Goal: Task Accomplishment & Management: Use online tool/utility

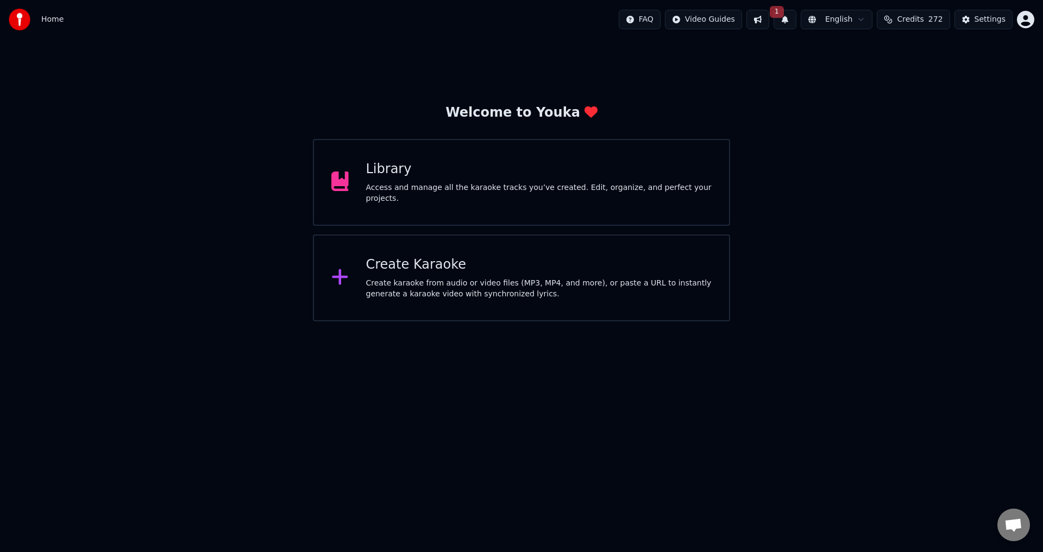
click at [517, 300] on div "Create Karaoke Create karaoke from audio or video files (MP3, MP4, and more), o…" at bounding box center [521, 278] width 417 height 87
click at [592, 281] on div "Create karaoke from audio or video files (MP3, MP4, and more), or paste a URL t…" at bounding box center [539, 289] width 346 height 22
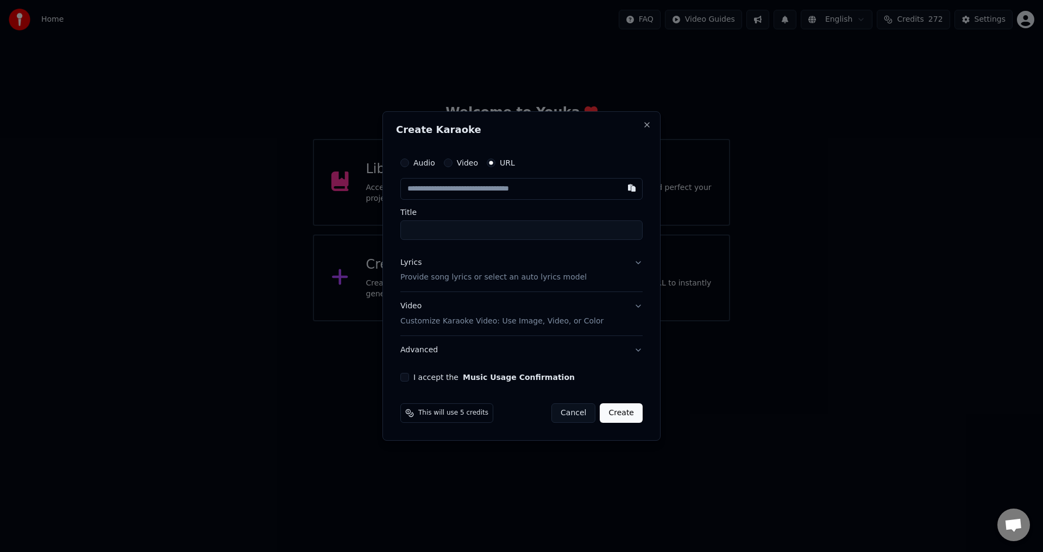
click at [573, 419] on button "Cancel" at bounding box center [573, 414] width 44 height 20
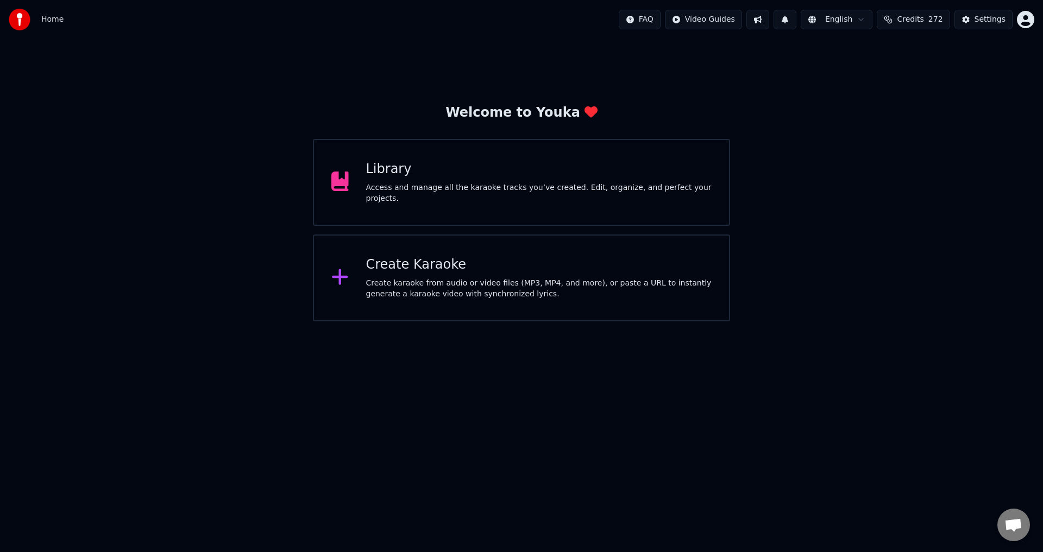
click at [536, 158] on div "Library Access and manage all the karaoke tracks you’ve created. Edit, organize…" at bounding box center [521, 182] width 417 height 87
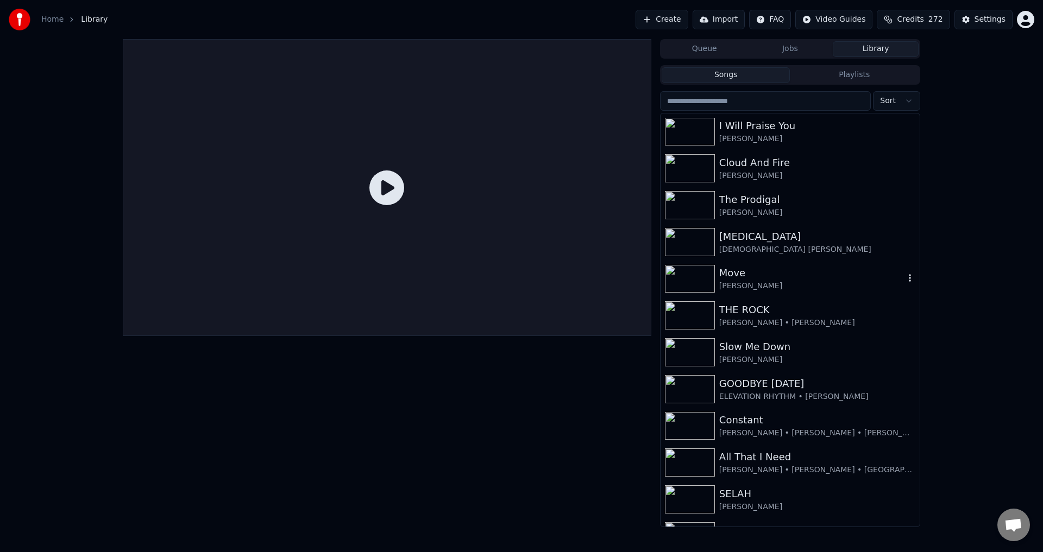
scroll to position [597, 0]
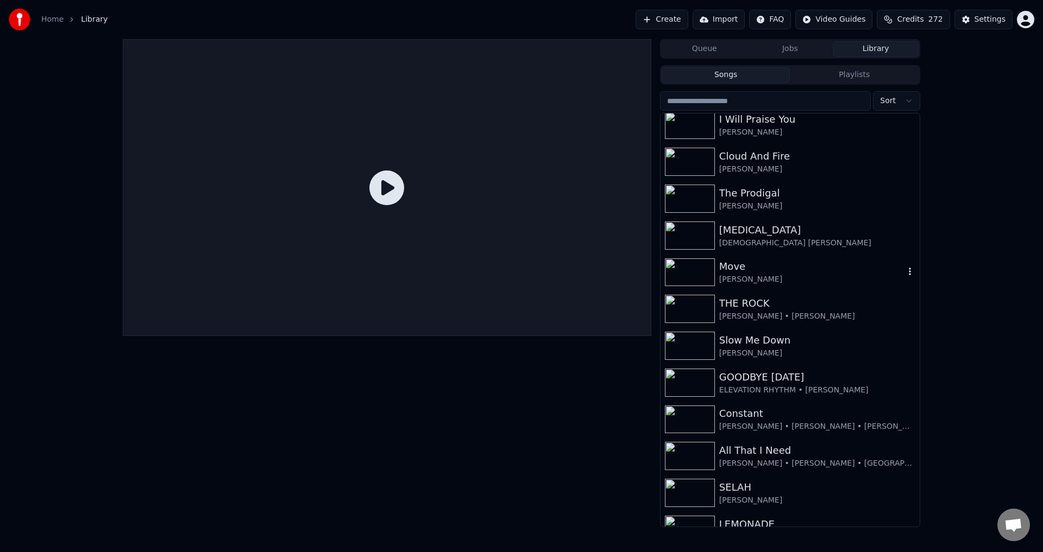
click at [817, 275] on div "[PERSON_NAME]" at bounding box center [811, 279] width 185 height 11
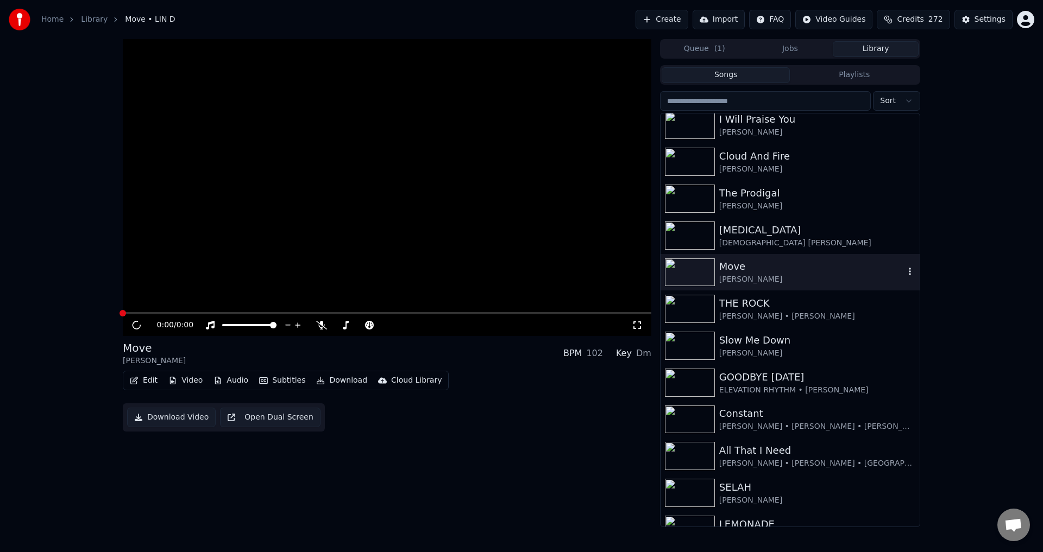
click at [0, 128] on div "0:00 / 0:00 Move LIN D BPM 102 Key Dm Edit Video Audio Subtitles Download Cloud…" at bounding box center [521, 283] width 1043 height 488
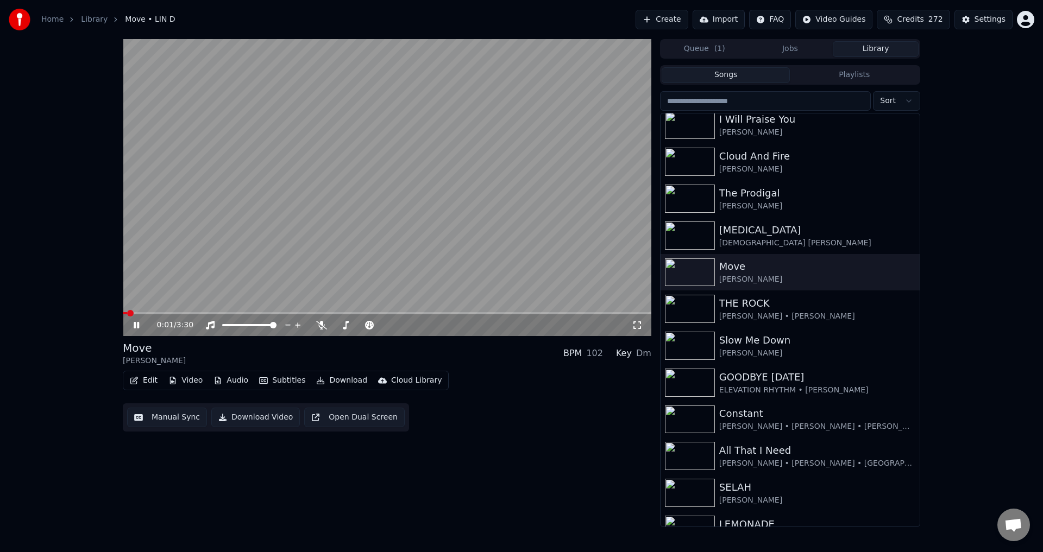
click at [134, 324] on icon at bounding box center [144, 325] width 26 height 9
click at [151, 379] on button "Edit" at bounding box center [143, 380] width 36 height 15
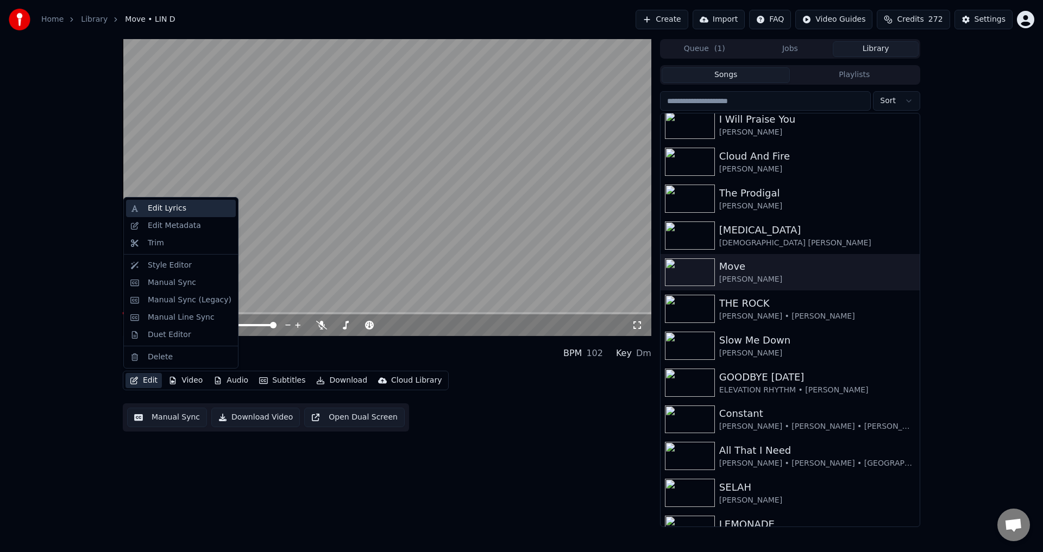
click at [148, 211] on div "Edit Lyrics" at bounding box center [167, 208] width 39 height 11
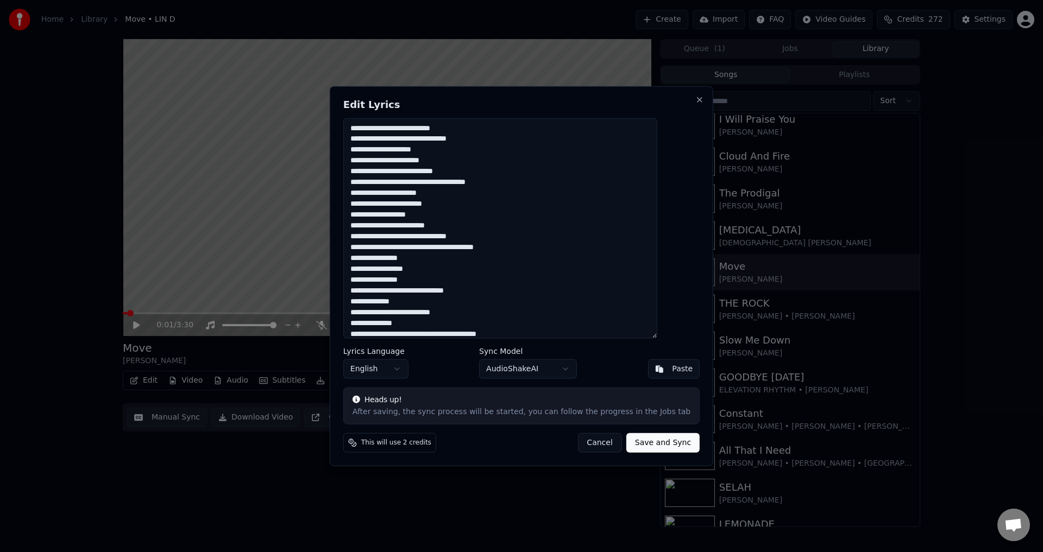
drag, startPoint x: 412, startPoint y: 324, endPoint x: 378, endPoint y: 134, distance: 192.6
click at [364, 128] on textarea at bounding box center [500, 228] width 314 height 221
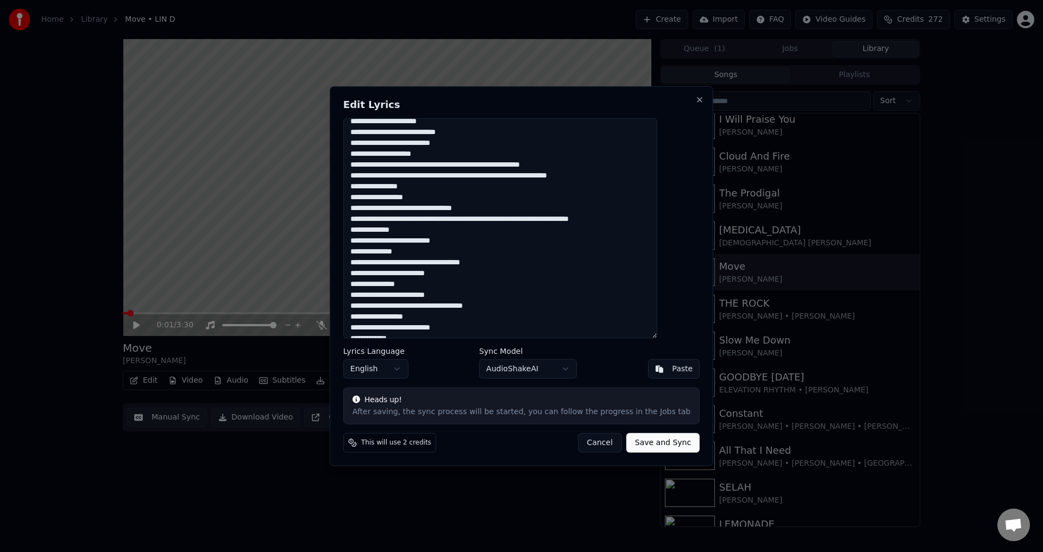
scroll to position [380, 0]
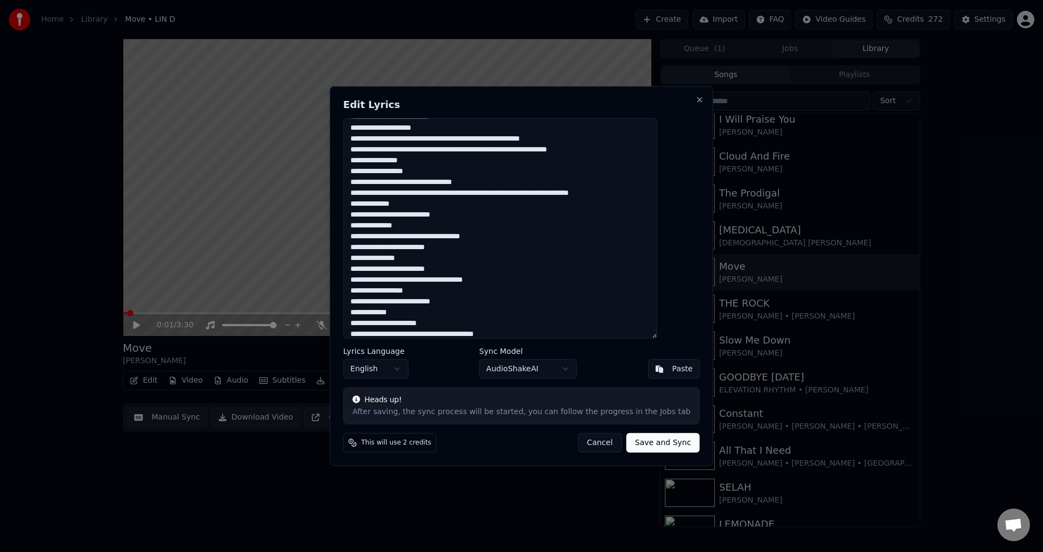
click at [649, 371] on button "Paste" at bounding box center [673, 370] width 52 height 20
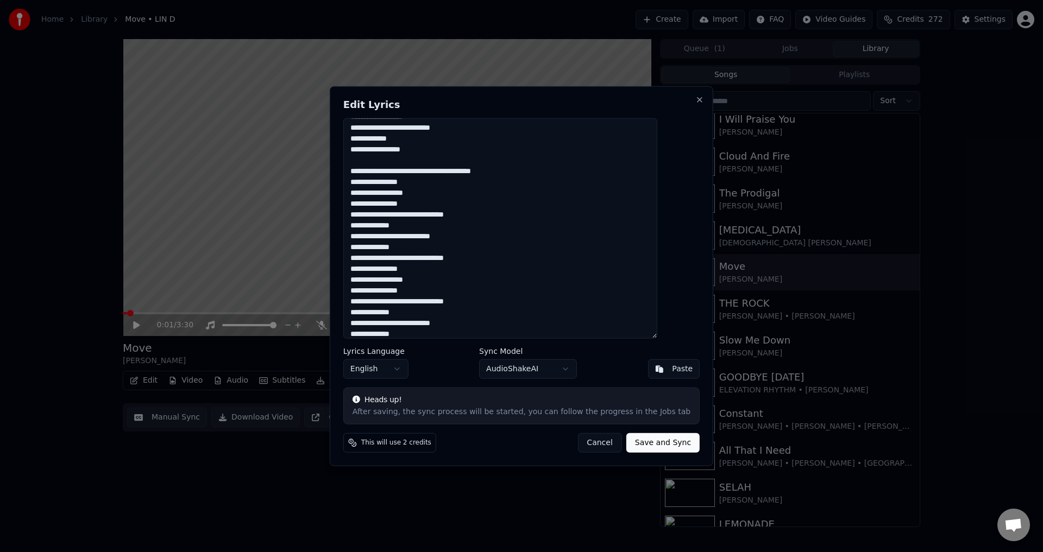
scroll to position [516, 0]
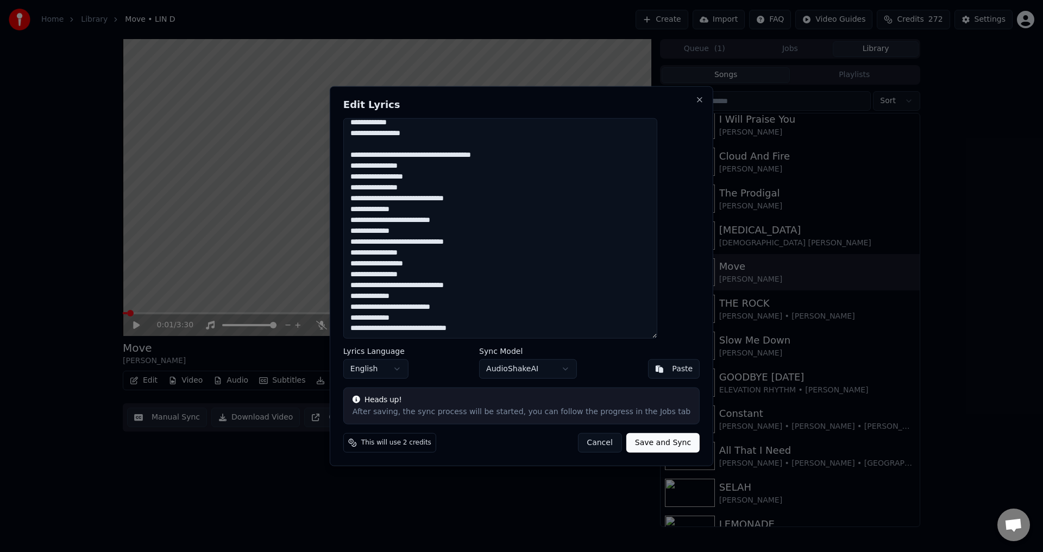
click at [646, 446] on button "Save and Sync" at bounding box center [662, 443] width 73 height 20
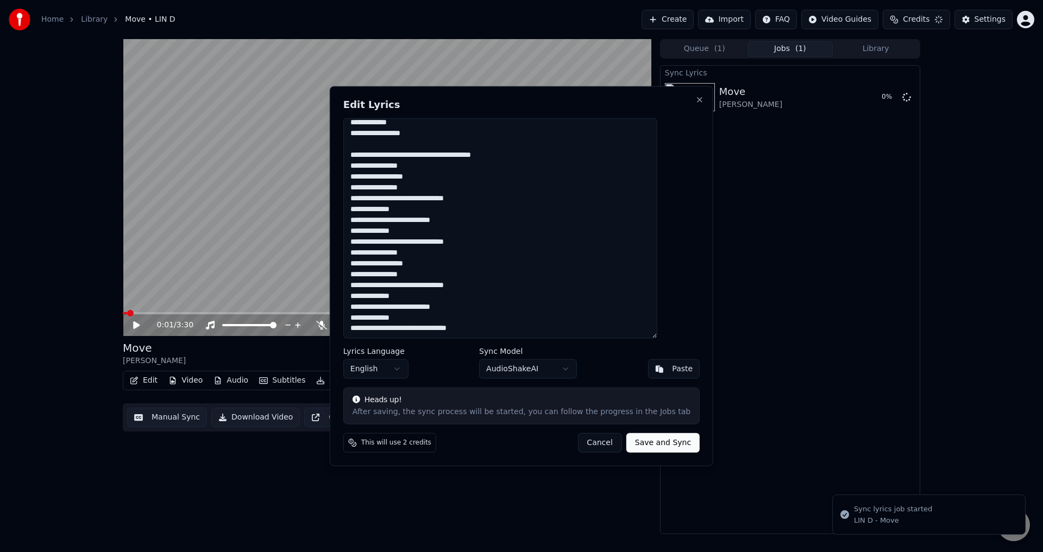
type textarea "**********"
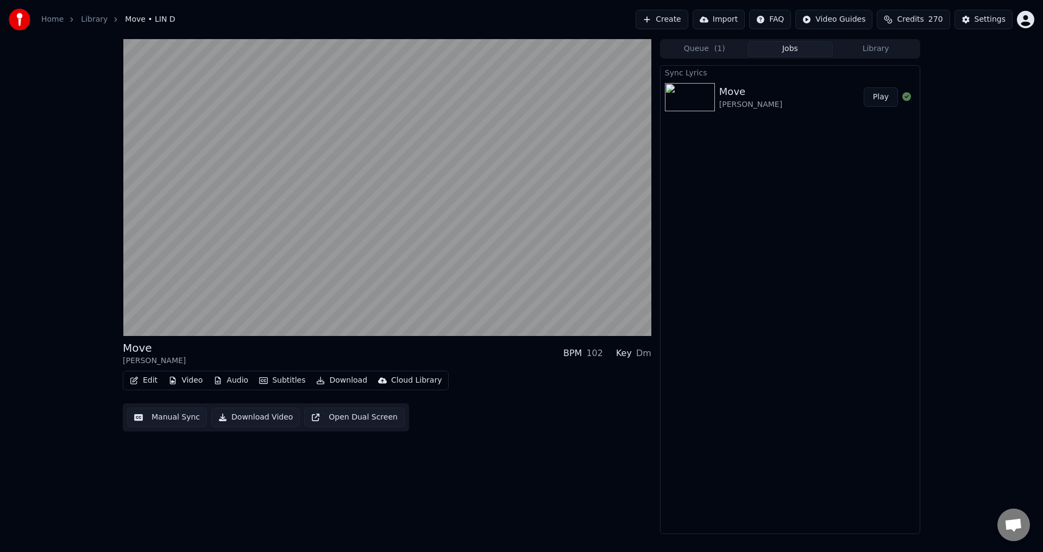
click at [244, 223] on video at bounding box center [387, 187] width 529 height 297
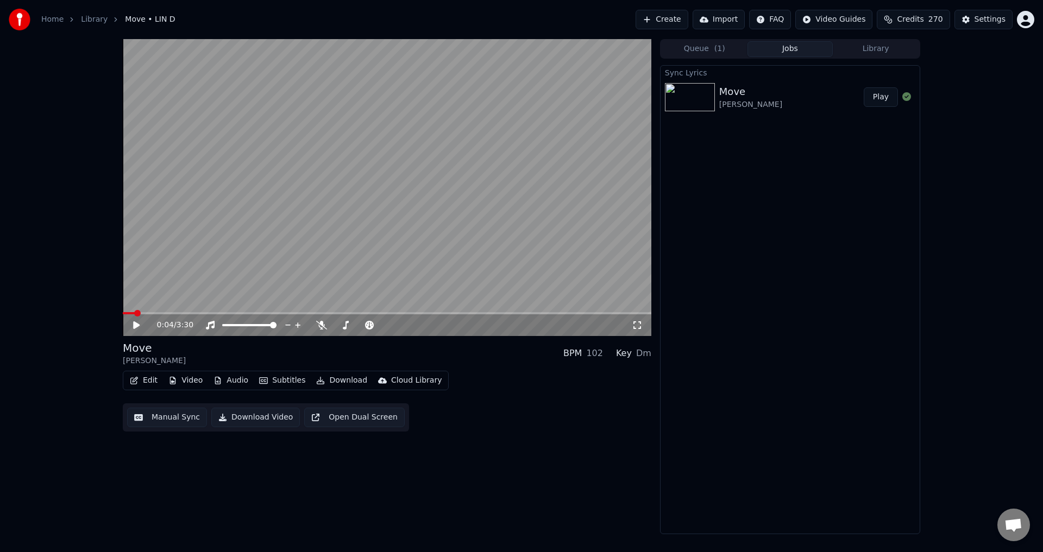
click at [669, 18] on button "Create" at bounding box center [662, 20] width 53 height 20
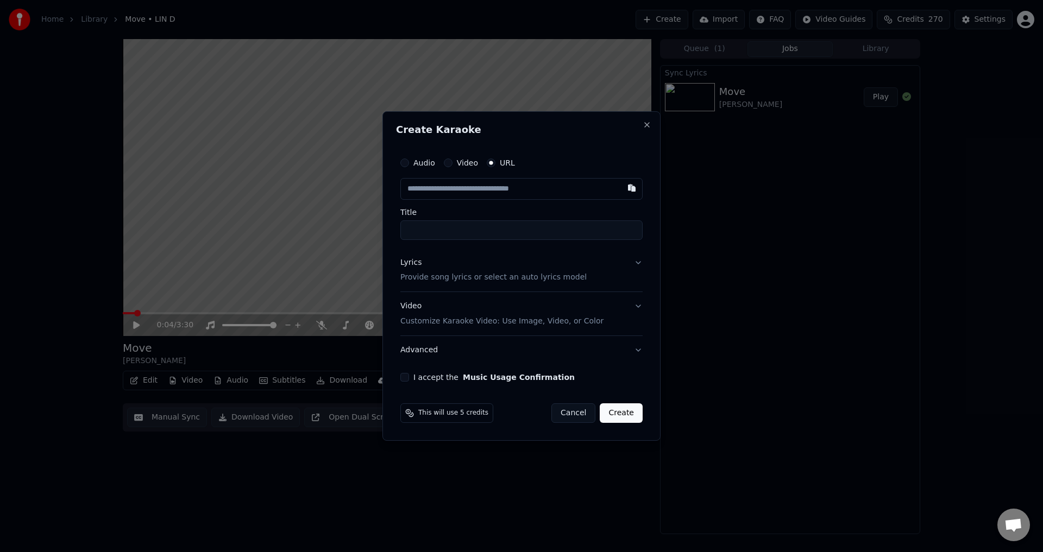
click at [630, 187] on button "button" at bounding box center [632, 188] width 22 height 20
type input "**********"
click at [638, 261] on button "Lyrics Provide song lyrics or select an auto lyrics model" at bounding box center [521, 270] width 242 height 43
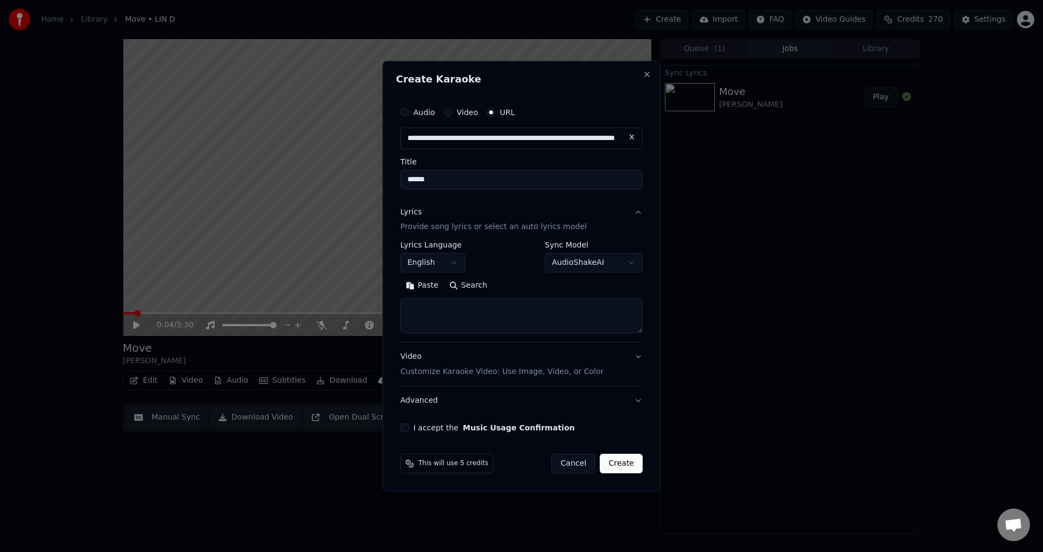
type input "******"
click at [456, 291] on button "Search" at bounding box center [468, 286] width 49 height 17
click at [469, 287] on button "Search" at bounding box center [468, 286] width 49 height 17
click at [461, 285] on button "Search" at bounding box center [468, 286] width 49 height 17
click at [423, 282] on button "Paste" at bounding box center [421, 286] width 43 height 17
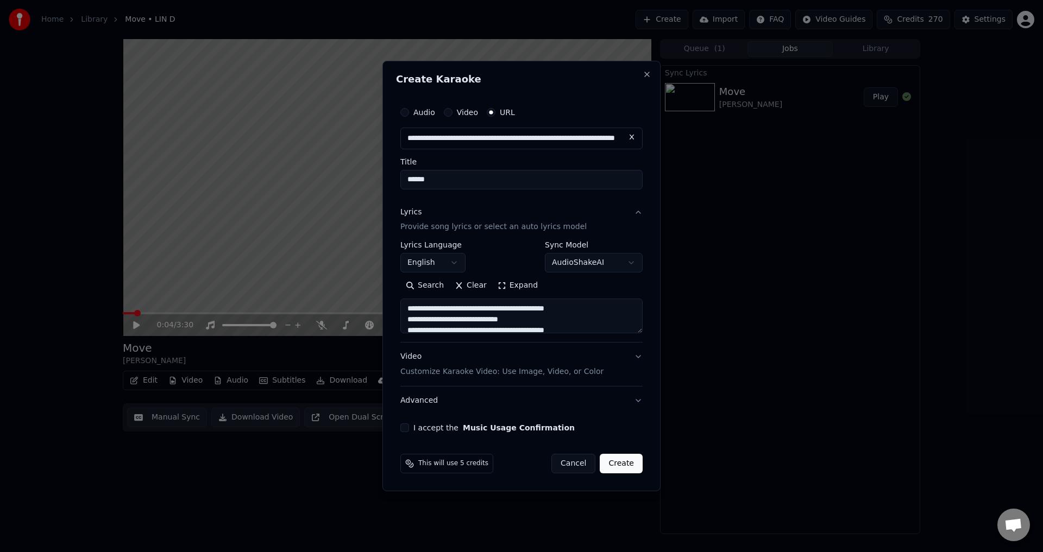
click at [496, 286] on button "Expand" at bounding box center [517, 286] width 51 height 17
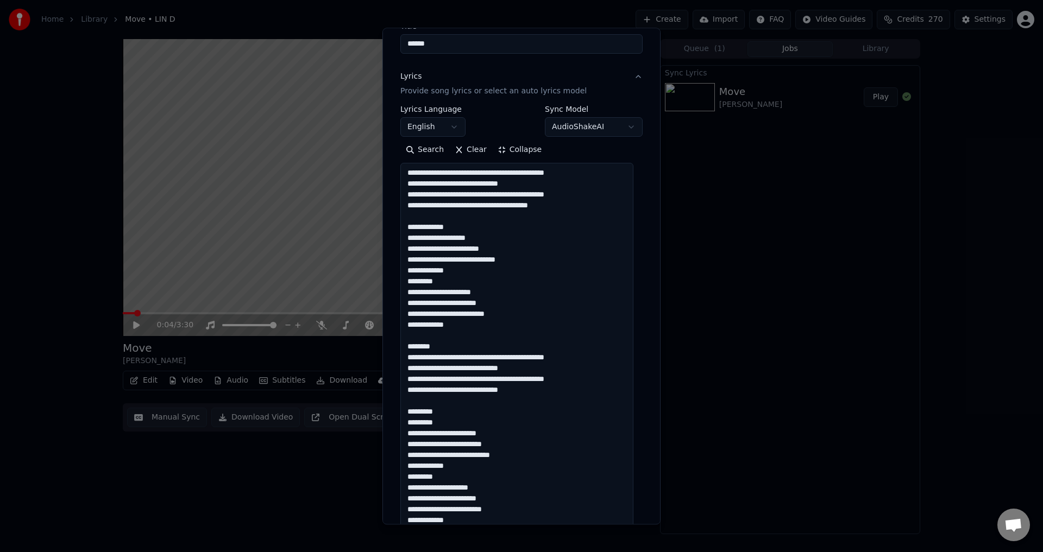
scroll to position [109, 0]
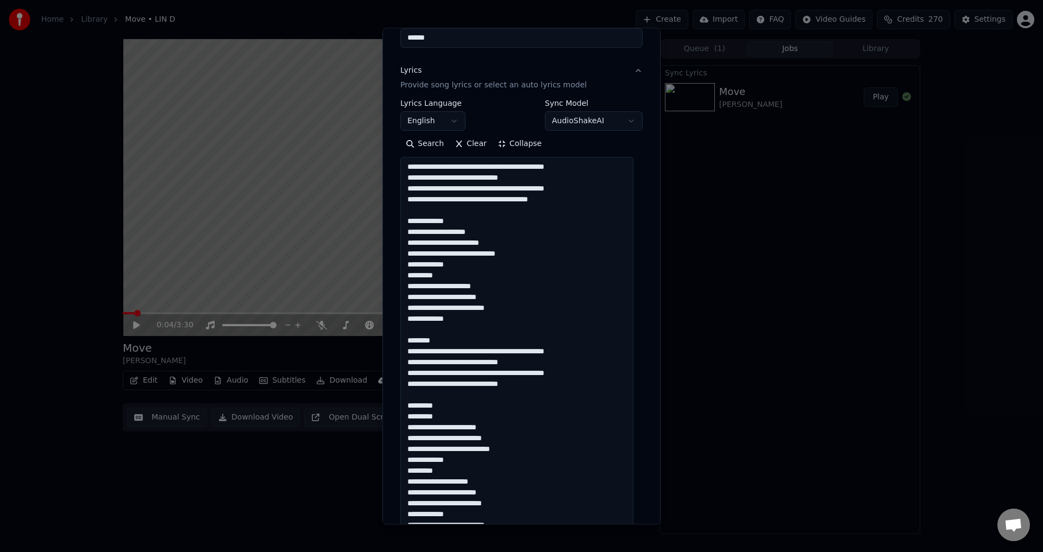
drag, startPoint x: 445, startPoint y: 339, endPoint x: 402, endPoint y: 339, distance: 42.9
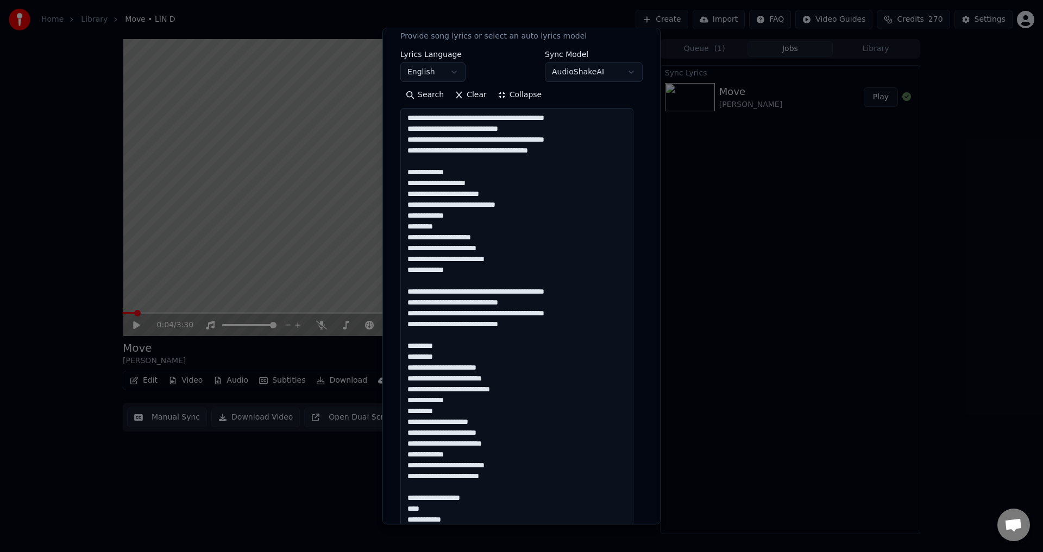
scroll to position [163, 0]
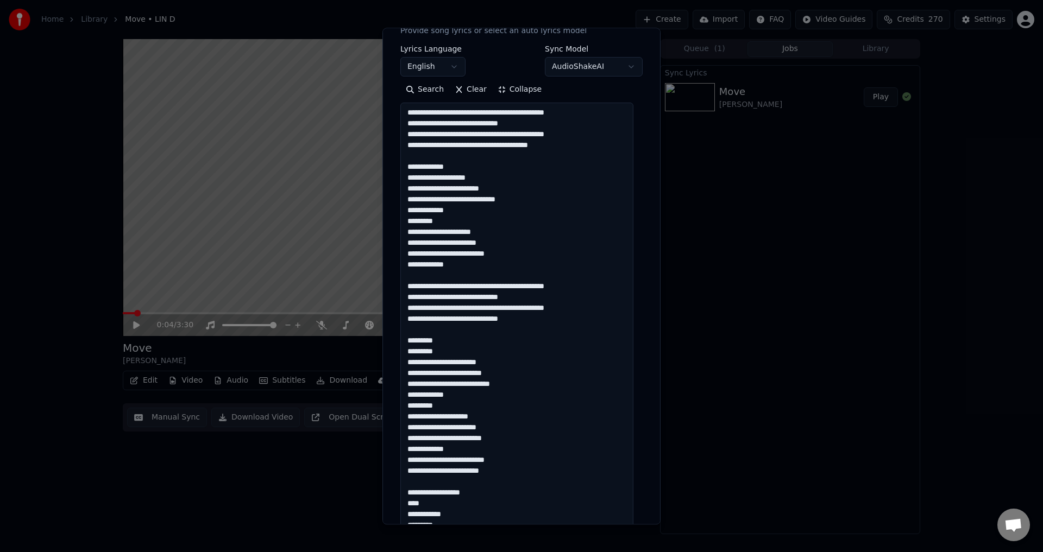
drag, startPoint x: 441, startPoint y: 339, endPoint x: 402, endPoint y: 339, distance: 38.6
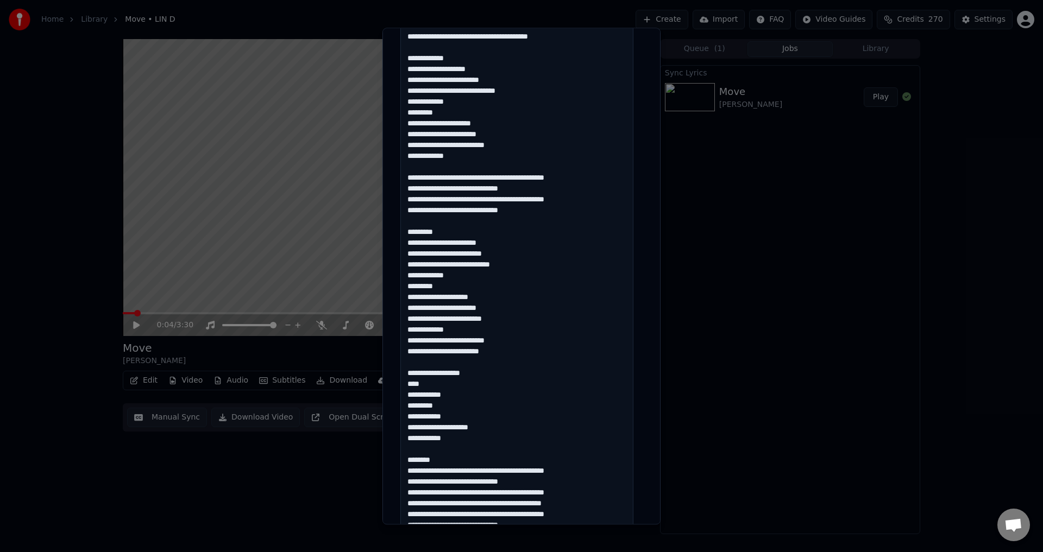
drag, startPoint x: 406, startPoint y: 343, endPoint x: 478, endPoint y: 457, distance: 134.7
click at [478, 457] on textarea at bounding box center [516, 509] width 233 height 1029
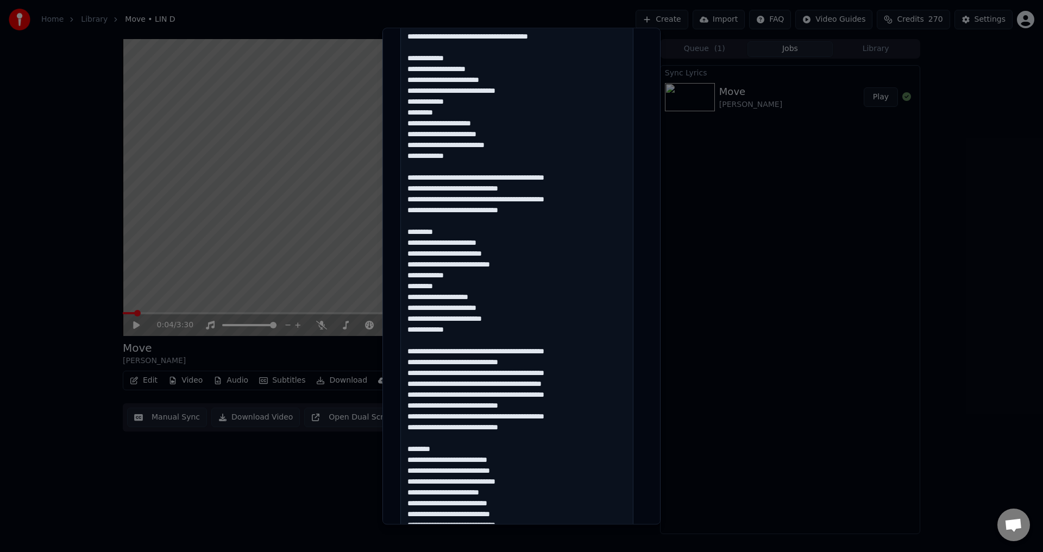
scroll to position [326, 0]
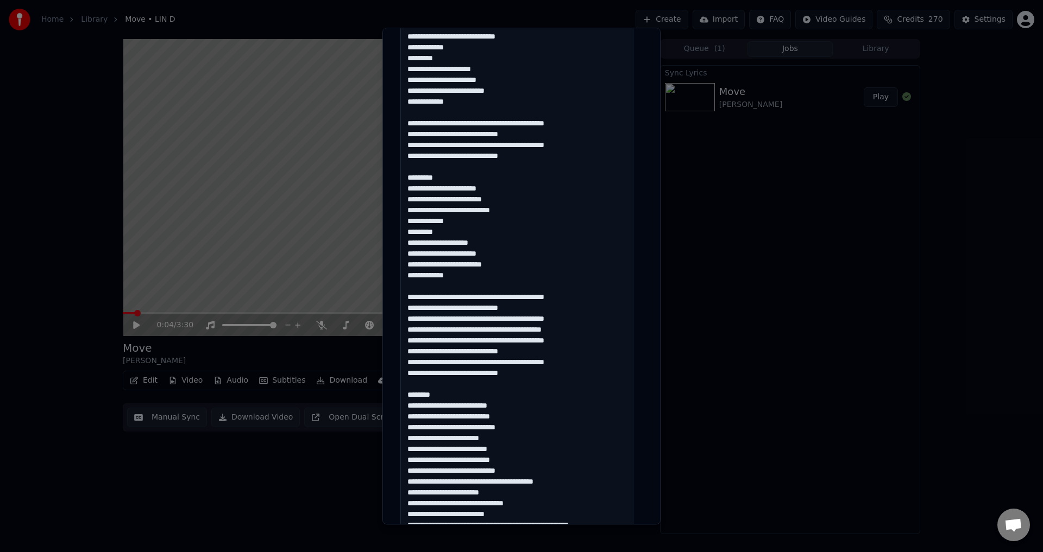
drag, startPoint x: 450, startPoint y: 395, endPoint x: 407, endPoint y: 393, distance: 42.5
click at [407, 393] on textarea at bounding box center [516, 454] width 233 height 1029
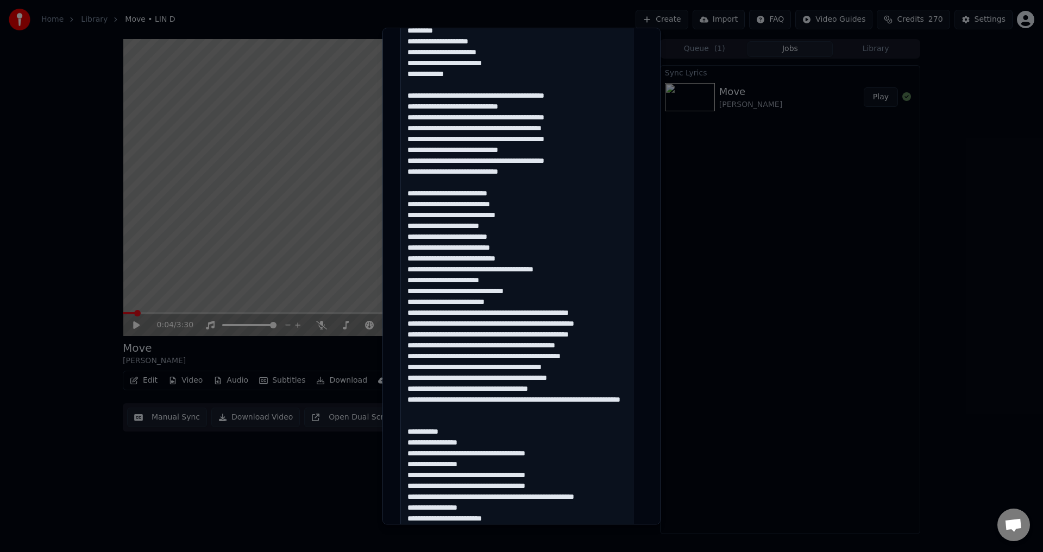
scroll to position [543, 0]
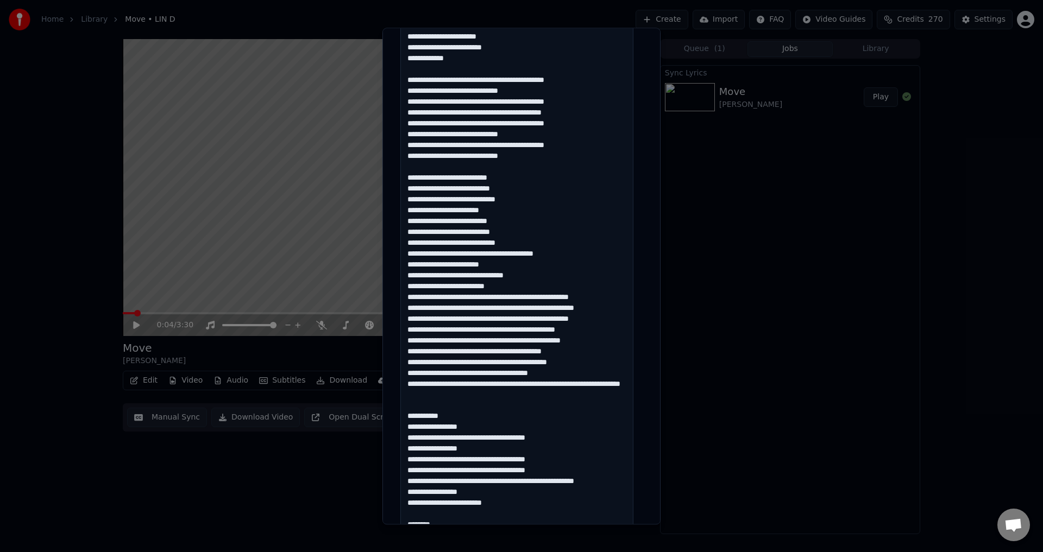
click at [414, 420] on textarea at bounding box center [516, 237] width 233 height 1029
drag, startPoint x: 459, startPoint y: 424, endPoint x: 397, endPoint y: 424, distance: 61.9
click at [398, 424] on div "**********" at bounding box center [521, 188] width 251 height 1335
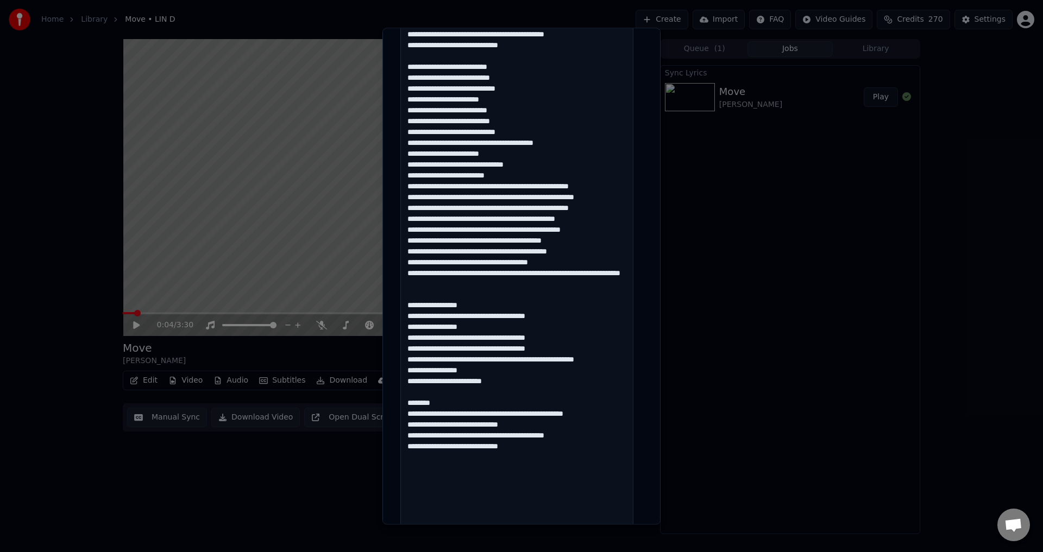
scroll to position [706, 0]
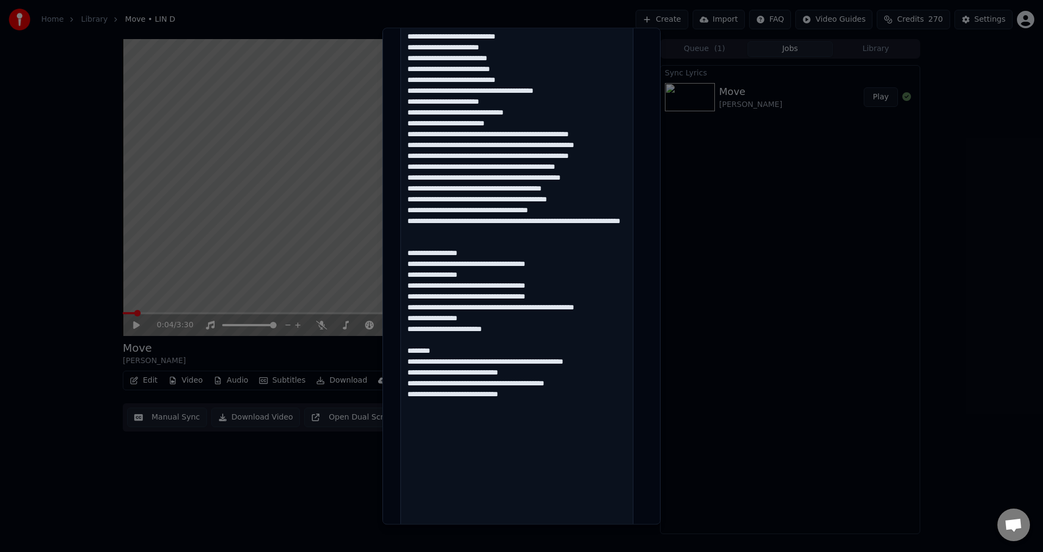
drag, startPoint x: 438, startPoint y: 363, endPoint x: 396, endPoint y: 364, distance: 41.8
click at [396, 364] on div "**********" at bounding box center [521, 25] width 251 height 1335
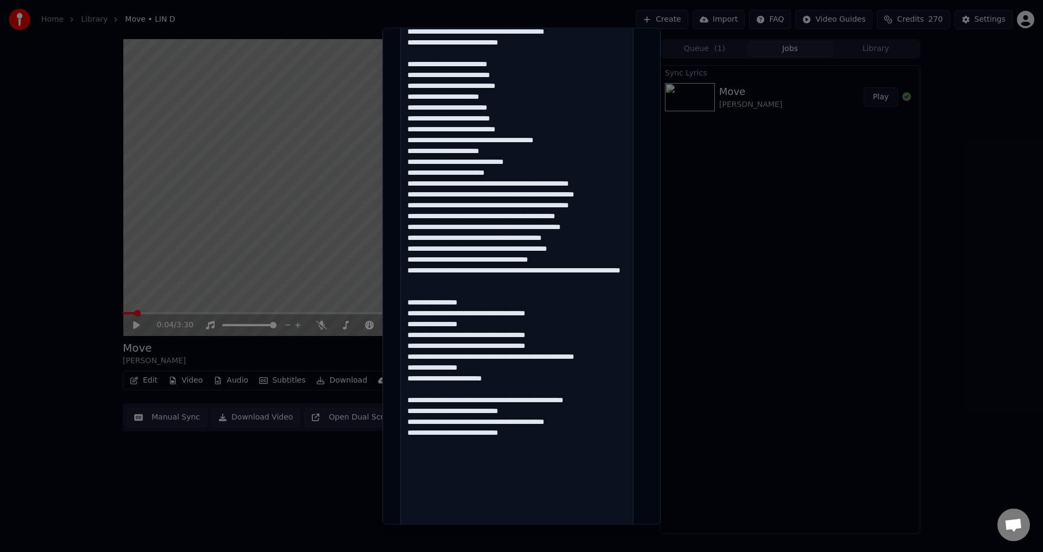
scroll to position [602, 0]
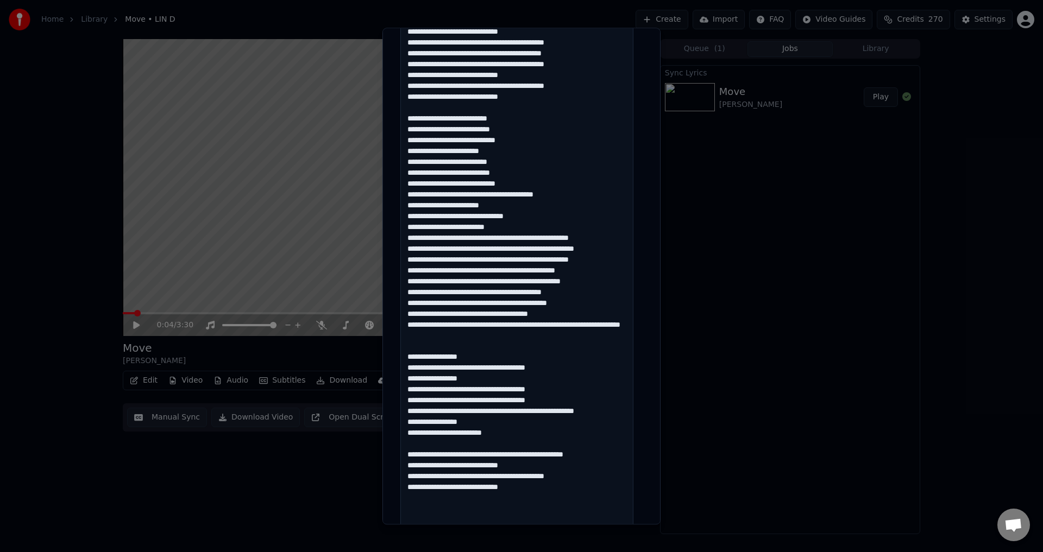
click at [511, 269] on textarea at bounding box center [516, 178] width 233 height 1029
click at [584, 346] on textarea at bounding box center [516, 178] width 233 height 1029
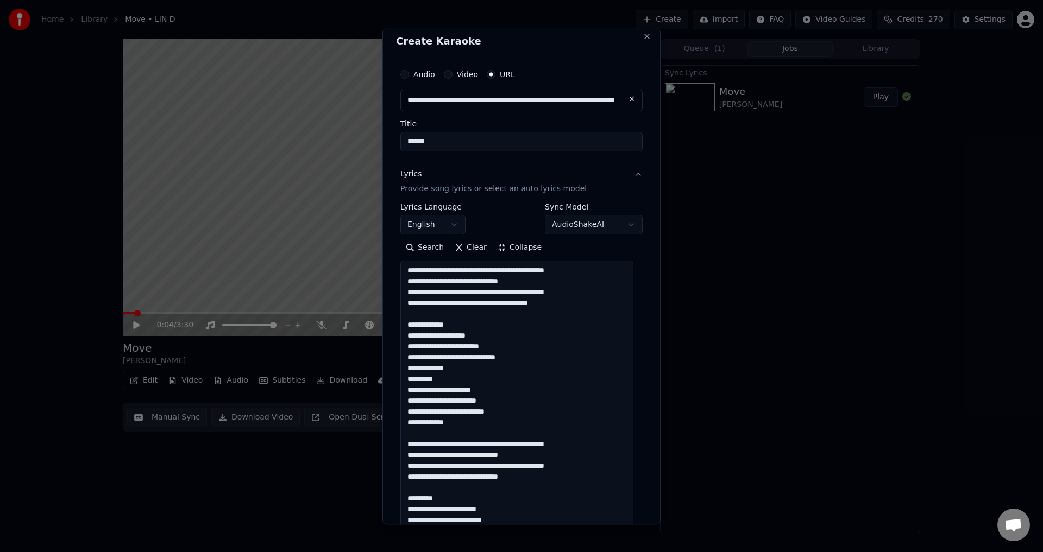
scroll to position [0, 0]
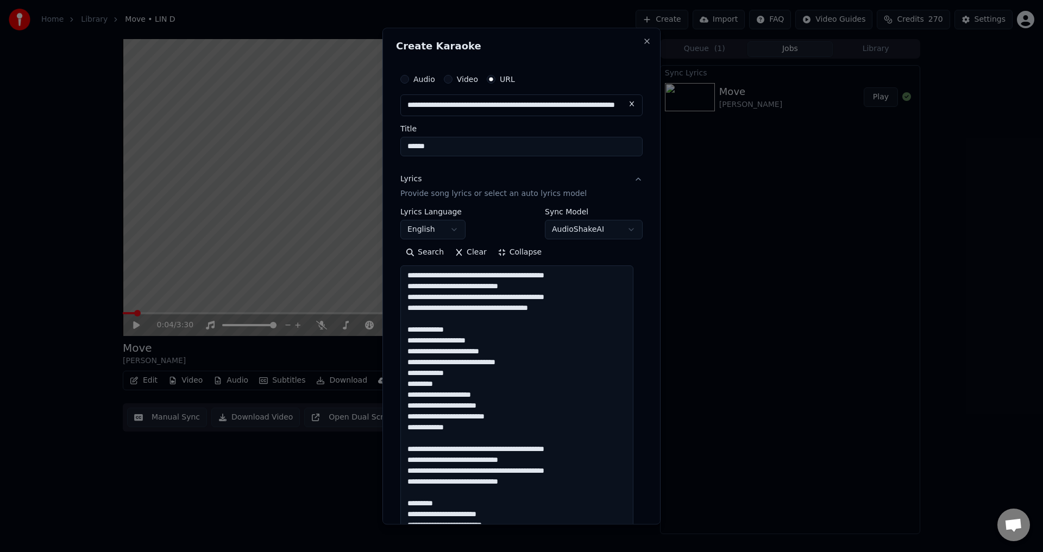
type textarea "**********"
click at [514, 257] on button "Collapse" at bounding box center [519, 252] width 55 height 17
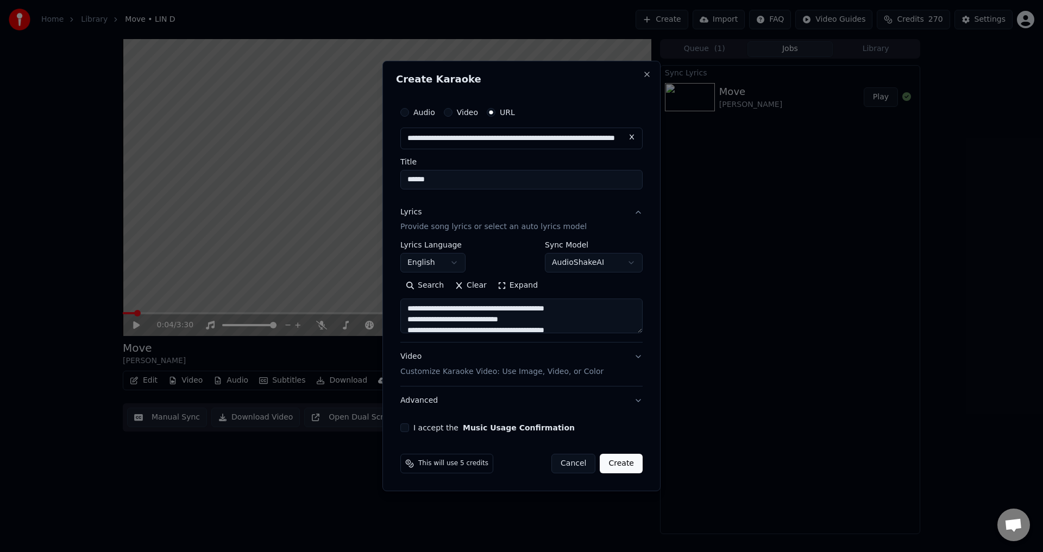
click at [405, 427] on button "I accept the Music Usage Confirmation" at bounding box center [404, 428] width 9 height 9
click at [444, 395] on button "Advanced" at bounding box center [521, 401] width 242 height 28
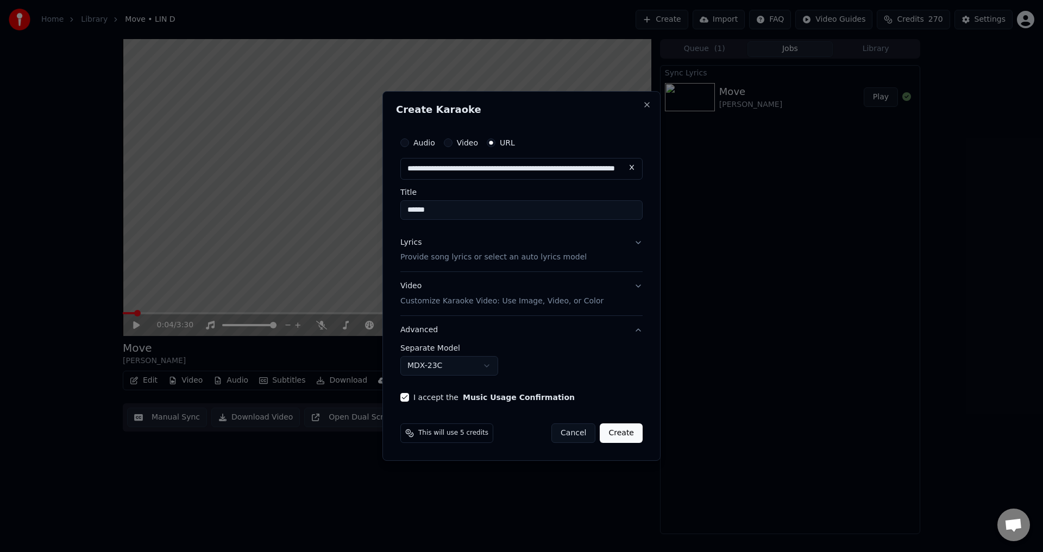
click at [418, 367] on button "MDX-23C" at bounding box center [449, 366] width 98 height 20
click at [442, 363] on body "**********" at bounding box center [521, 276] width 1043 height 552
click at [449, 374] on body "**********" at bounding box center [521, 276] width 1043 height 552
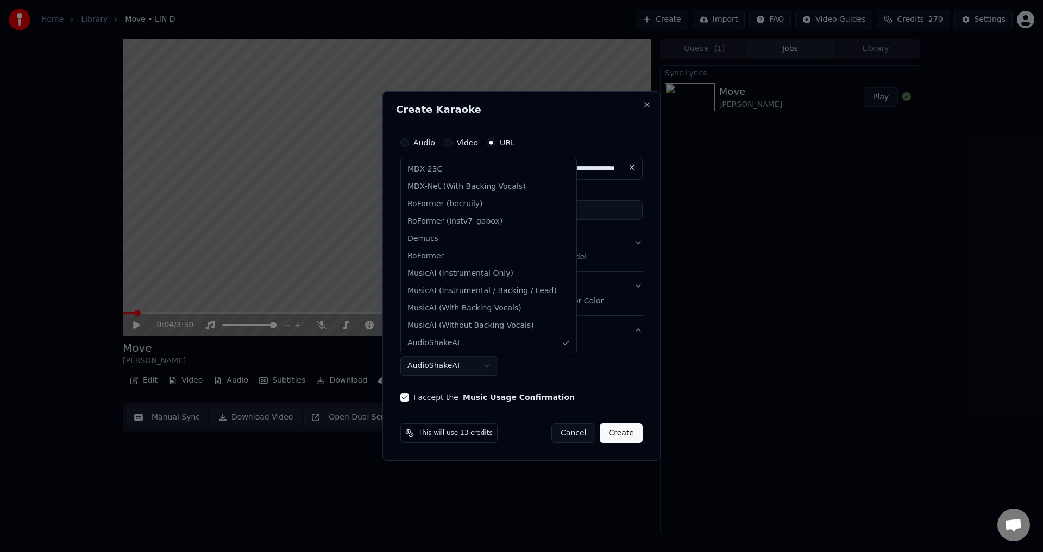
select select "******"
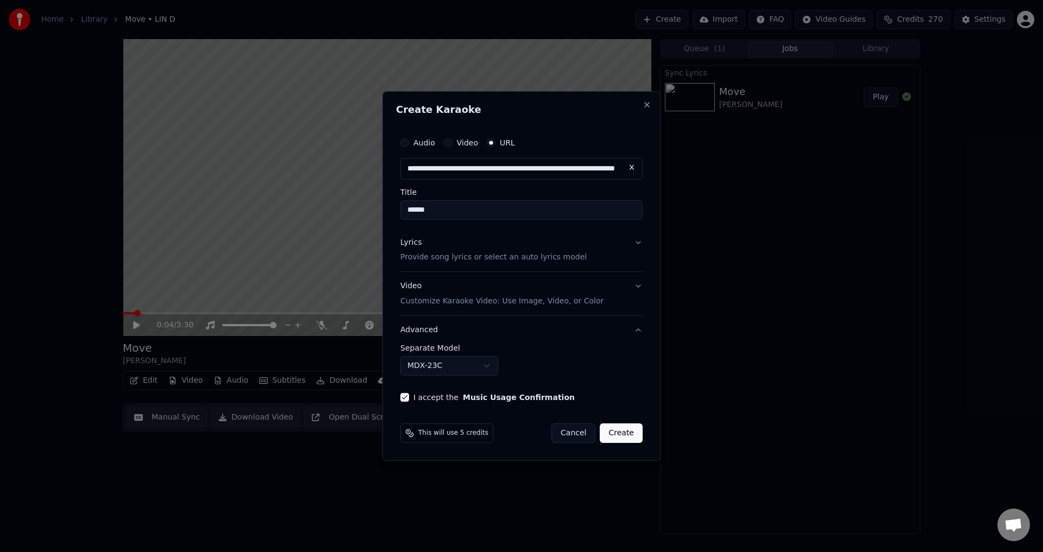
click at [449, 209] on input "******" at bounding box center [521, 210] width 242 height 20
click at [624, 430] on button "Create" at bounding box center [621, 434] width 43 height 20
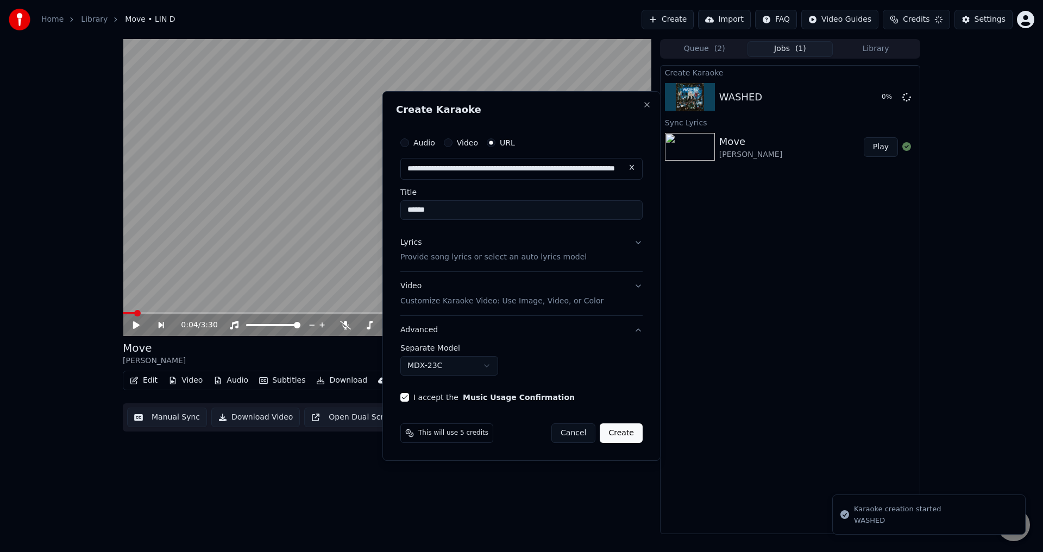
click at [691, 21] on html "**********" at bounding box center [521, 276] width 1043 height 552
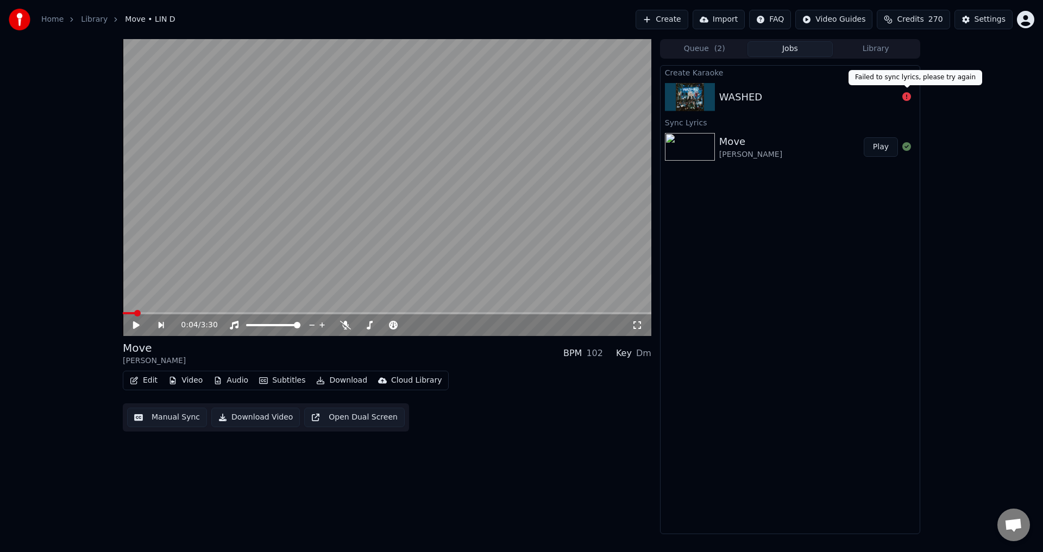
click at [906, 100] on icon at bounding box center [906, 96] width 9 height 9
click at [907, 98] on icon at bounding box center [906, 96] width 9 height 9
click at [670, 21] on button "Create" at bounding box center [662, 20] width 53 height 20
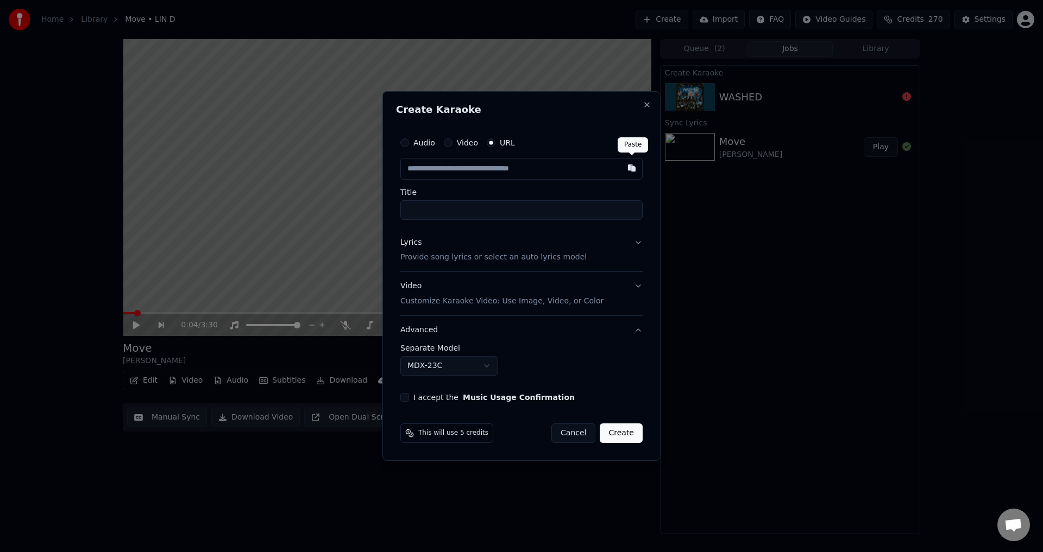
click at [632, 168] on button "button" at bounding box center [632, 168] width 22 height 20
type input "**********"
click at [638, 240] on button "Lyrics Provide song lyrics or select an auto lyrics model" at bounding box center [521, 250] width 242 height 43
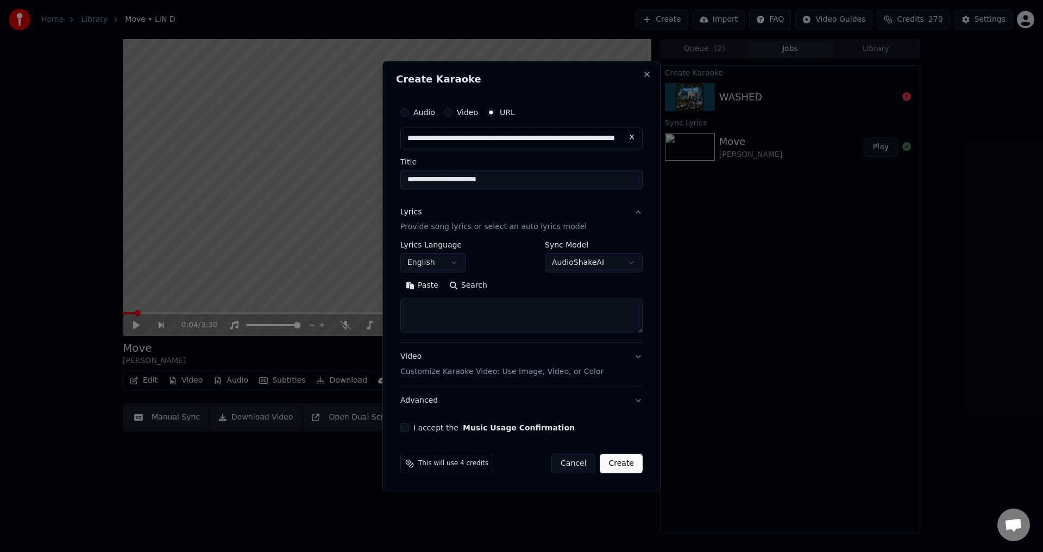
click at [458, 291] on button "Search" at bounding box center [468, 286] width 49 height 17
type textarea "**********"
click at [509, 284] on button "Expand" at bounding box center [517, 286] width 51 height 17
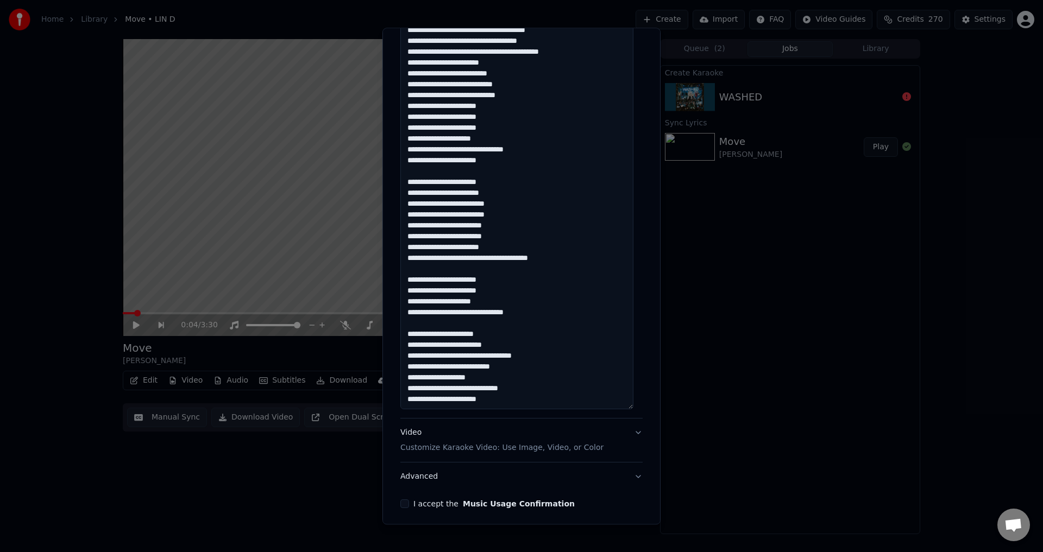
scroll to position [526, 0]
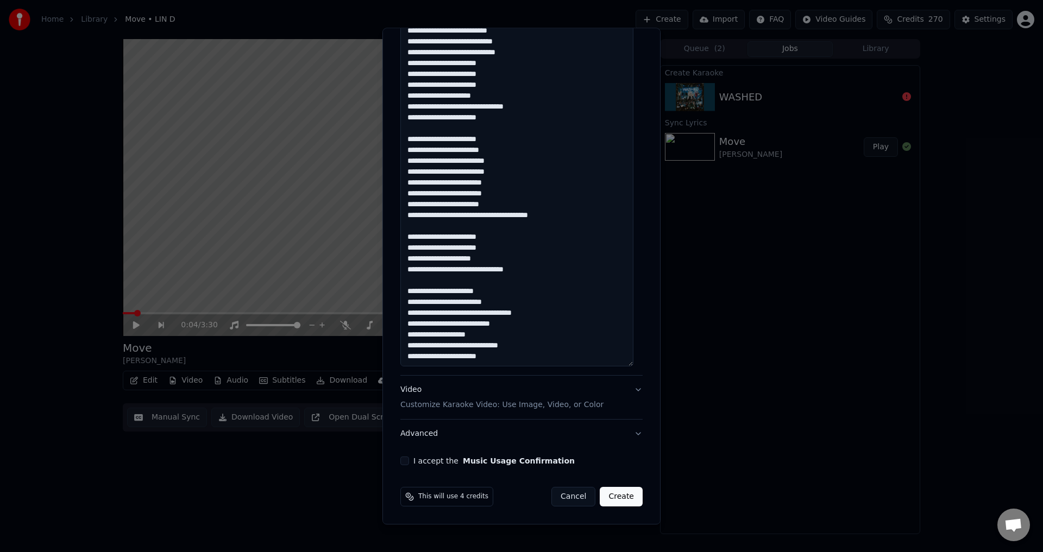
click at [404, 462] on button "I accept the Music Usage Confirmation" at bounding box center [404, 461] width 9 height 9
click at [439, 380] on button "Video Customize Karaoke Video: Use Image, Video, or Color" at bounding box center [521, 397] width 242 height 43
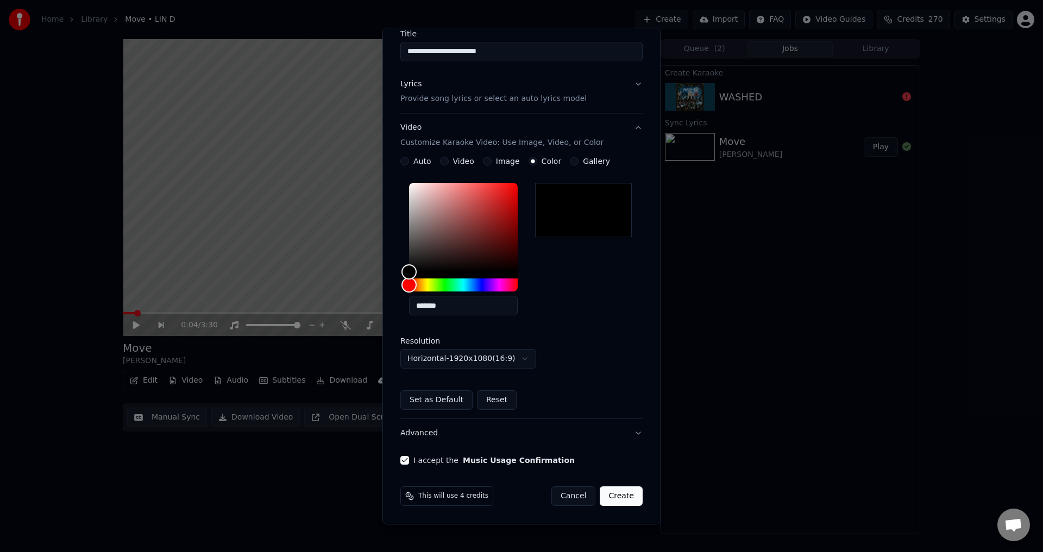
scroll to position [95, 0]
click at [631, 125] on button "Video Customize Karaoke Video: Use Image, Video, or Color" at bounding box center [521, 135] width 242 height 43
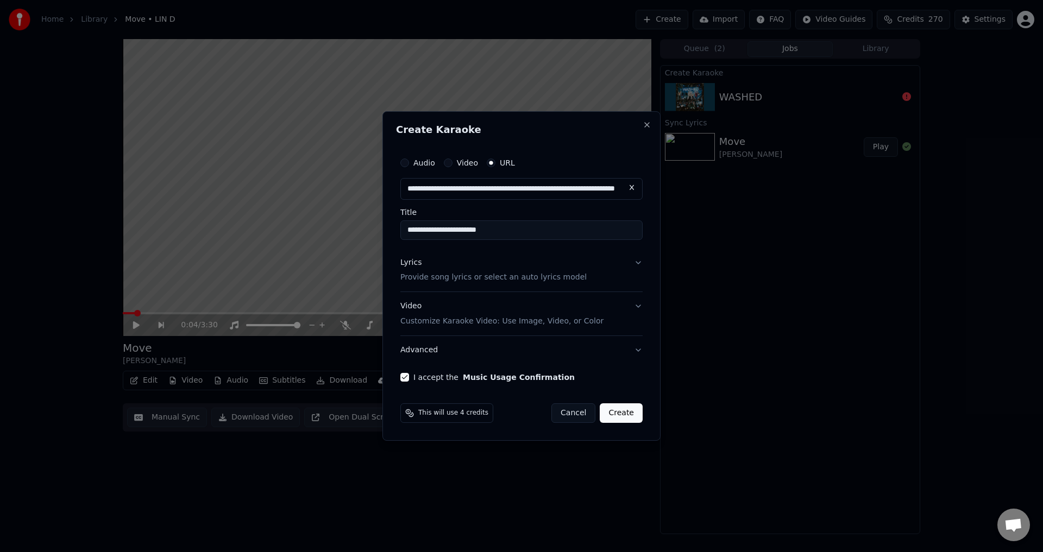
click at [638, 349] on button "Advanced" at bounding box center [521, 350] width 242 height 28
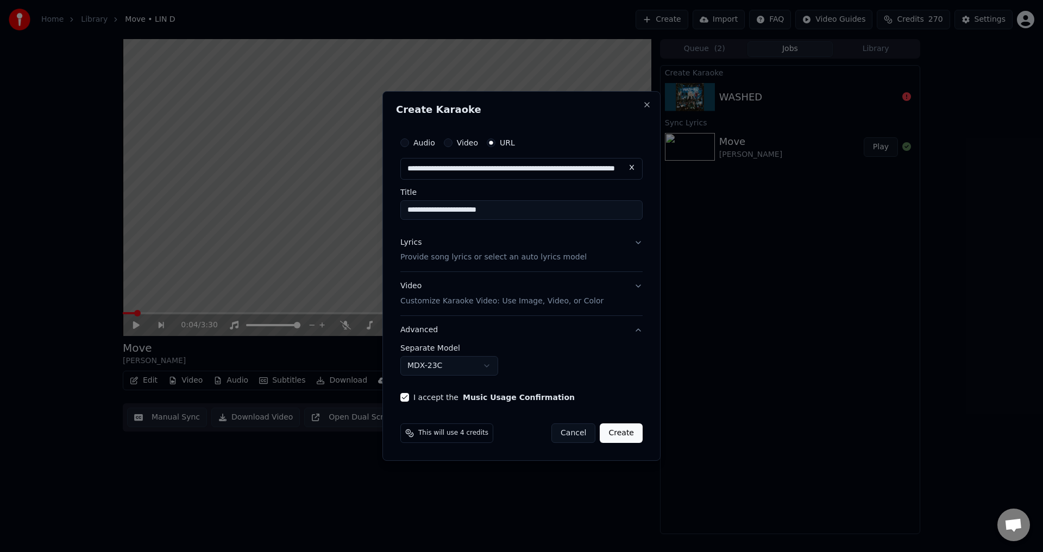
click at [477, 365] on body "**********" at bounding box center [521, 276] width 1043 height 552
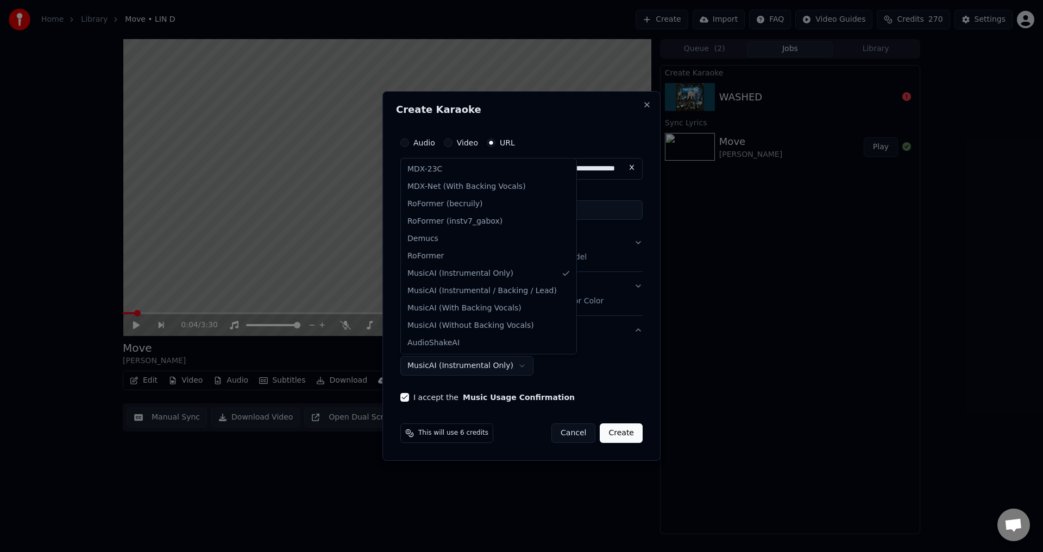
click at [455, 362] on body "**********" at bounding box center [521, 276] width 1043 height 552
select select "******"
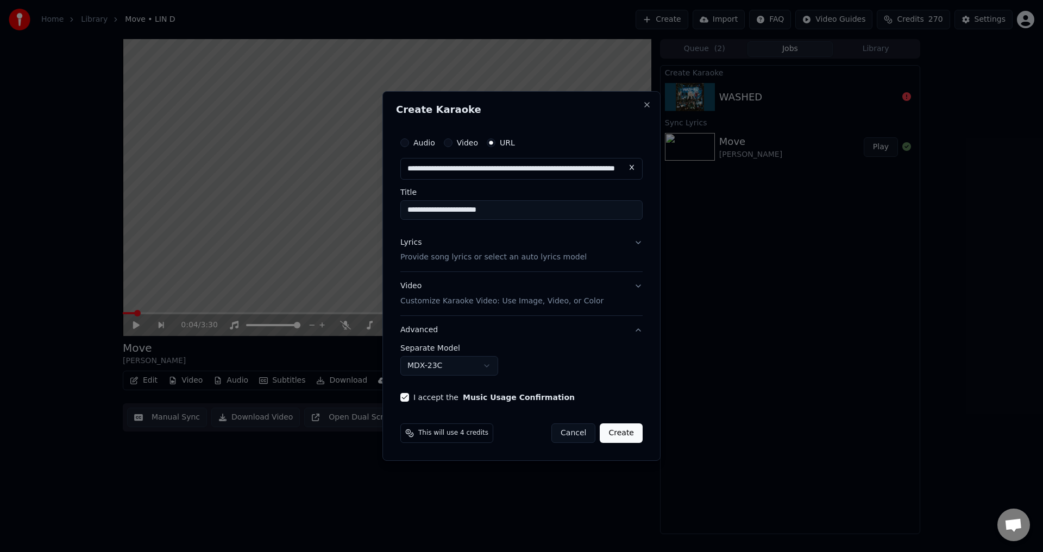
click at [618, 435] on button "Create" at bounding box center [621, 434] width 43 height 20
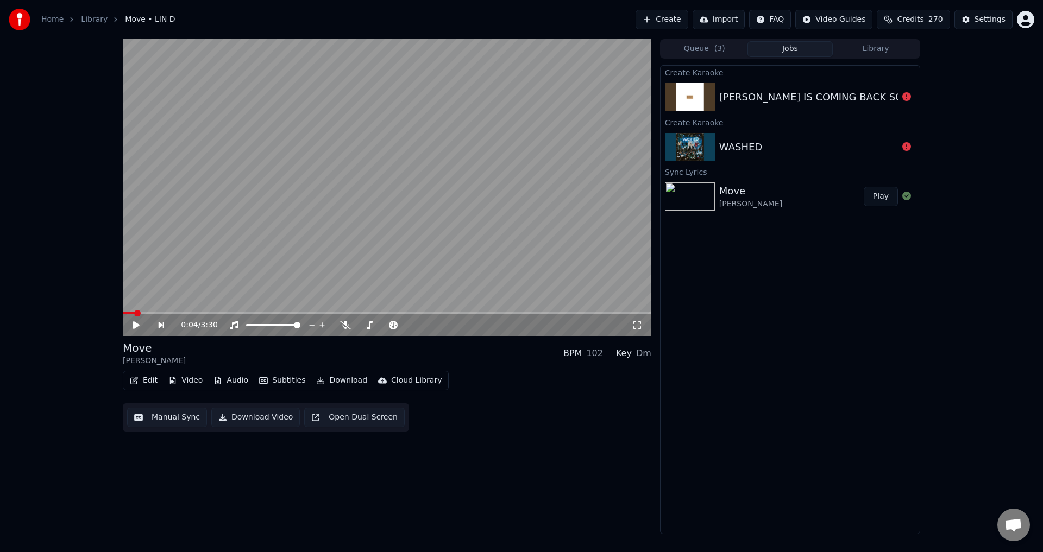
click at [894, 21] on button "Credits 270" at bounding box center [913, 20] width 73 height 20
click at [908, 20] on span "Credits" at bounding box center [910, 19] width 27 height 11
click at [905, 119] on button "Refresh" at bounding box center [919, 121] width 56 height 20
click at [959, 159] on div "0:04 / 3:30 Move LIN D BPM 102 Key Dm Edit Video Audio Subtitles Download Cloud…" at bounding box center [521, 286] width 1043 height 495
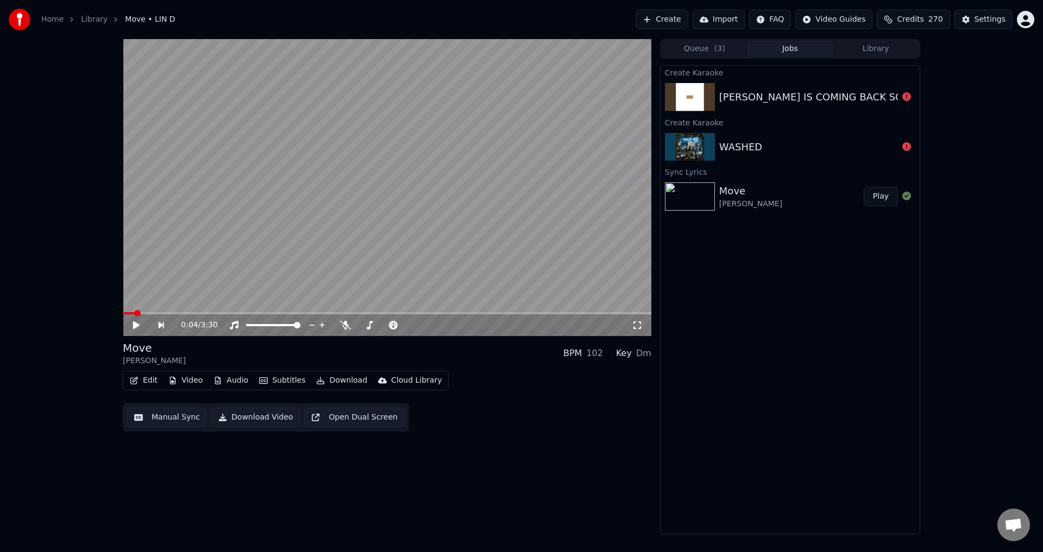
click at [905, 97] on icon at bounding box center [906, 96] width 9 height 9
click at [688, 18] on button "Create" at bounding box center [662, 20] width 53 height 20
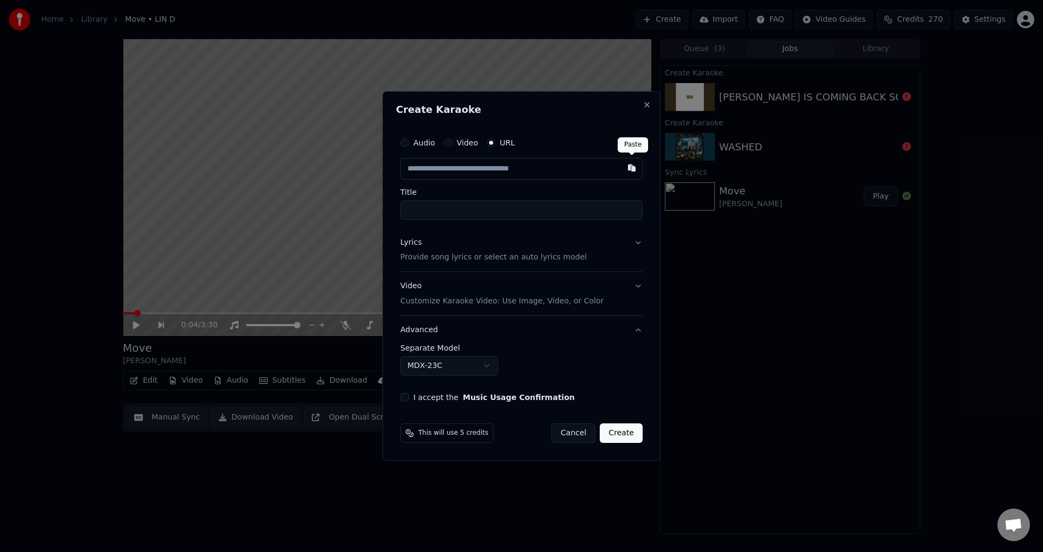
click at [634, 167] on button "button" at bounding box center [632, 168] width 22 height 20
type input "**********"
click at [640, 241] on button "Lyrics Provide song lyrics or select an auto lyrics model" at bounding box center [521, 250] width 242 height 43
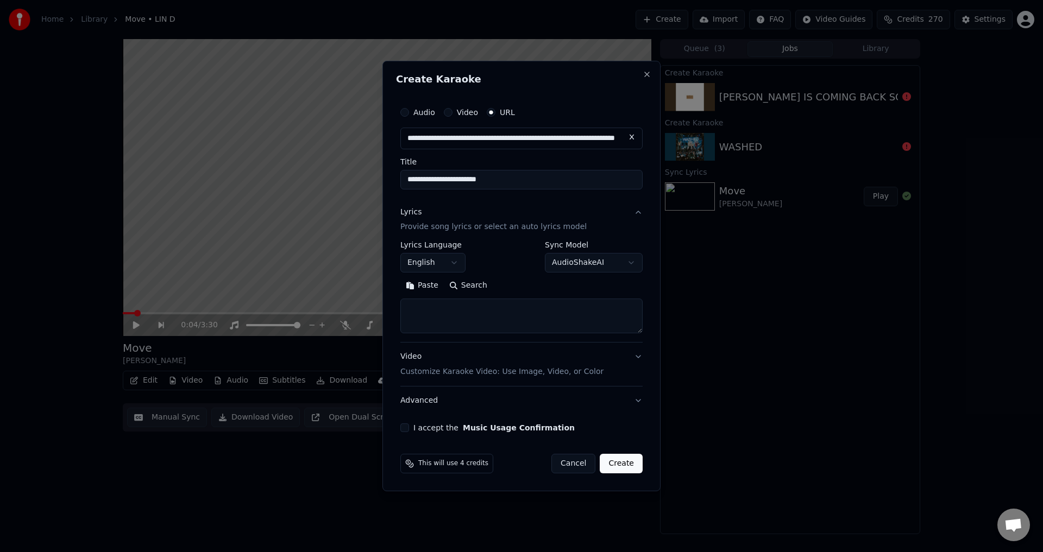
click at [467, 280] on button "Search" at bounding box center [468, 286] width 49 height 17
type textarea "**********"
click at [401, 427] on button "I accept the Music Usage Confirmation" at bounding box center [404, 428] width 9 height 9
click at [508, 284] on button "Expand" at bounding box center [517, 286] width 51 height 17
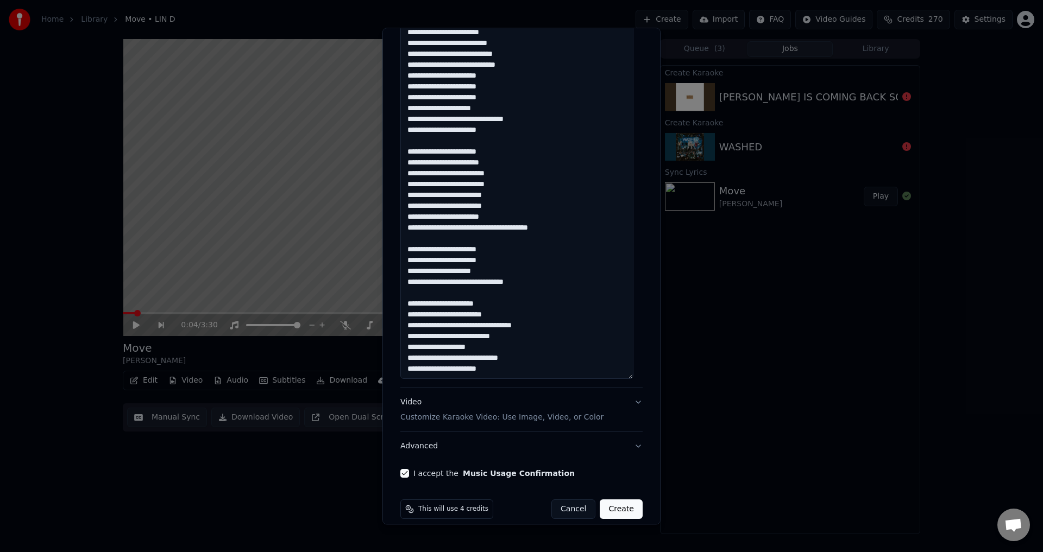
scroll to position [526, 0]
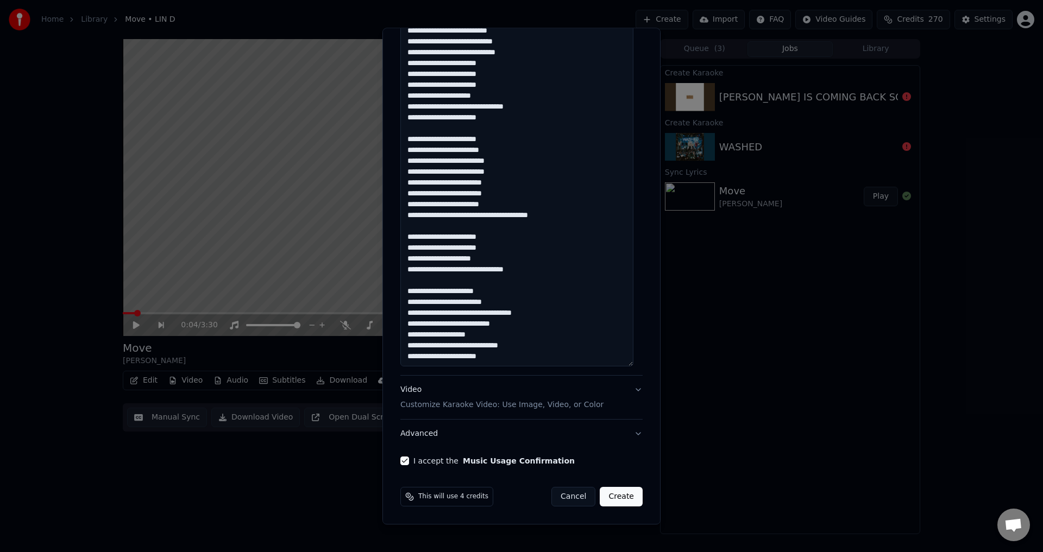
click at [605, 496] on button "Create" at bounding box center [621, 498] width 43 height 20
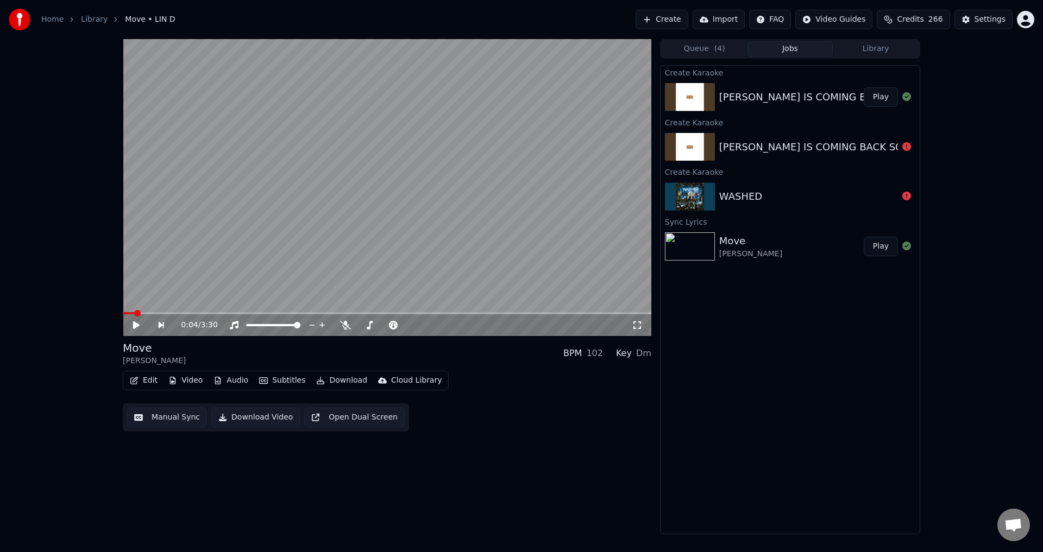
click at [848, 354] on div "Create Karaoke [DEMOGRAPHIC_DATA] IS COMING BACK SOON Play Create Karaoke [PERS…" at bounding box center [790, 299] width 260 height 469
click at [666, 22] on button "Create" at bounding box center [662, 20] width 53 height 20
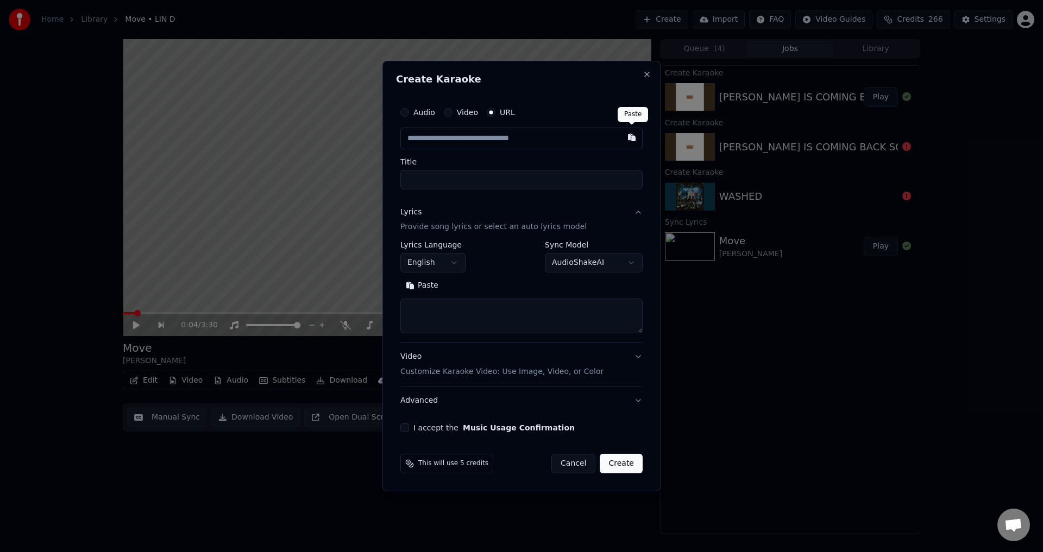
click at [628, 136] on button "button" at bounding box center [632, 138] width 22 height 20
type input "**********"
type input "********"
click at [464, 284] on button "Search" at bounding box center [468, 286] width 49 height 17
click at [466, 285] on button "Search" at bounding box center [468, 286] width 49 height 17
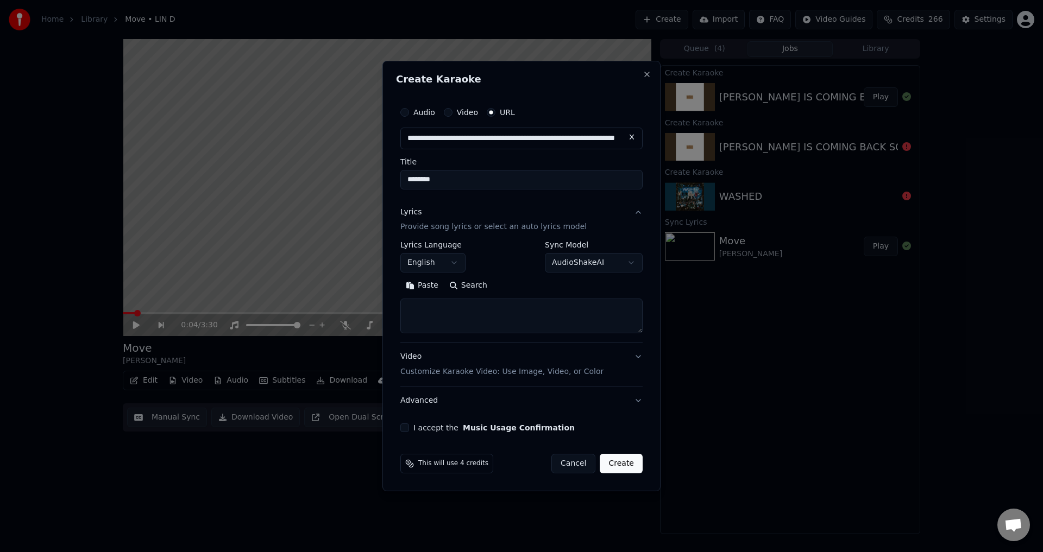
click at [423, 285] on button "Paste" at bounding box center [421, 286] width 43 height 17
click at [506, 279] on button "Expand" at bounding box center [517, 286] width 51 height 17
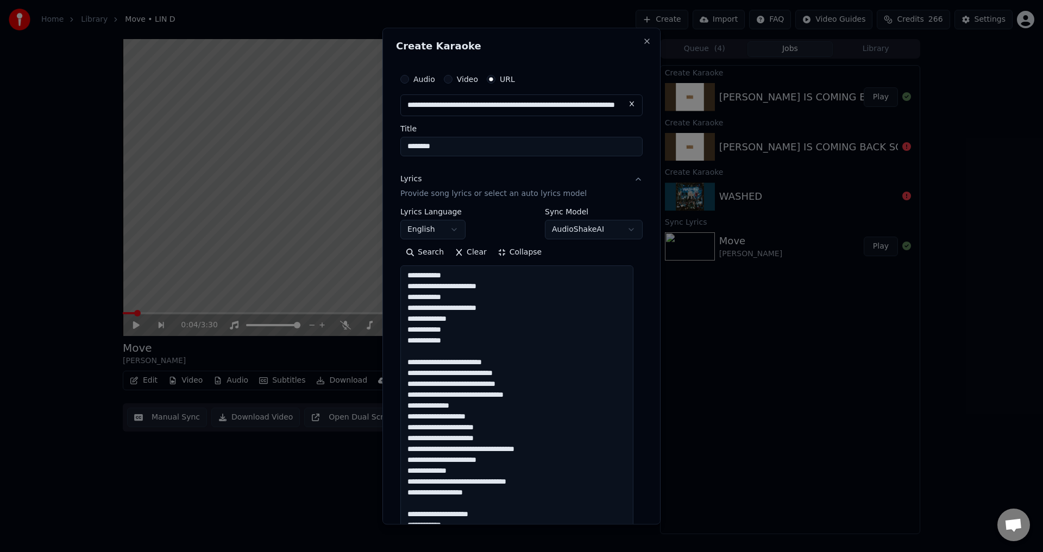
drag, startPoint x: 502, startPoint y: 359, endPoint x: 420, endPoint y: 361, distance: 81.5
click at [421, 361] on textarea "**********" at bounding box center [516, 444] width 233 height 356
click at [420, 361] on textarea "**********" at bounding box center [516, 444] width 233 height 356
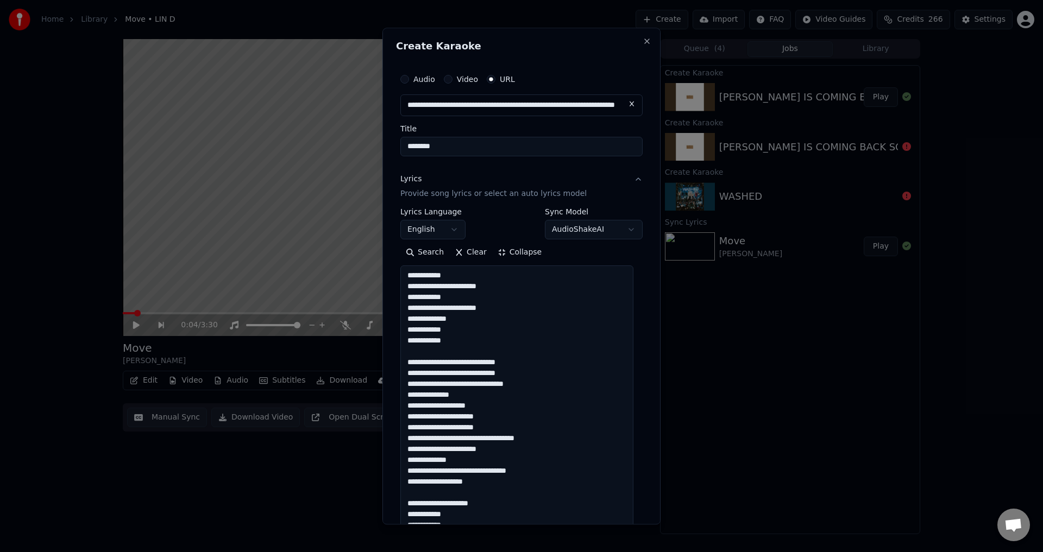
scroll to position [163, 0]
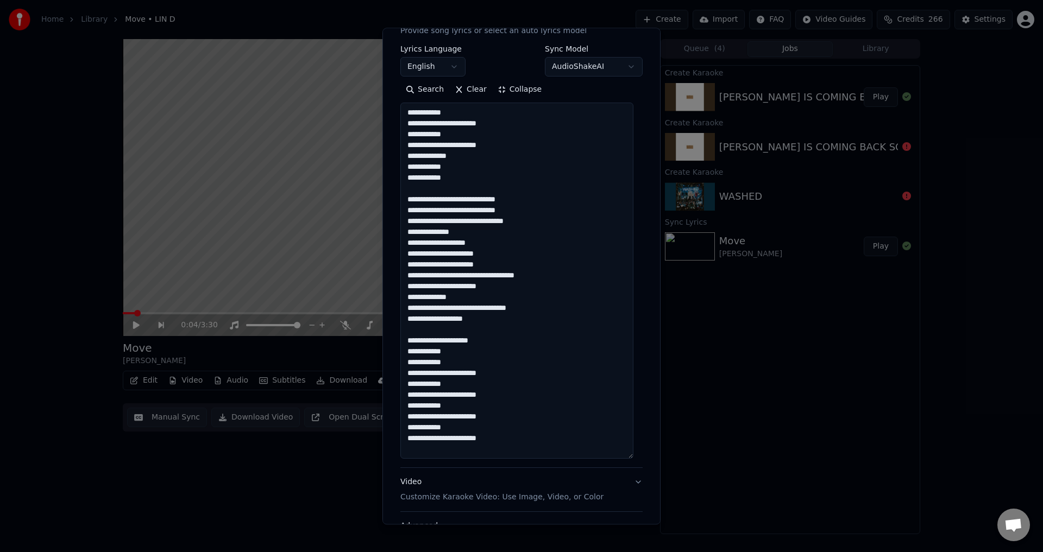
click at [432, 342] on textarea "**********" at bounding box center [516, 281] width 233 height 356
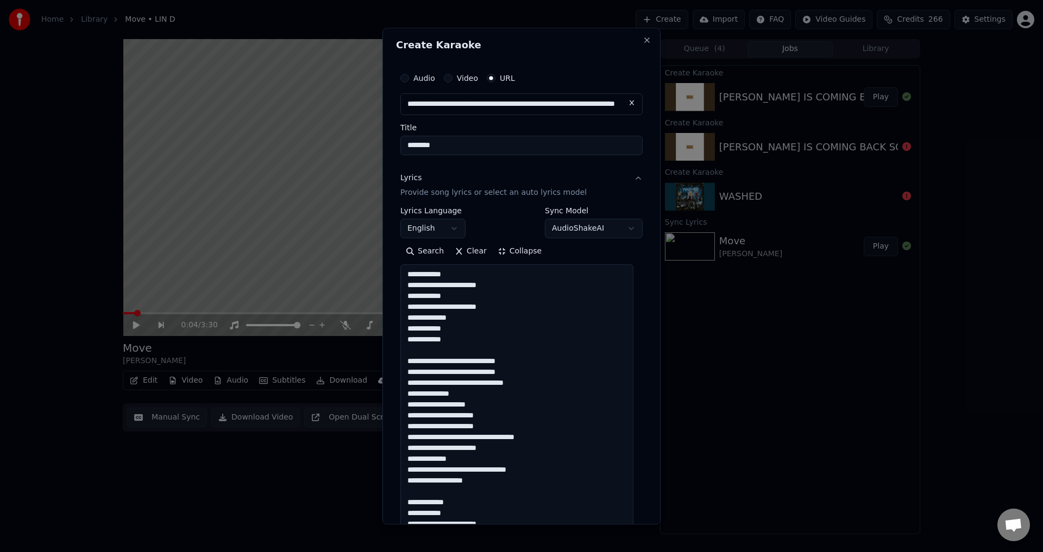
scroll to position [0, 0]
type textarea "**********"
click at [512, 250] on button "Collapse" at bounding box center [519, 252] width 55 height 17
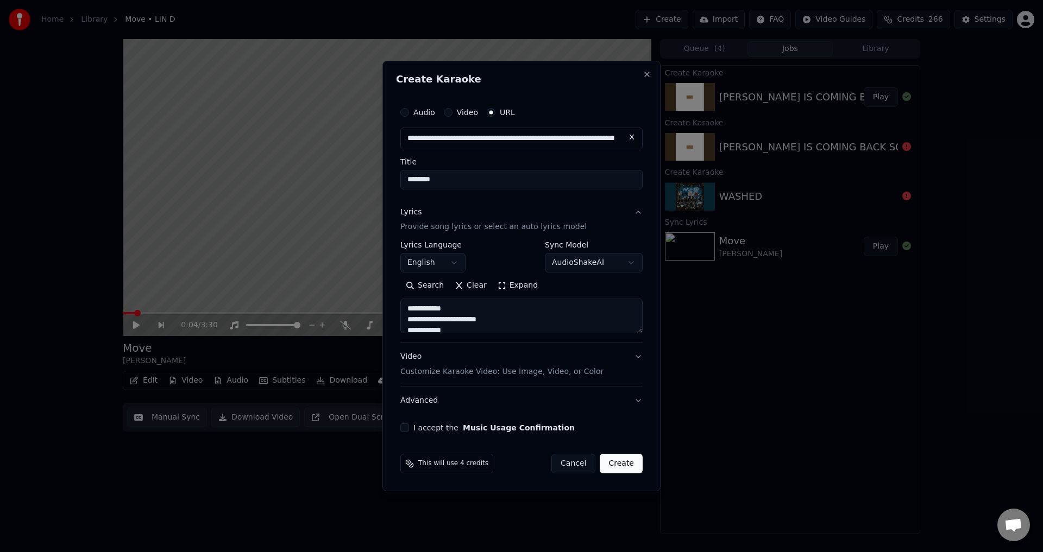
click at [405, 424] on button "I accept the Music Usage Confirmation" at bounding box center [404, 428] width 9 height 9
click at [478, 400] on button "Advanced" at bounding box center [521, 401] width 242 height 28
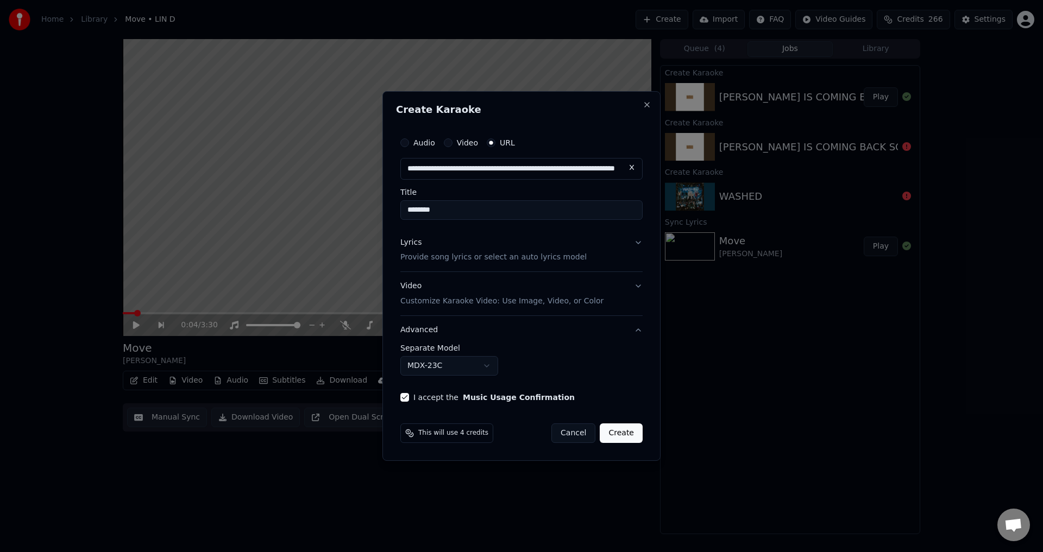
click at [564, 326] on button "Advanced" at bounding box center [521, 330] width 242 height 28
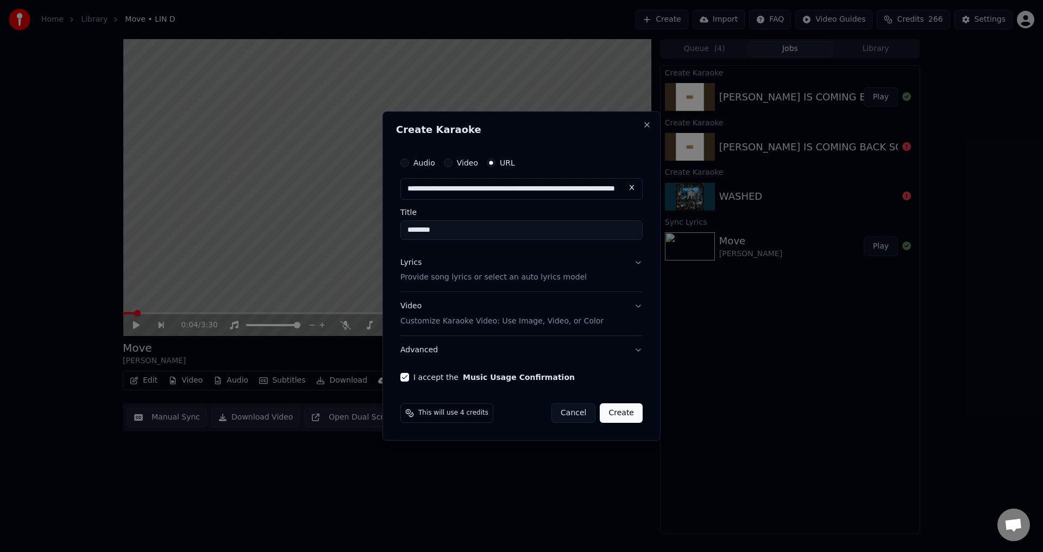
click at [641, 263] on button "Lyrics Provide song lyrics or select an auto lyrics model" at bounding box center [521, 270] width 242 height 43
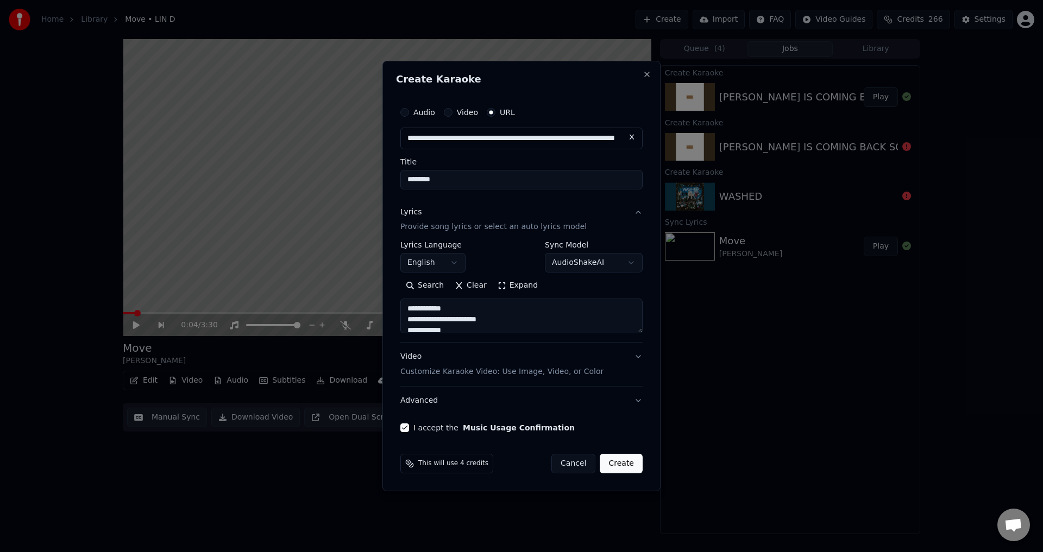
click at [624, 470] on button "Create" at bounding box center [621, 464] width 43 height 20
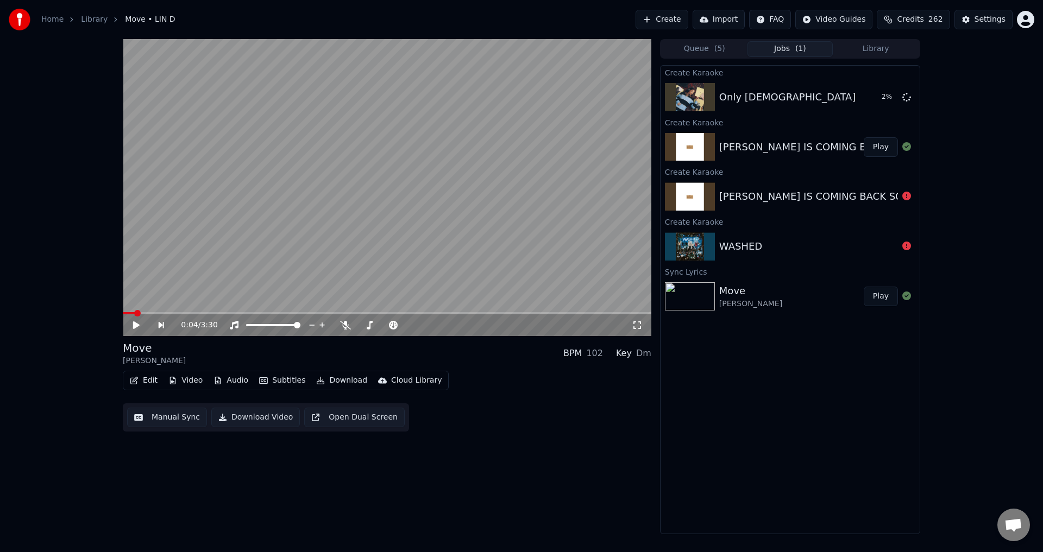
click at [882, 299] on button "Play" at bounding box center [881, 297] width 34 height 20
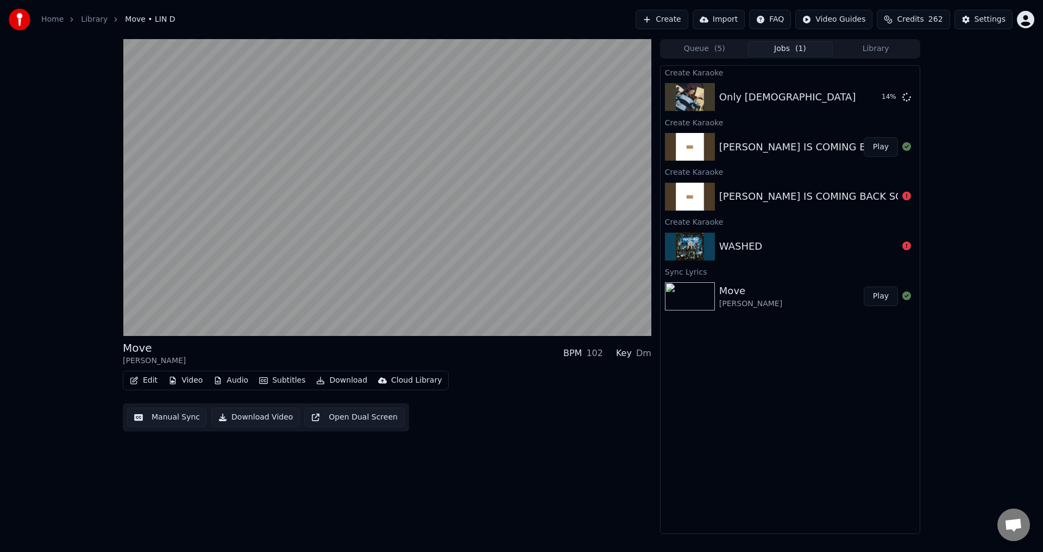
click at [864, 287] on button "Play" at bounding box center [881, 297] width 34 height 20
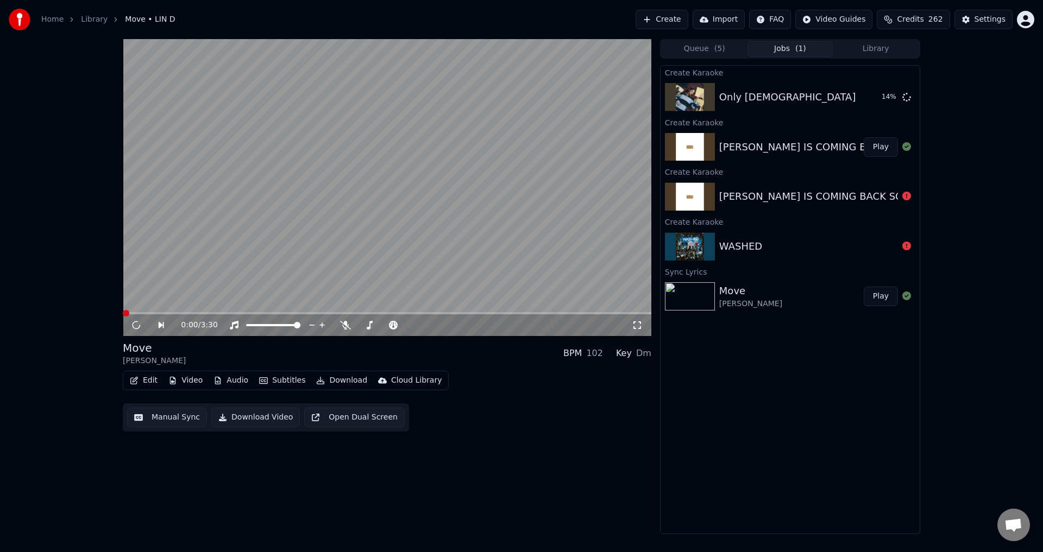
click at [500, 184] on video at bounding box center [387, 187] width 529 height 297
click at [134, 327] on icon at bounding box center [136, 325] width 5 height 7
click at [189, 417] on button "Manual Sync" at bounding box center [167, 418] width 80 height 20
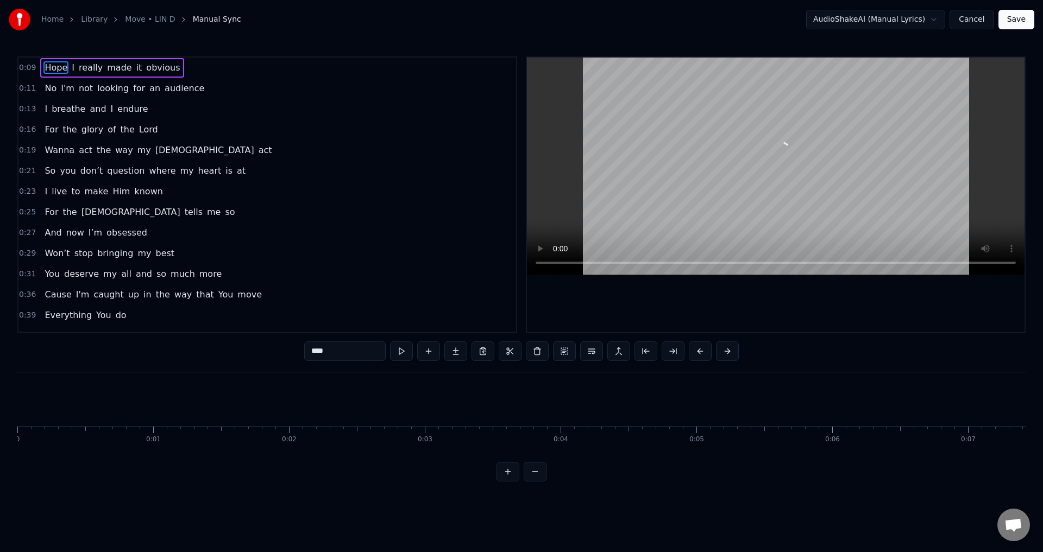
scroll to position [0, 1268]
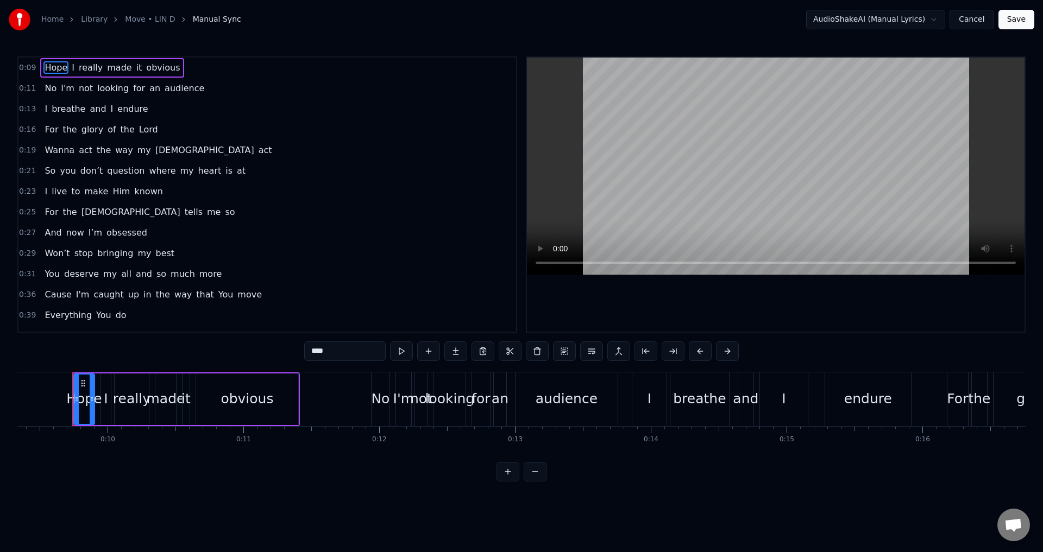
click at [983, 23] on button "Cancel" at bounding box center [971, 20] width 44 height 20
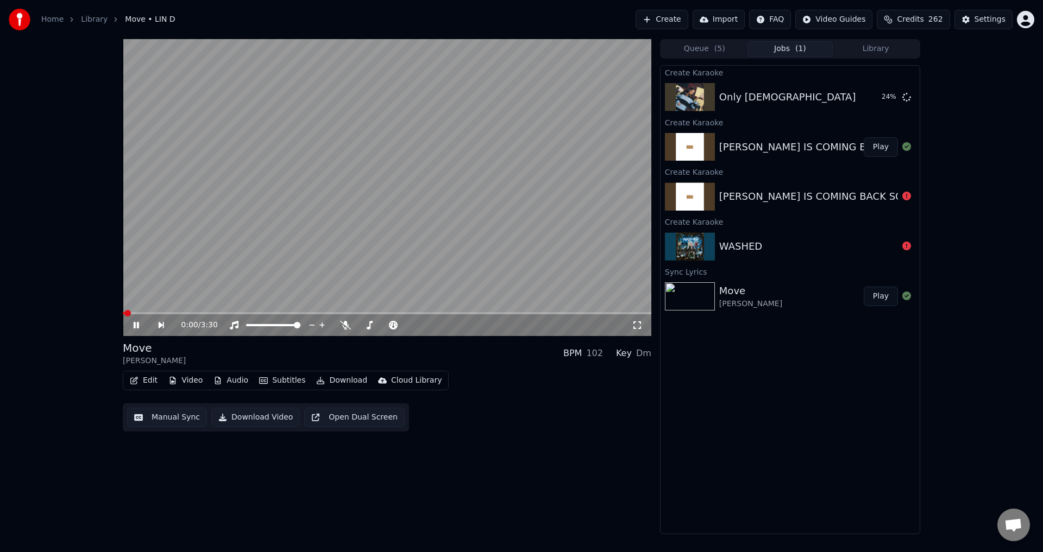
click at [135, 325] on icon at bounding box center [136, 325] width 5 height 7
click at [170, 416] on button "Manual Sync" at bounding box center [167, 418] width 80 height 20
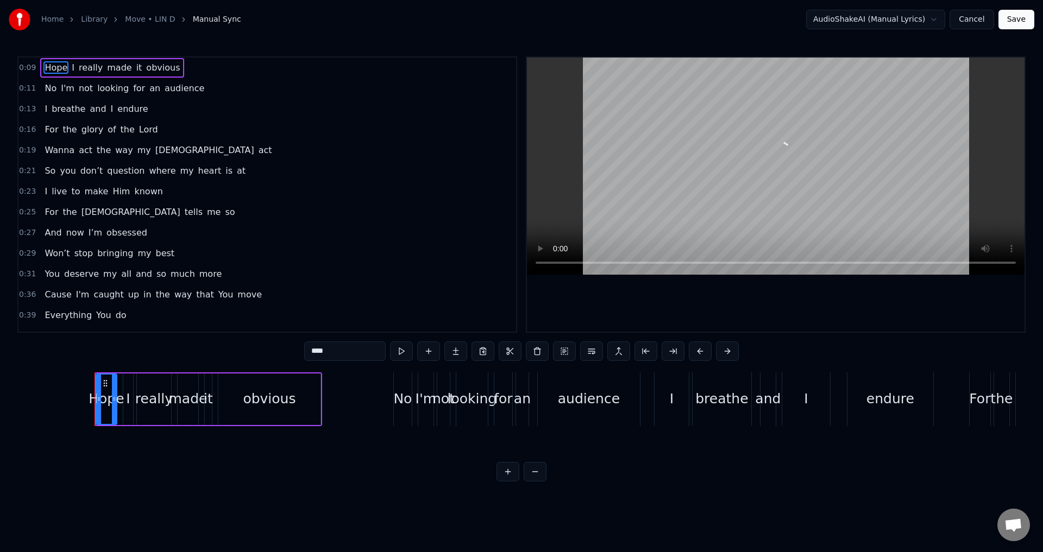
scroll to position [0, 1268]
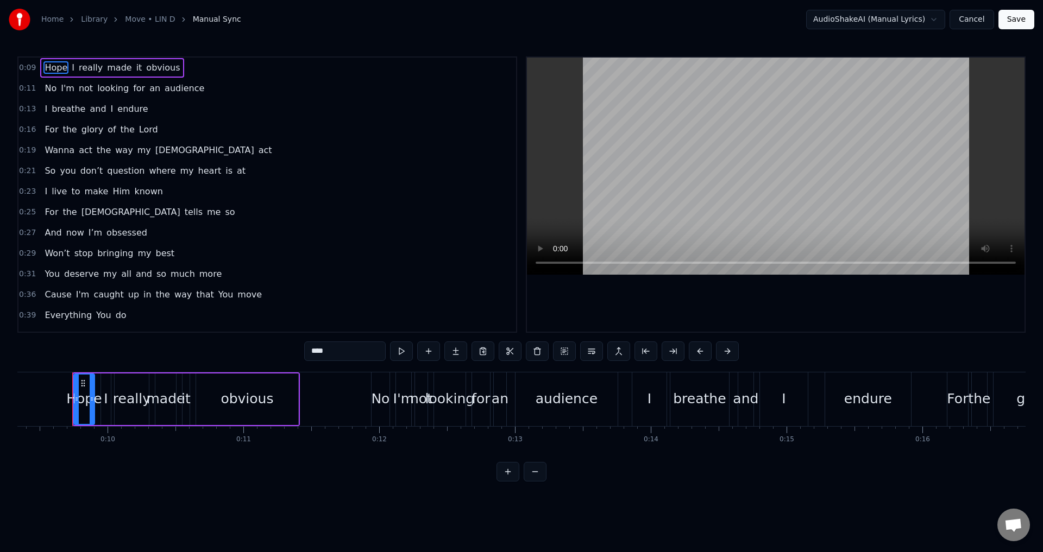
click at [666, 209] on video at bounding box center [776, 166] width 498 height 217
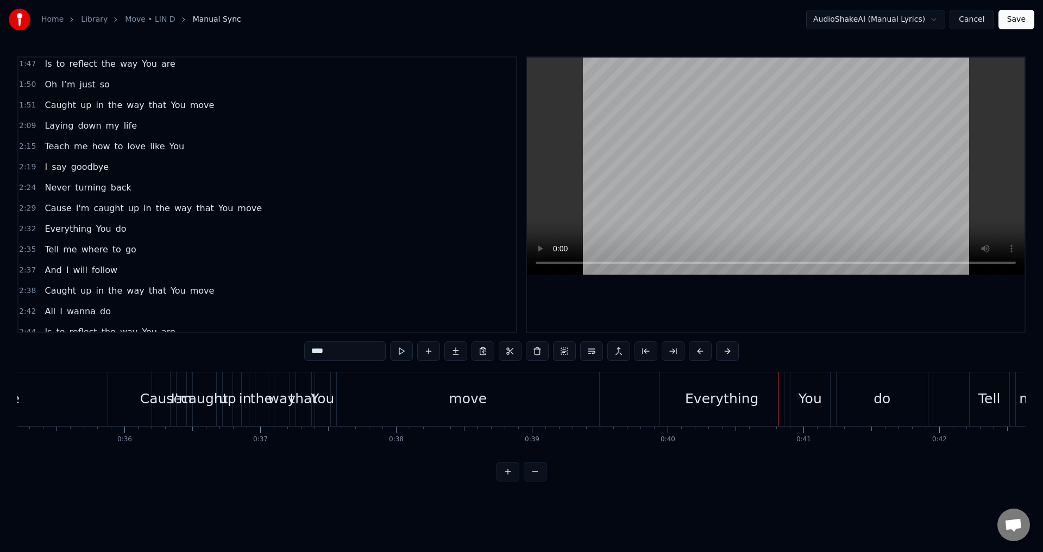
scroll to position [672, 0]
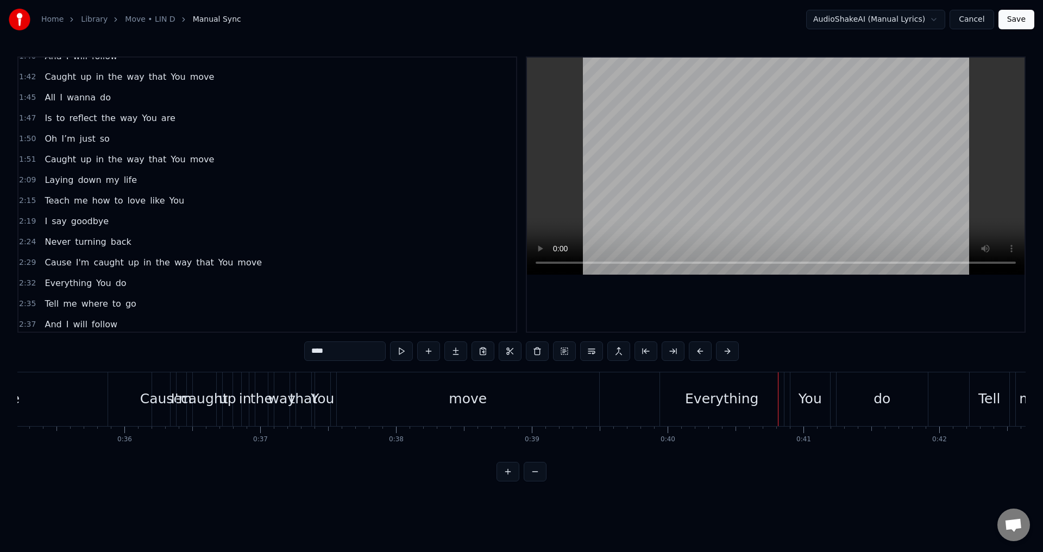
click at [238, 269] on div "Cause I'm caught up in the way that You move" at bounding box center [153, 263] width 226 height 20
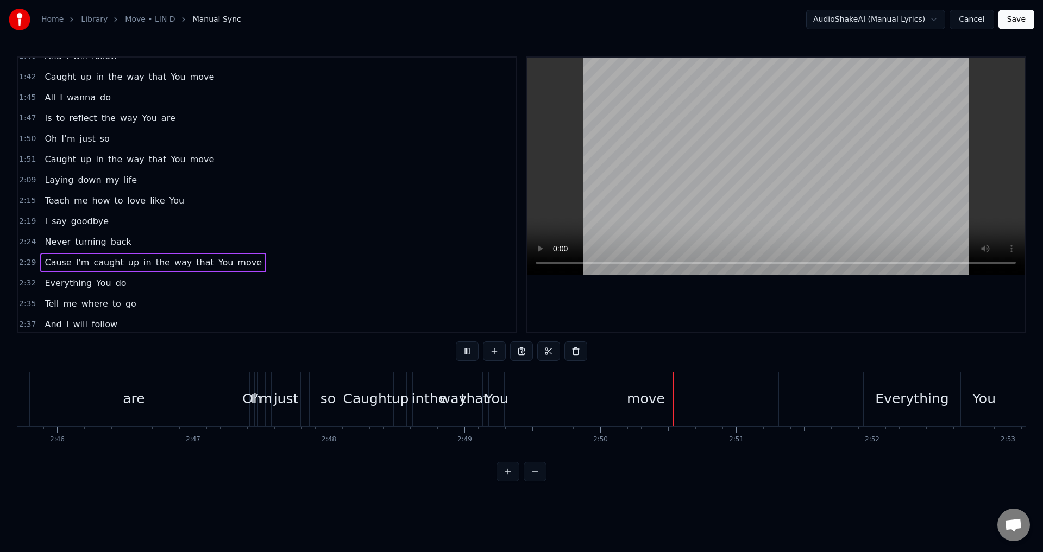
scroll to position [0, 22977]
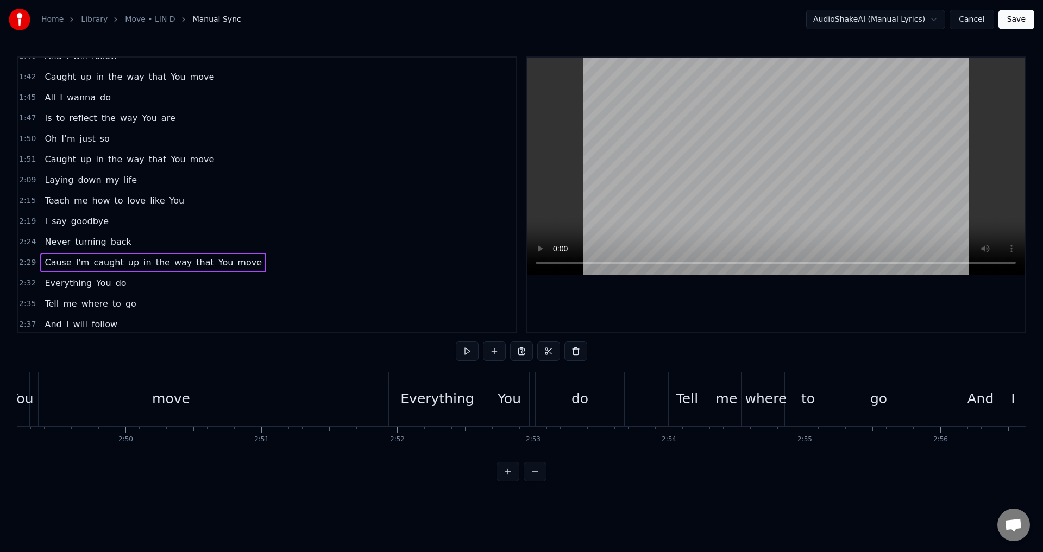
click at [1016, 20] on button "Save" at bounding box center [1016, 20] width 36 height 20
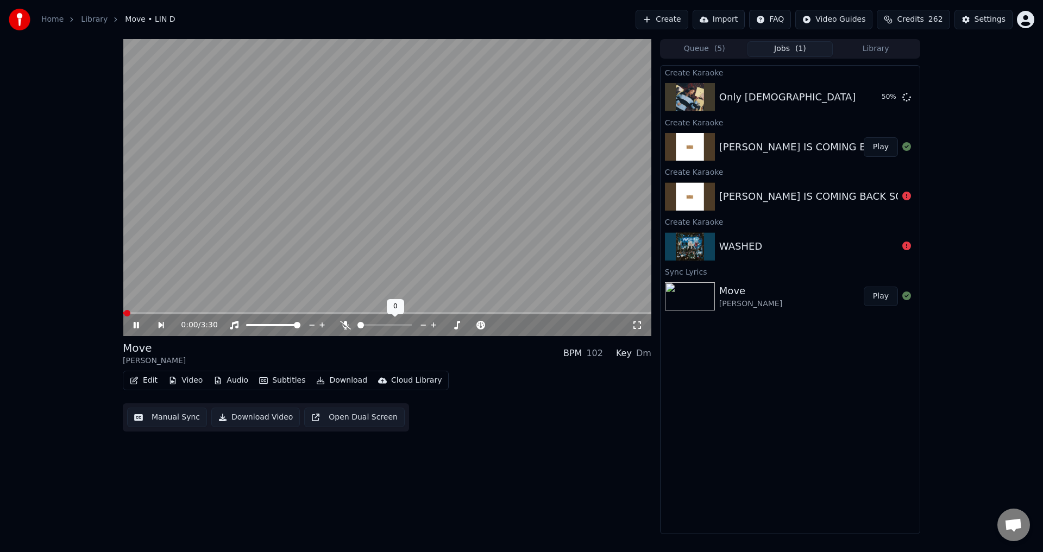
click at [431, 324] on icon at bounding box center [434, 325] width 10 height 11
click at [455, 255] on video at bounding box center [387, 187] width 529 height 297
click at [253, 421] on button "Download Video" at bounding box center [255, 418] width 89 height 20
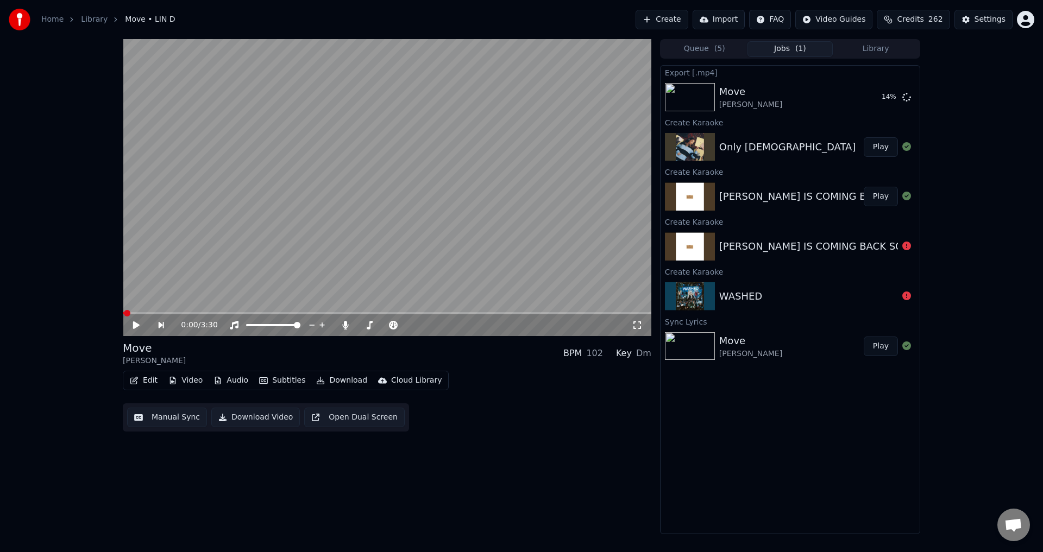
click at [875, 140] on button "Play" at bounding box center [881, 147] width 34 height 20
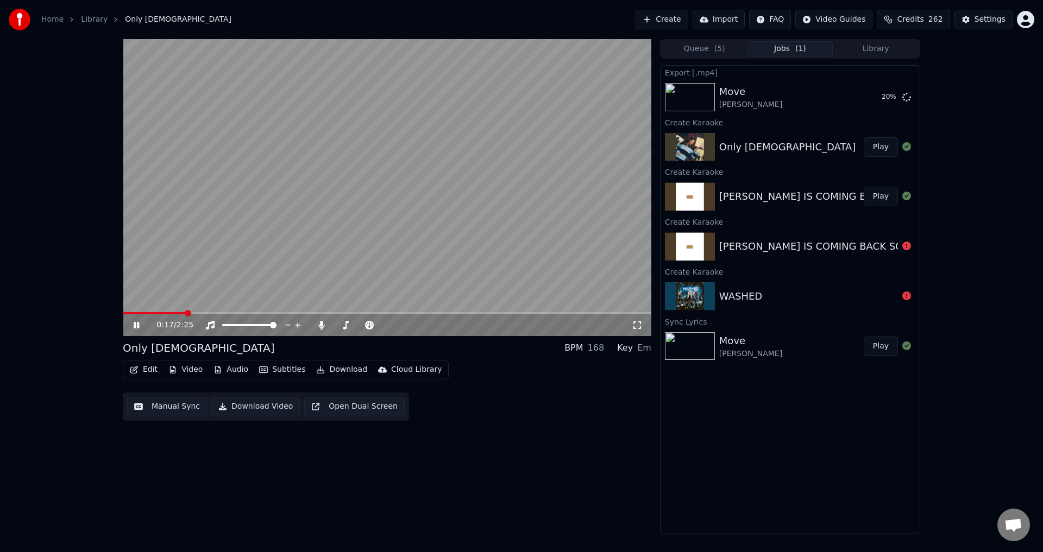
click at [449, 194] on video at bounding box center [387, 187] width 529 height 297
click at [177, 406] on button "Manual Sync" at bounding box center [167, 407] width 80 height 20
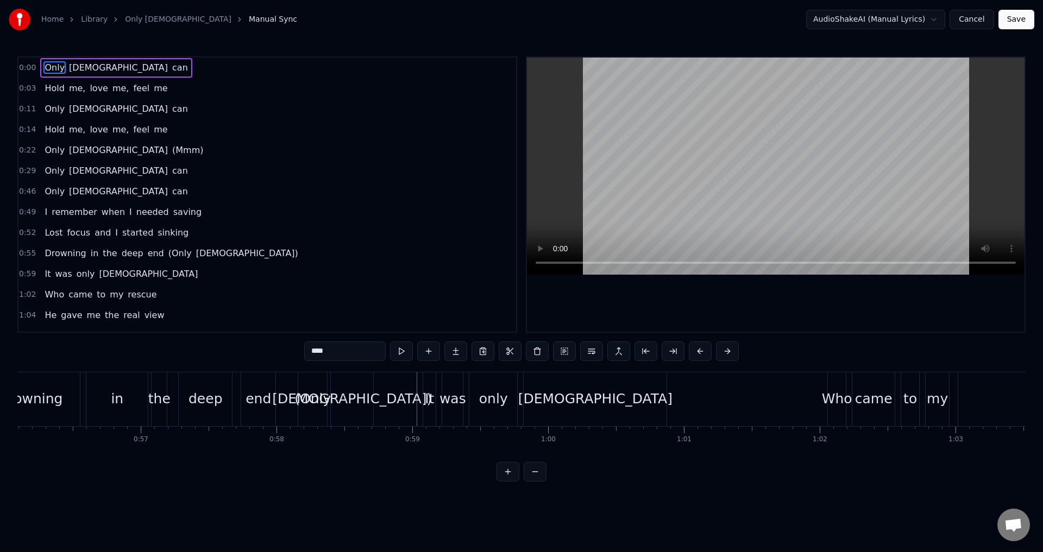
scroll to position [0, 7961]
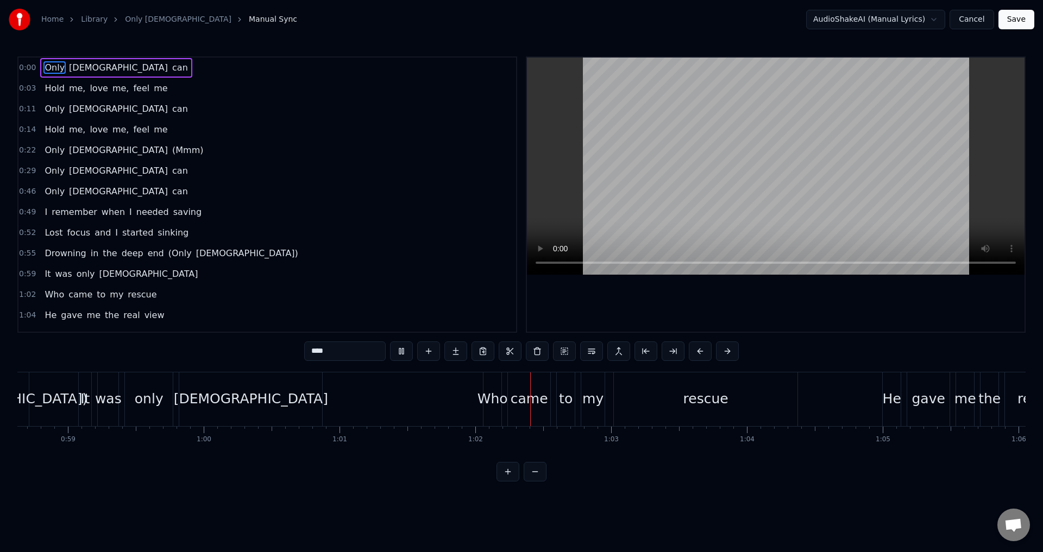
click at [1027, 16] on button "Save" at bounding box center [1016, 20] width 36 height 20
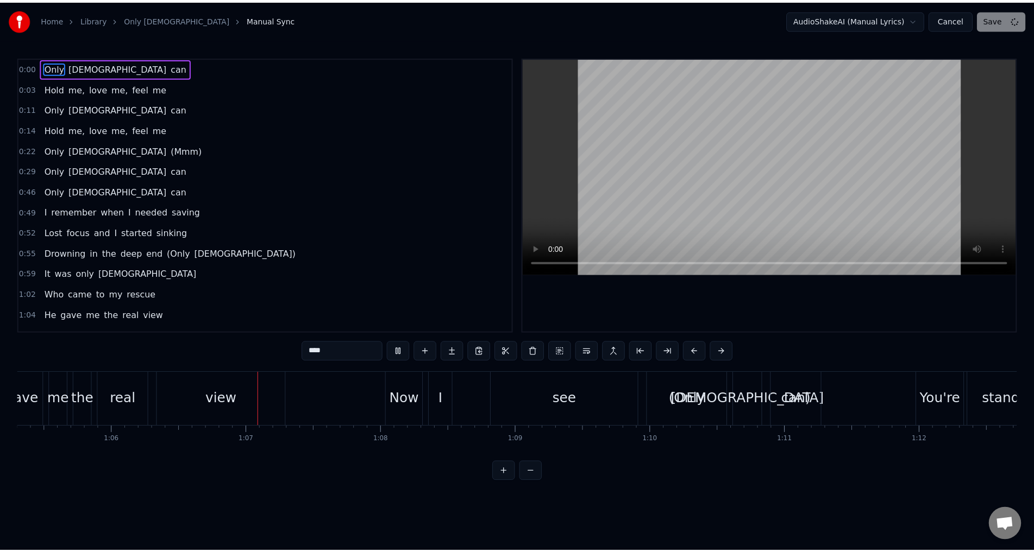
scroll to position [0, 8935]
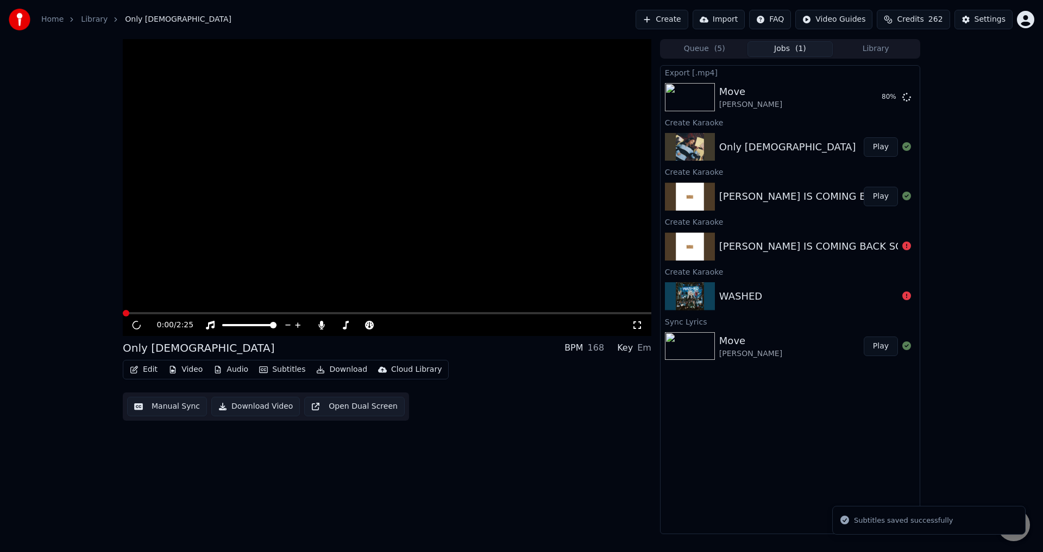
click at [322, 218] on video at bounding box center [387, 187] width 529 height 297
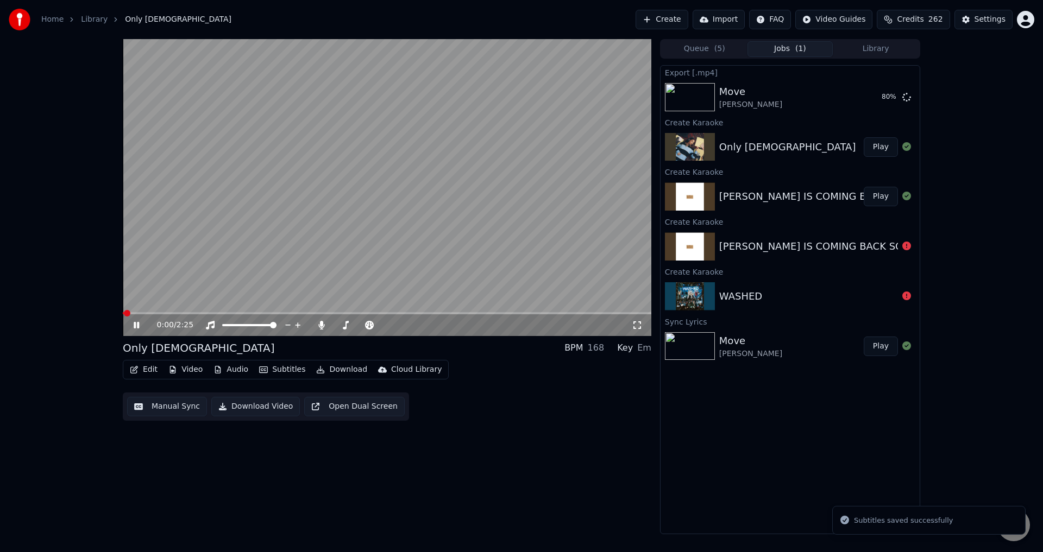
click at [151, 370] on button "Edit" at bounding box center [143, 369] width 36 height 15
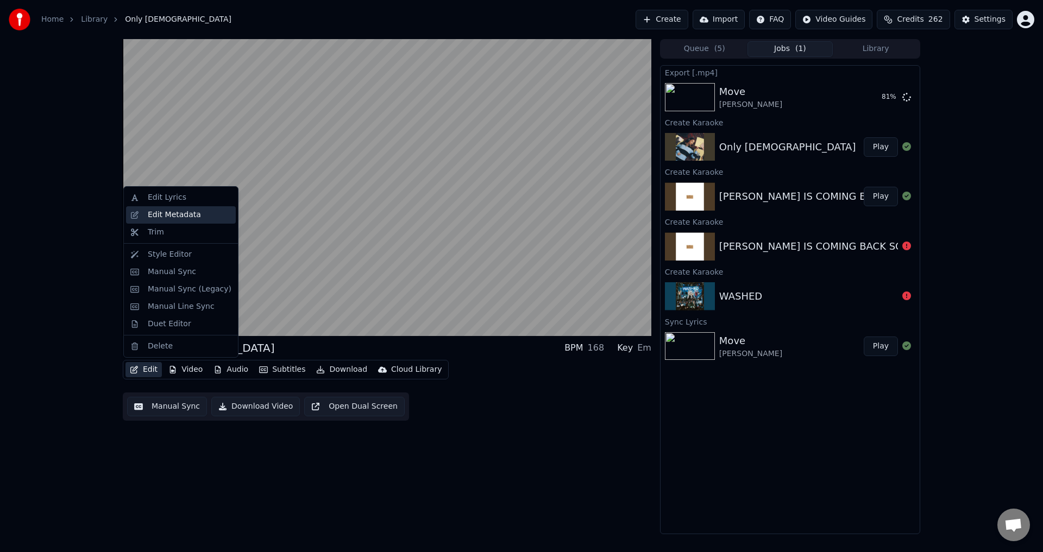
click at [179, 215] on div "Edit Metadata" at bounding box center [174, 215] width 53 height 11
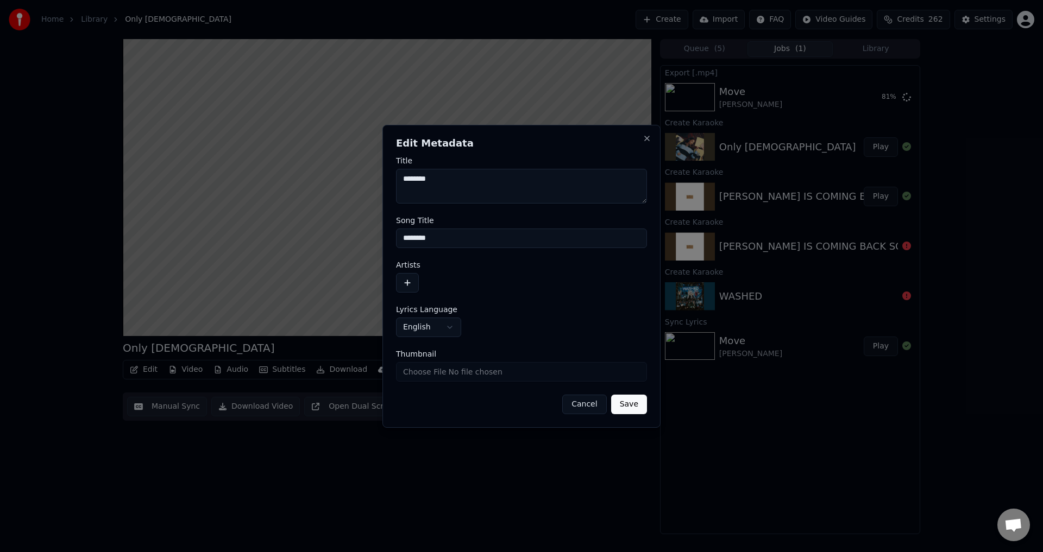
click at [408, 280] on button "button" at bounding box center [407, 283] width 23 height 20
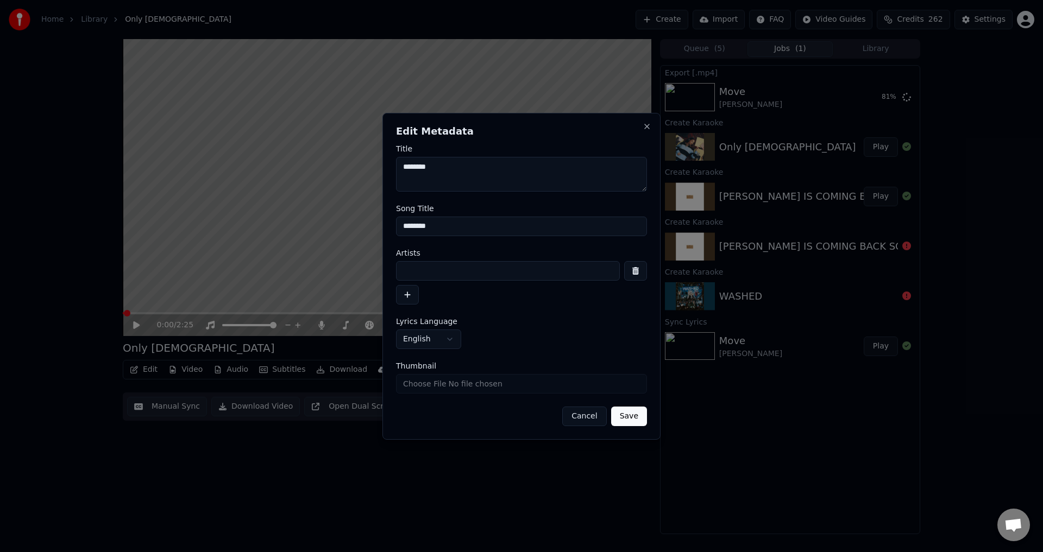
click at [436, 272] on input at bounding box center [508, 271] width 224 height 20
click at [420, 265] on input at bounding box center [508, 271] width 224 height 20
click at [417, 277] on input at bounding box center [508, 271] width 224 height 20
click at [417, 270] on input at bounding box center [508, 271] width 224 height 20
type input "*******"
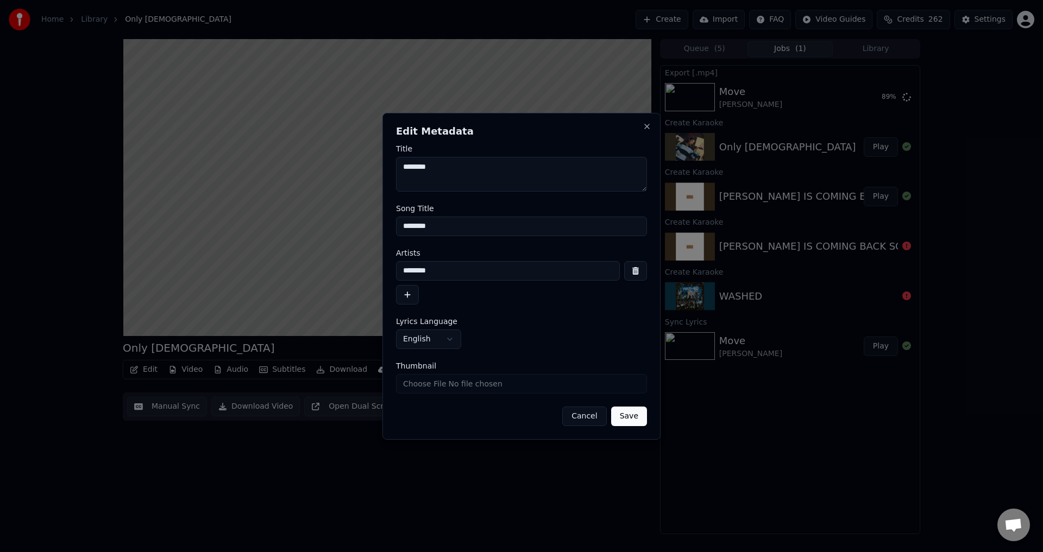
click at [621, 420] on button "Save" at bounding box center [629, 417] width 36 height 20
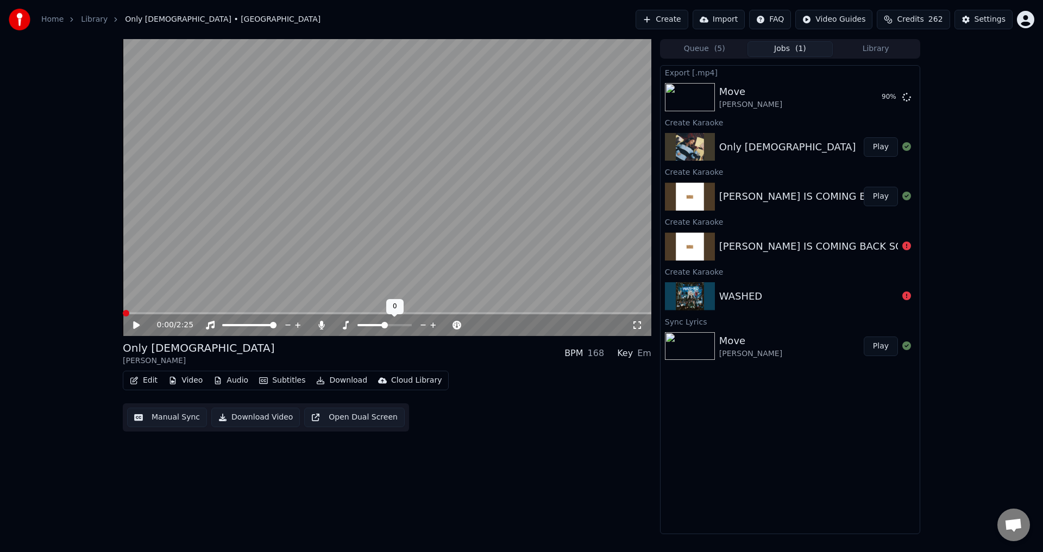
click at [434, 325] on icon at bounding box center [432, 325] width 5 height 5
click at [368, 242] on video at bounding box center [387, 187] width 529 height 297
click at [431, 326] on icon at bounding box center [433, 325] width 10 height 11
click at [424, 326] on icon at bounding box center [423, 325] width 10 height 11
click at [237, 417] on button "Download Video" at bounding box center [255, 418] width 89 height 20
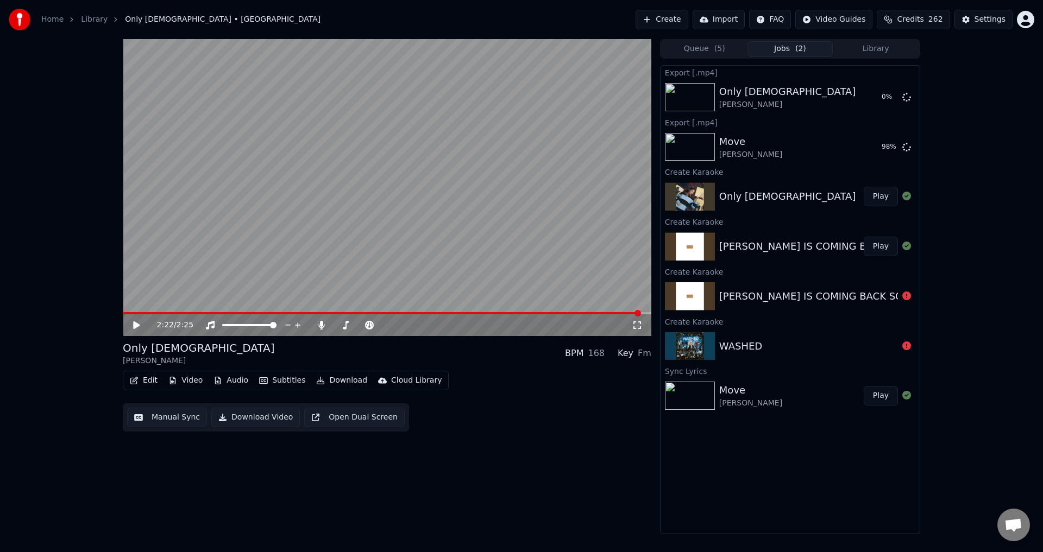
click at [875, 246] on button "Play" at bounding box center [881, 247] width 34 height 20
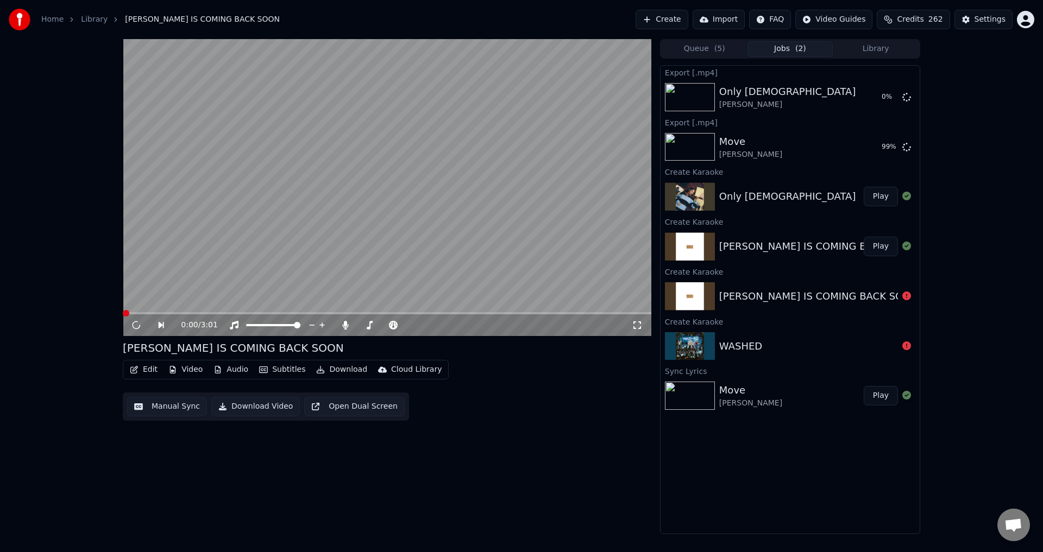
click at [359, 204] on video at bounding box center [387, 187] width 529 height 297
click at [136, 322] on icon at bounding box center [143, 325] width 25 height 9
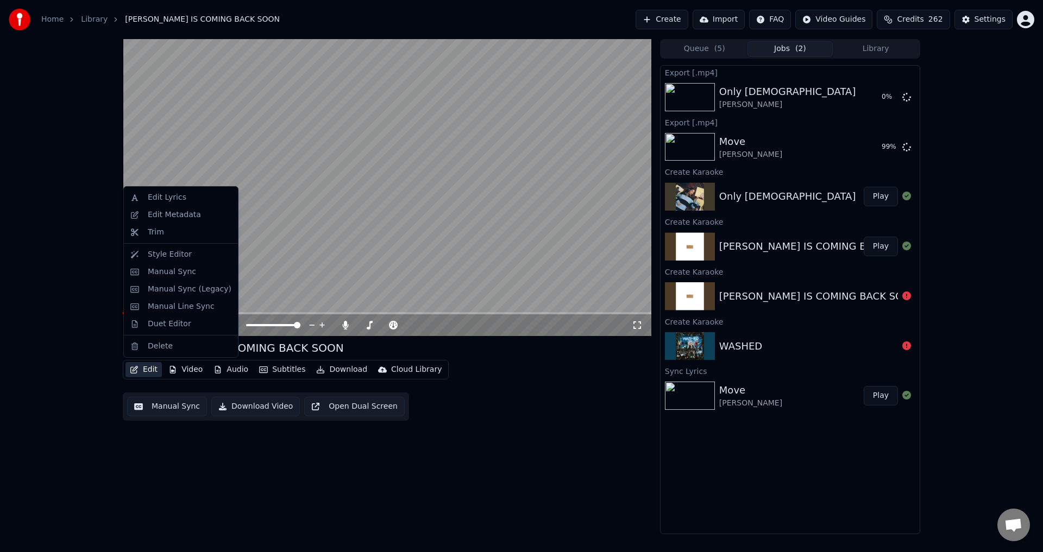
click at [143, 370] on button "Edit" at bounding box center [143, 369] width 36 height 15
click at [157, 322] on div "Duet Editor" at bounding box center [169, 324] width 43 height 11
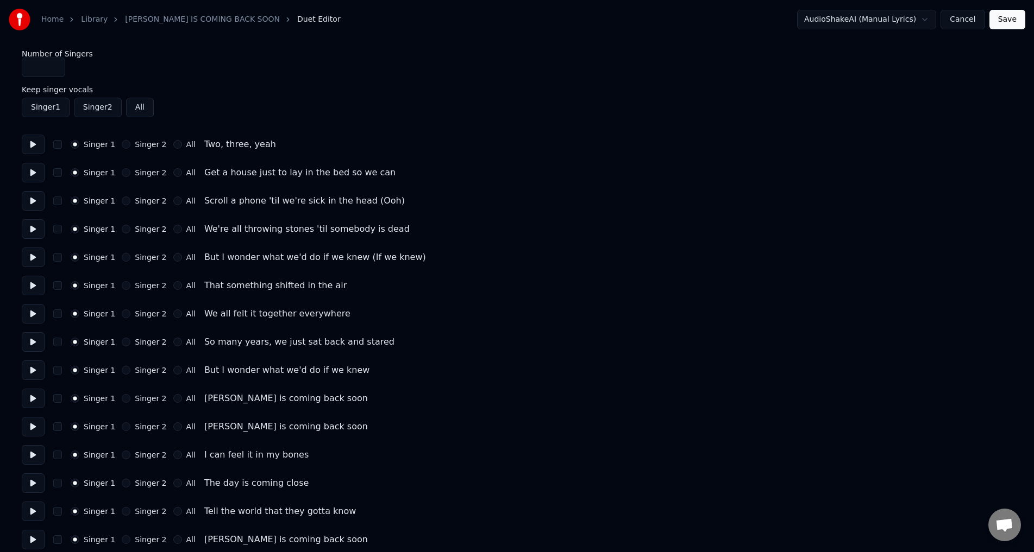
click at [974, 21] on button "Cancel" at bounding box center [962, 20] width 44 height 20
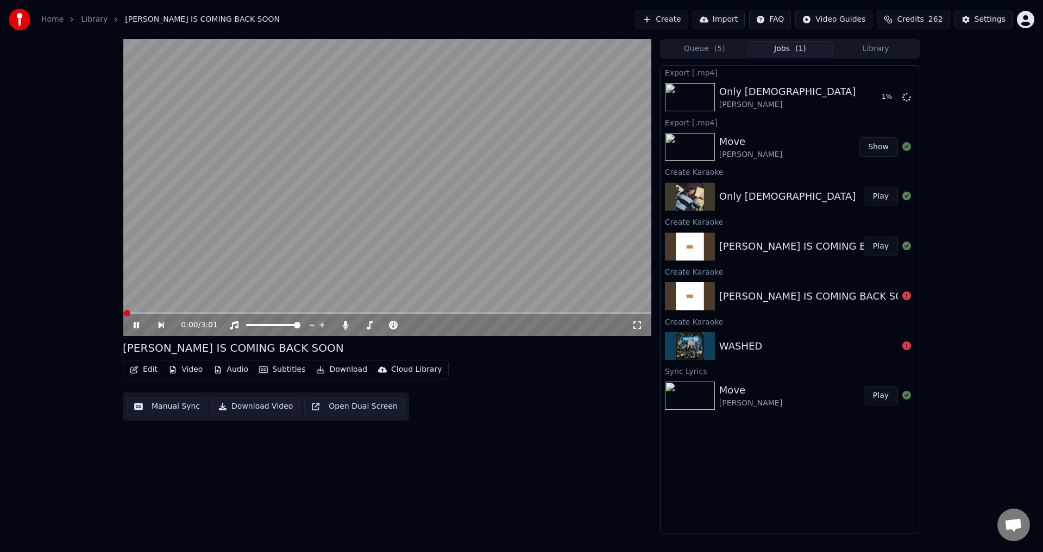
click at [254, 230] on video at bounding box center [387, 187] width 529 height 297
click at [147, 371] on button "Edit" at bounding box center [143, 369] width 36 height 15
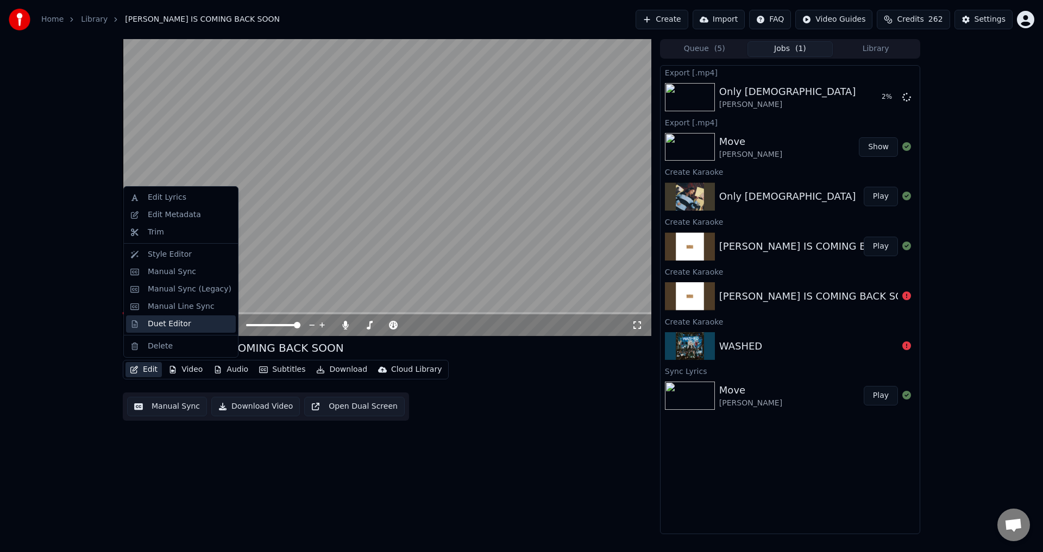
click at [159, 326] on div "Duet Editor" at bounding box center [169, 324] width 43 height 11
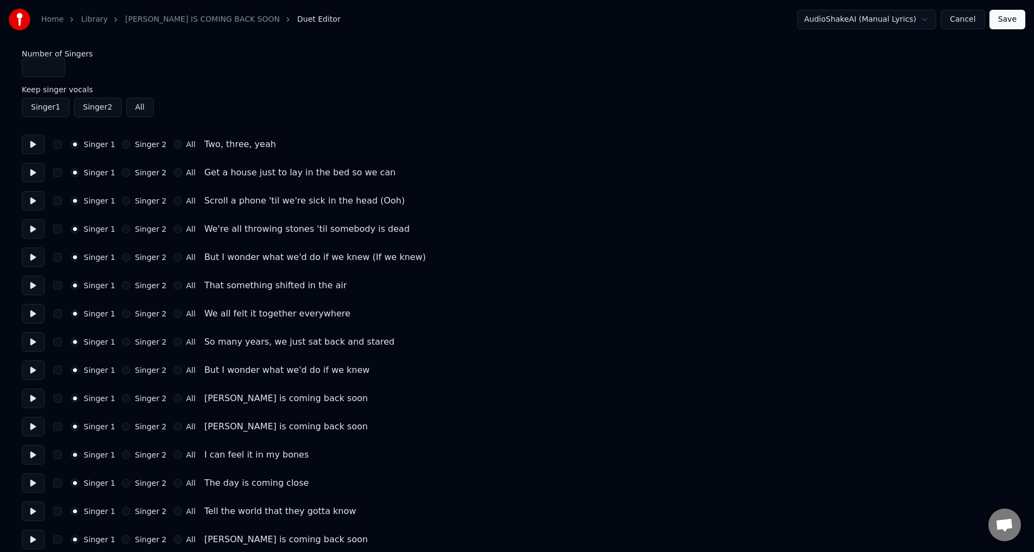
click at [25, 395] on button at bounding box center [33, 399] width 23 height 20
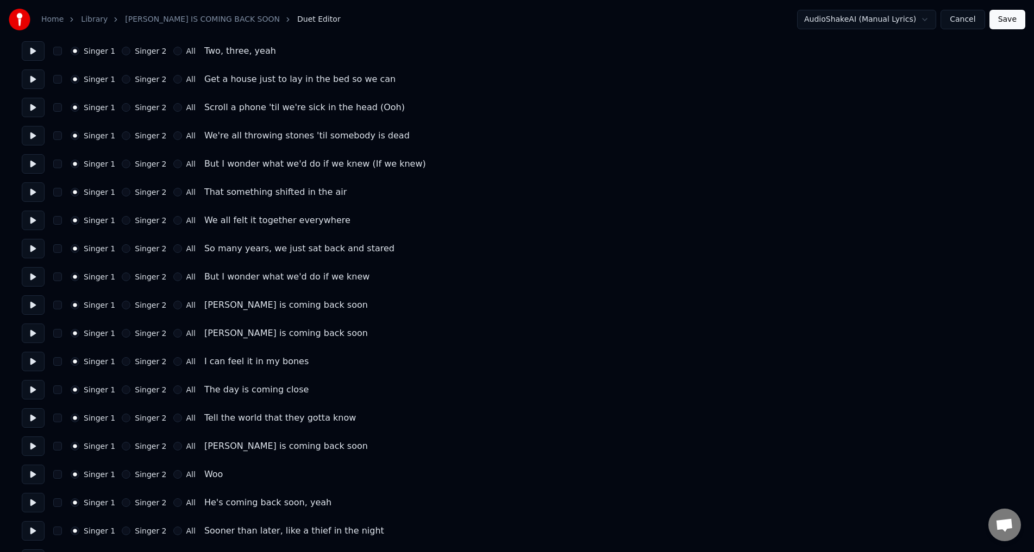
scroll to position [217, 0]
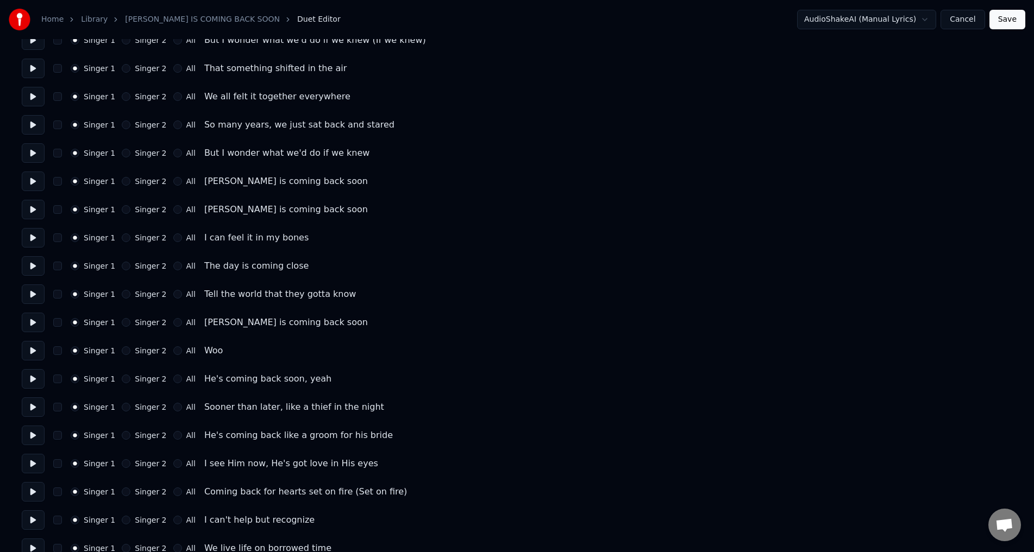
click at [28, 412] on button at bounding box center [33, 408] width 23 height 20
click at [122, 411] on button "Singer 2" at bounding box center [126, 407] width 9 height 9
click at [123, 434] on button "Singer 2" at bounding box center [126, 435] width 9 height 9
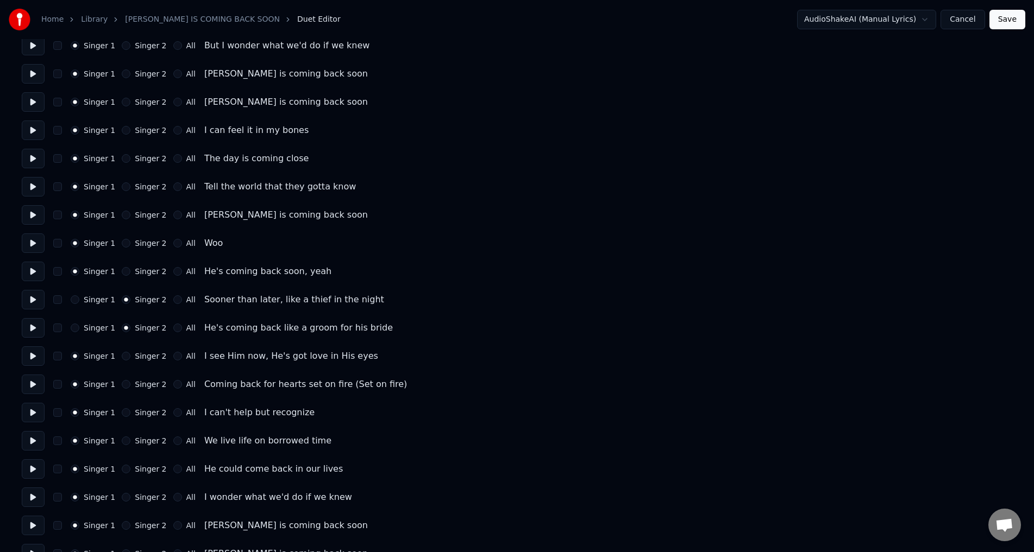
scroll to position [326, 0]
click at [123, 356] on button "Singer 2" at bounding box center [126, 355] width 9 height 9
click at [126, 388] on div "Singer 1 Singer 2 All Coming back for hearts set on fire (Set on fire)" at bounding box center [517, 384] width 990 height 20
click at [124, 410] on button "Singer 2" at bounding box center [126, 411] width 9 height 9
click at [122, 441] on button "Singer 2" at bounding box center [126, 440] width 9 height 9
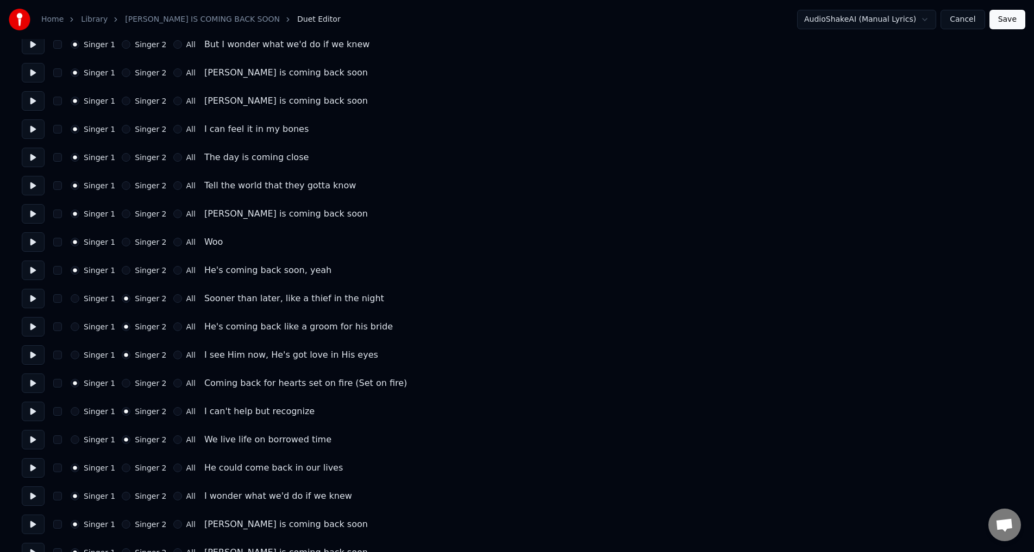
click at [126, 383] on div "Singer 2" at bounding box center [144, 383] width 45 height 9
click at [124, 385] on button "Singer 2" at bounding box center [126, 383] width 9 height 9
click at [124, 384] on button "Singer 2" at bounding box center [126, 383] width 9 height 9
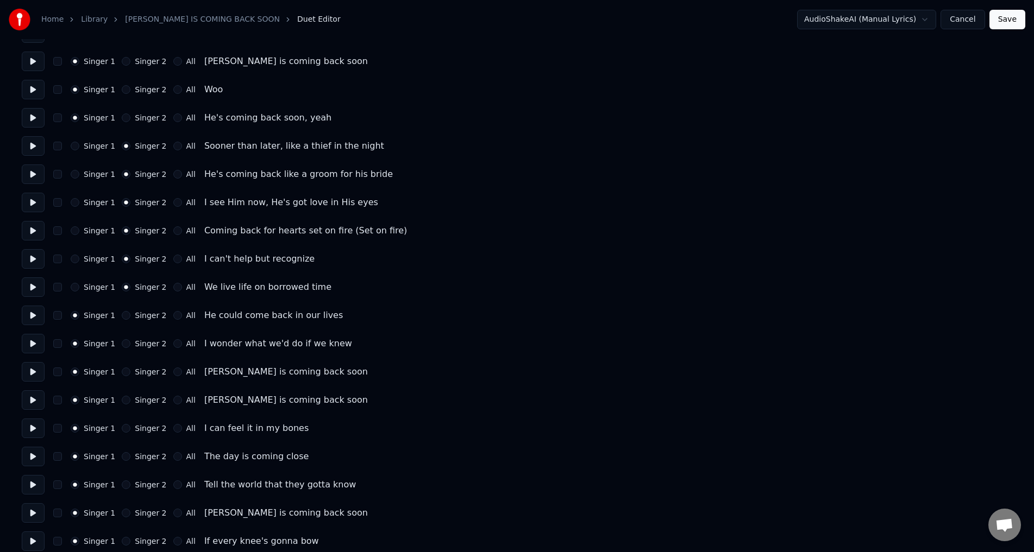
scroll to position [489, 0]
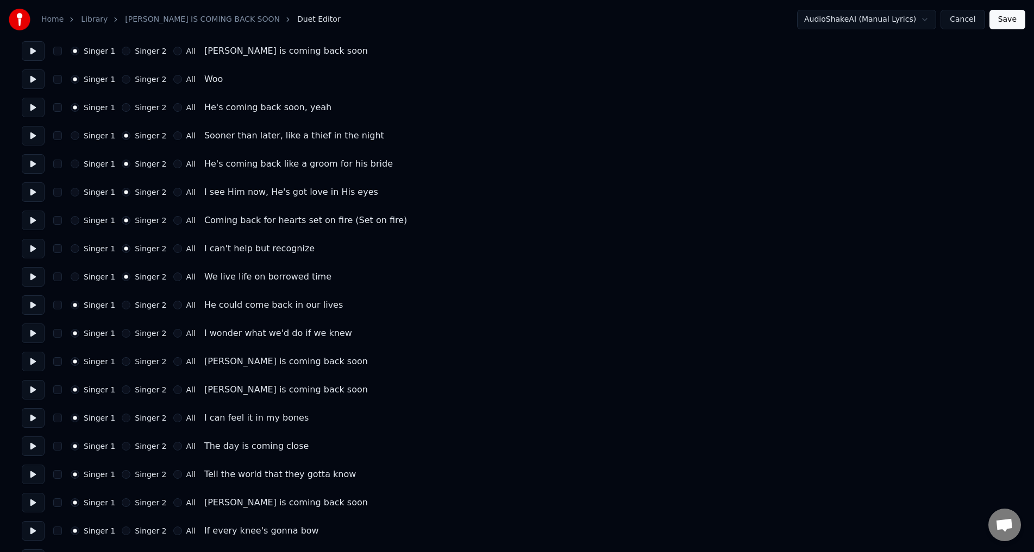
click at [122, 302] on button "Singer 2" at bounding box center [126, 305] width 9 height 9
click at [40, 332] on button at bounding box center [33, 334] width 23 height 20
click at [122, 333] on button "Singer 2" at bounding box center [126, 333] width 9 height 9
click at [29, 367] on button at bounding box center [33, 362] width 23 height 20
click at [124, 361] on button "Singer 2" at bounding box center [126, 361] width 9 height 9
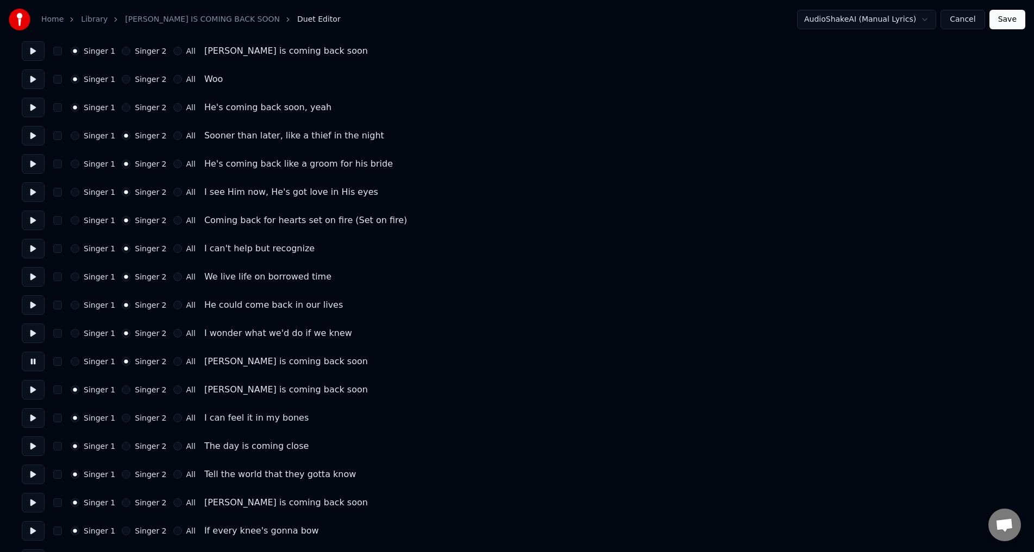
click at [39, 361] on button at bounding box center [33, 362] width 23 height 20
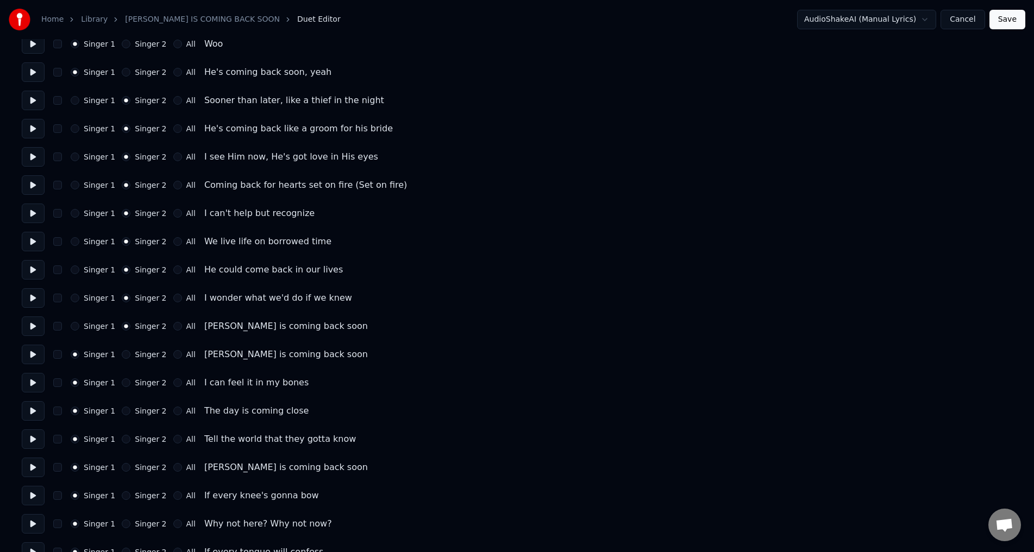
scroll to position [543, 0]
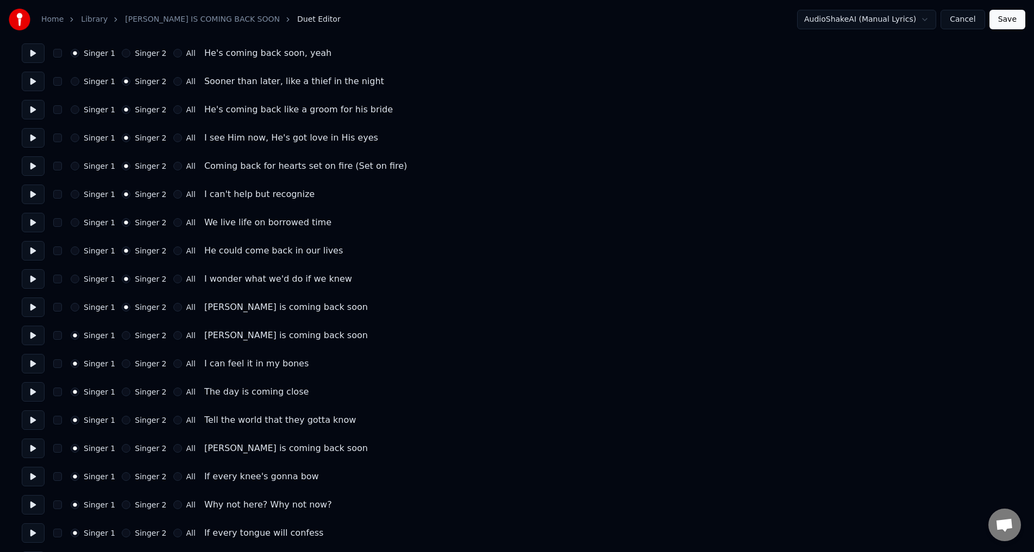
click at [122, 335] on button "Singer 2" at bounding box center [126, 335] width 9 height 9
click at [122, 367] on button "Singer 2" at bounding box center [126, 364] width 9 height 9
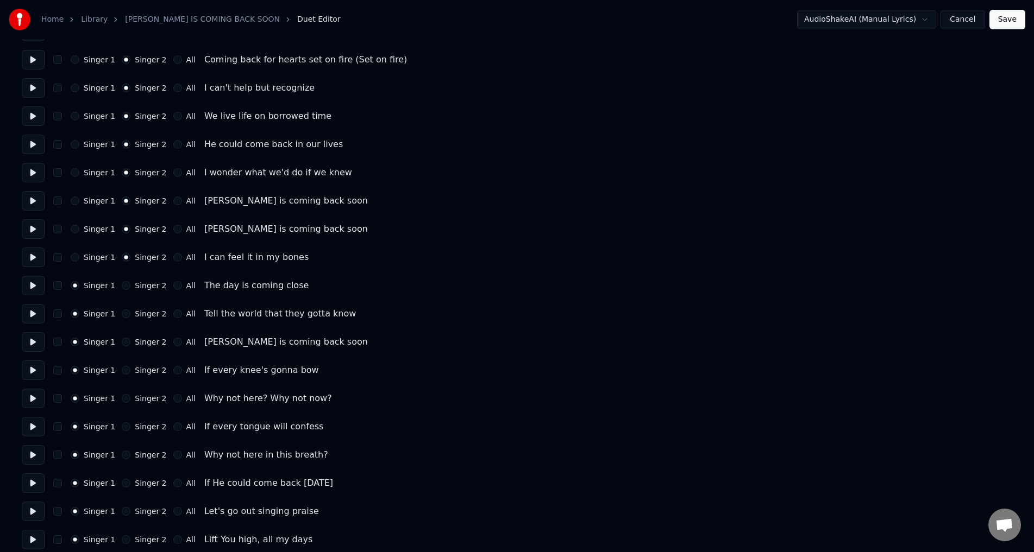
scroll to position [652, 0]
click at [32, 335] on button at bounding box center [33, 340] width 23 height 20
click at [122, 313] on button "Singer 2" at bounding box center [126, 311] width 9 height 9
click at [122, 289] on div "Singer 1 Singer 2 All The day is coming close" at bounding box center [517, 284] width 990 height 20
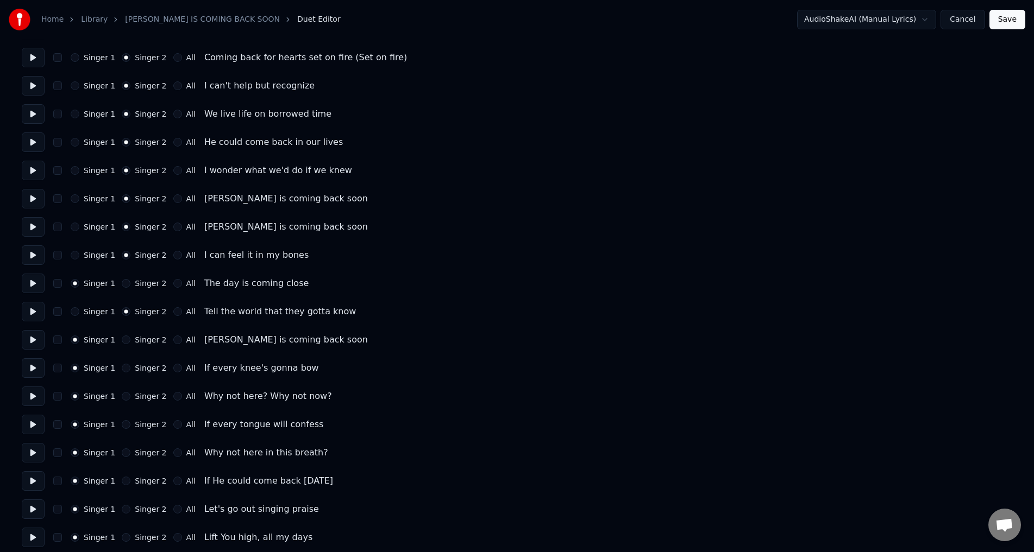
click at [123, 282] on button "Singer 2" at bounding box center [126, 283] width 9 height 9
click at [36, 398] on button at bounding box center [33, 397] width 23 height 20
click at [33, 372] on button at bounding box center [33, 368] width 23 height 20
click at [122, 369] on button "Singer 2" at bounding box center [126, 368] width 9 height 9
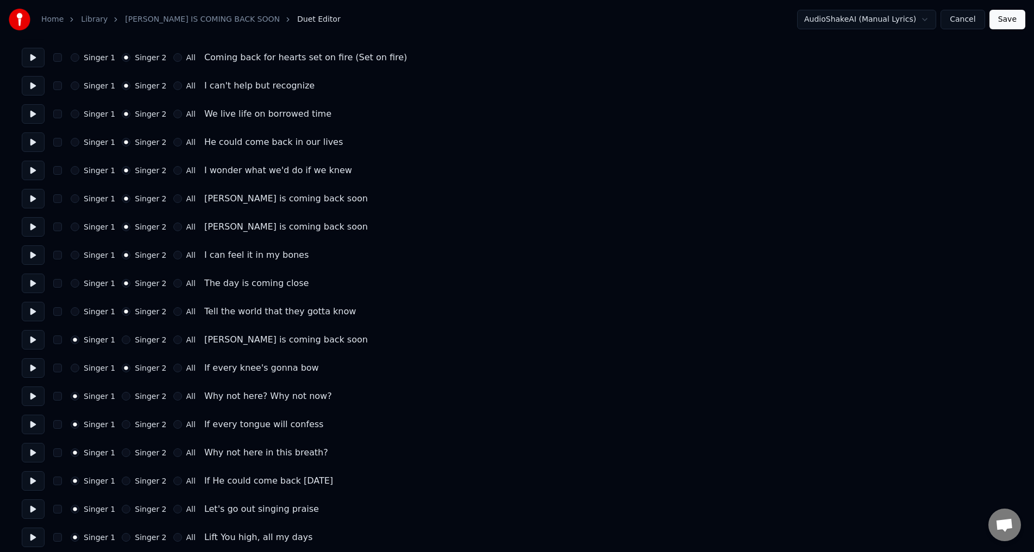
click at [123, 336] on button "Singer 2" at bounding box center [126, 340] width 9 height 9
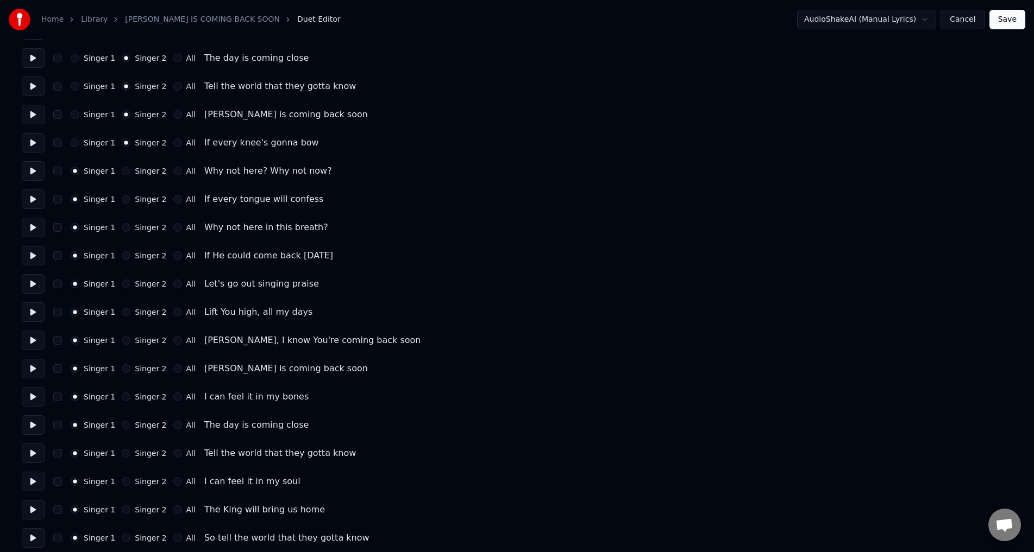
scroll to position [997, 0]
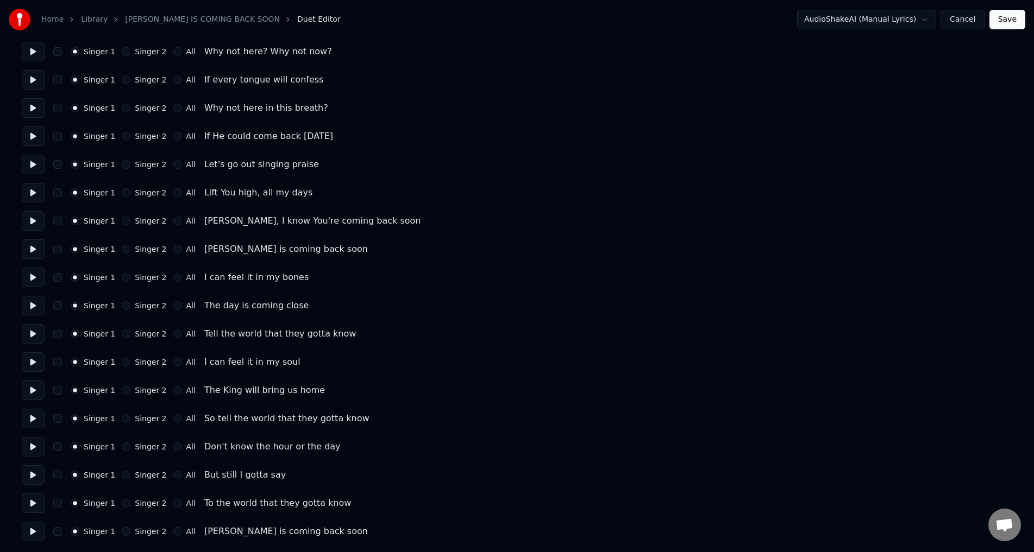
drag, startPoint x: 20, startPoint y: 472, endPoint x: 28, endPoint y: 474, distance: 8.8
click at [35, 477] on button at bounding box center [33, 476] width 23 height 20
click at [122, 474] on button "Singer 2" at bounding box center [126, 475] width 9 height 9
click at [27, 508] on button at bounding box center [33, 504] width 23 height 20
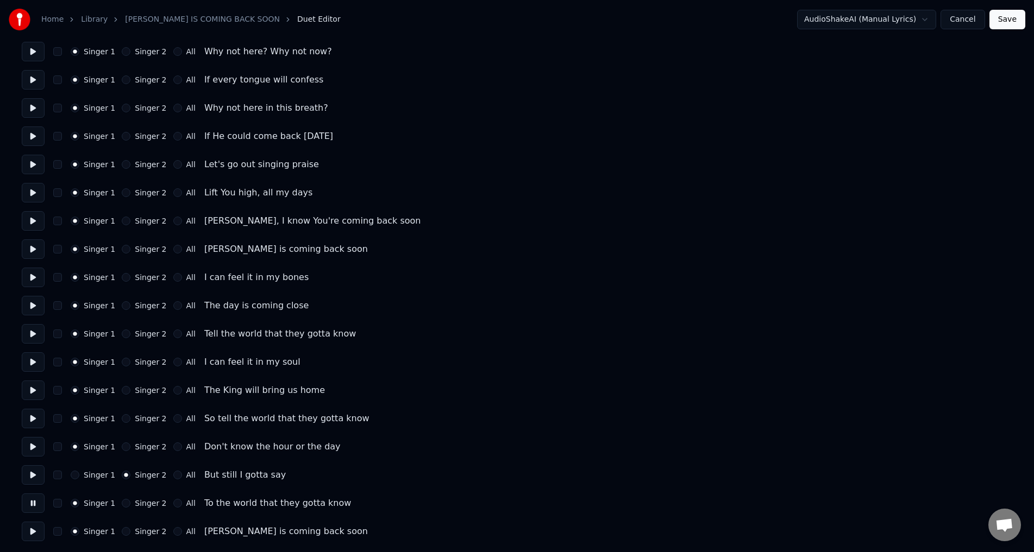
click at [33, 532] on button at bounding box center [33, 532] width 23 height 20
click at [173, 532] on button "All" at bounding box center [177, 531] width 9 height 9
click at [33, 507] on button at bounding box center [33, 504] width 23 height 20
click at [32, 499] on button at bounding box center [33, 504] width 23 height 20
click at [32, 452] on button at bounding box center [33, 447] width 23 height 20
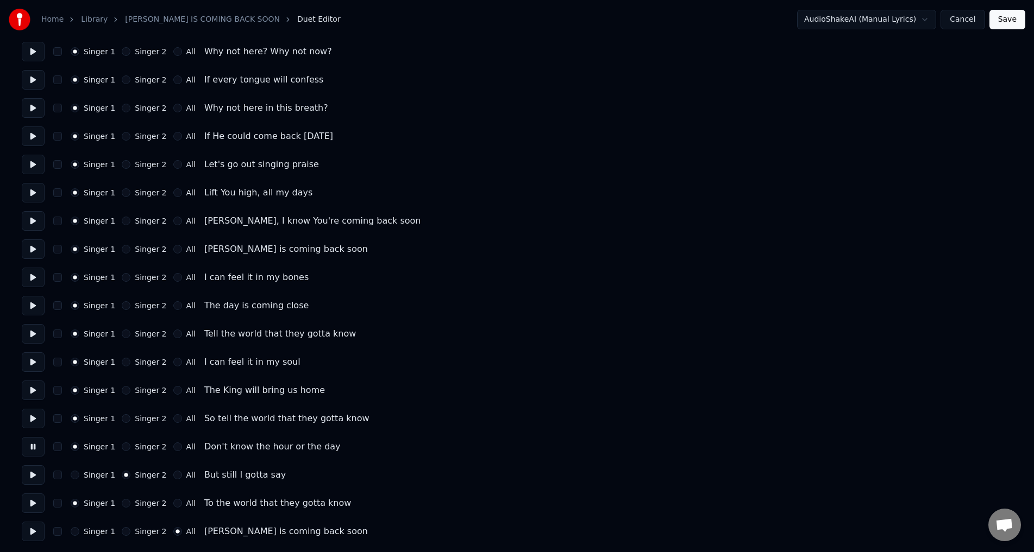
click at [37, 421] on button at bounding box center [33, 419] width 23 height 20
click at [122, 420] on button "Singer 2" at bounding box center [126, 418] width 9 height 9
click at [35, 420] on button at bounding box center [33, 419] width 23 height 20
click at [122, 358] on button "Singer 2" at bounding box center [126, 362] width 9 height 9
click at [122, 303] on button "Singer 2" at bounding box center [126, 305] width 9 height 9
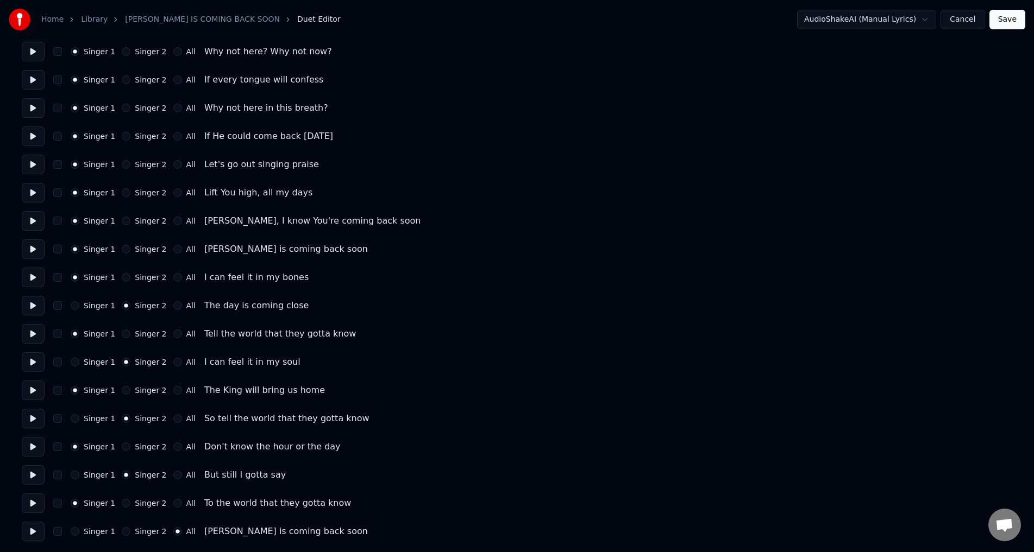
click at [122, 217] on button "Singer 2" at bounding box center [126, 221] width 9 height 9
click at [35, 193] on button at bounding box center [33, 193] width 23 height 20
click at [29, 191] on button at bounding box center [33, 193] width 23 height 20
click at [122, 190] on button "Singer 2" at bounding box center [126, 192] width 9 height 9
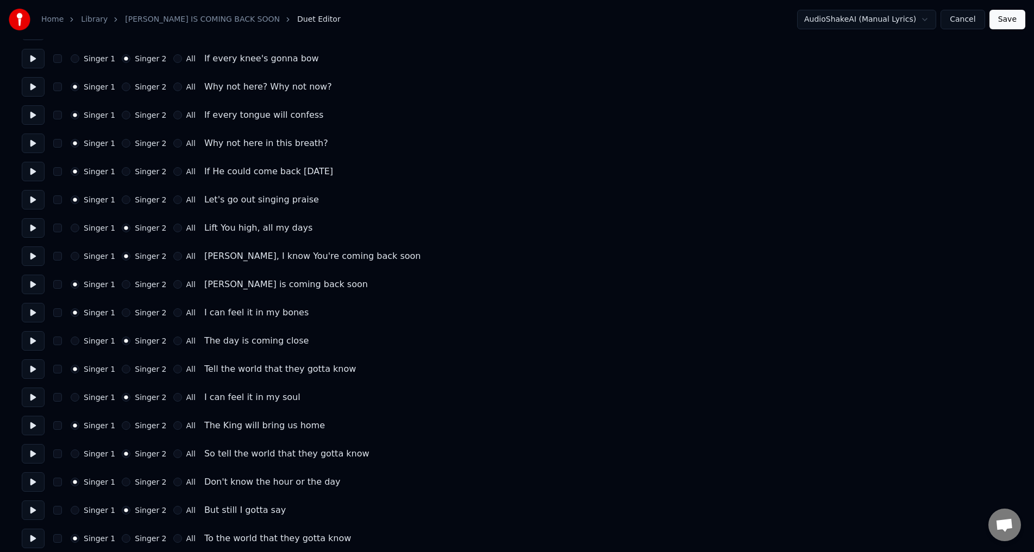
scroll to position [942, 0]
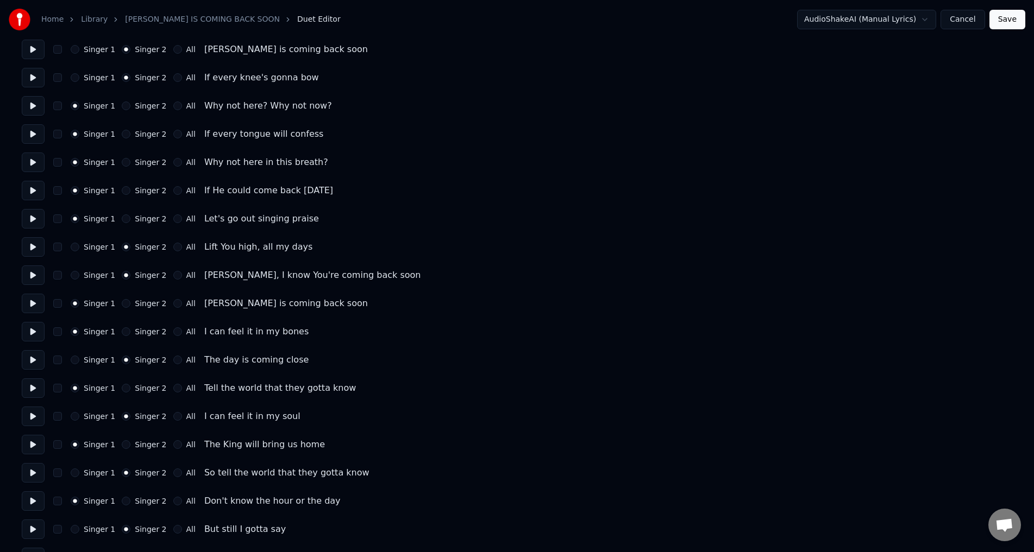
click at [122, 105] on button "Singer 2" at bounding box center [126, 106] width 9 height 9
click at [79, 107] on button "Singer 1" at bounding box center [75, 106] width 9 height 9
click at [123, 217] on button "Singer 2" at bounding box center [126, 219] width 9 height 9
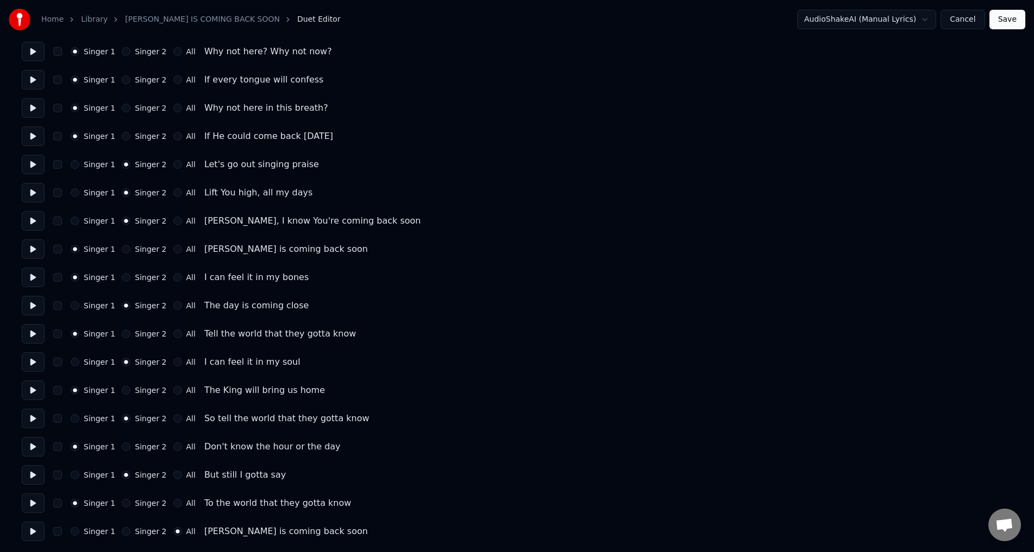
click at [1007, 18] on button "Save" at bounding box center [1007, 20] width 36 height 20
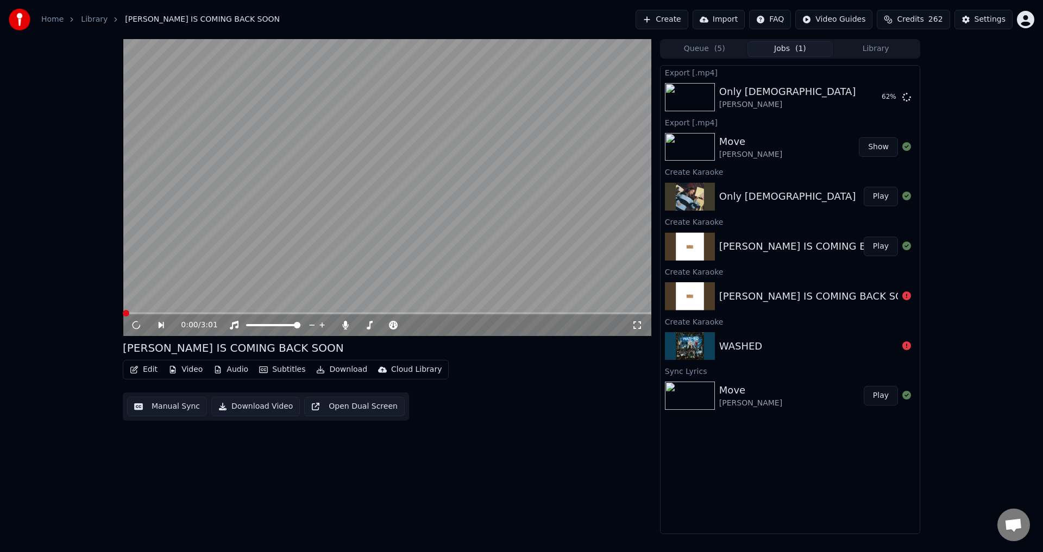
click at [143, 369] on button "Edit" at bounding box center [143, 369] width 36 height 15
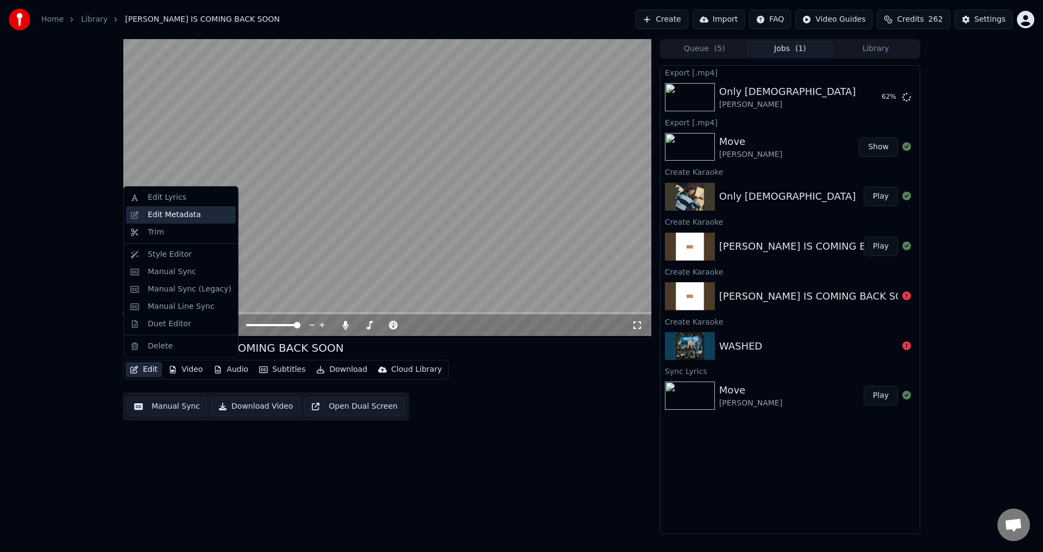
click at [148, 212] on div "Edit Metadata" at bounding box center [174, 215] width 53 height 11
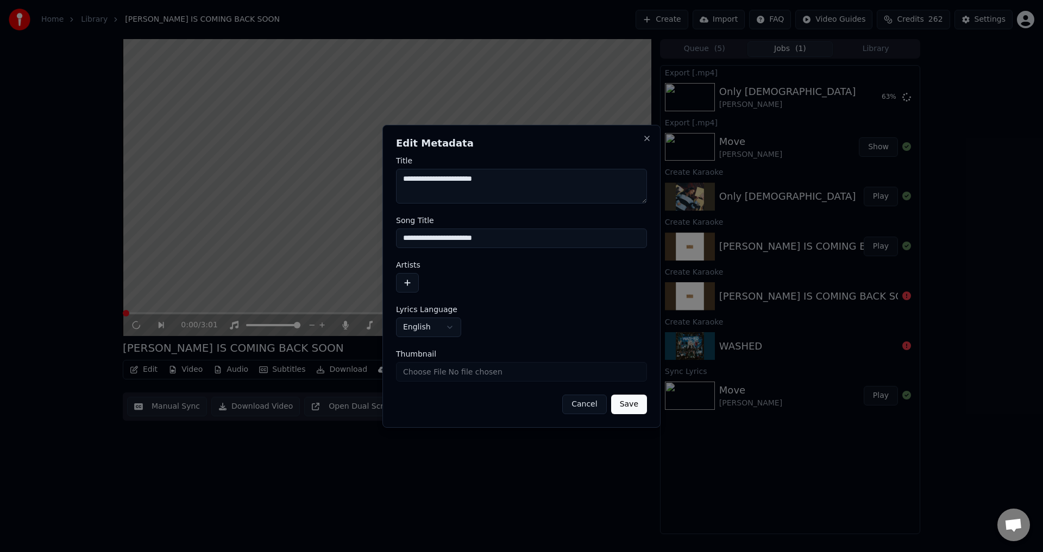
click at [399, 278] on button "button" at bounding box center [407, 283] width 23 height 20
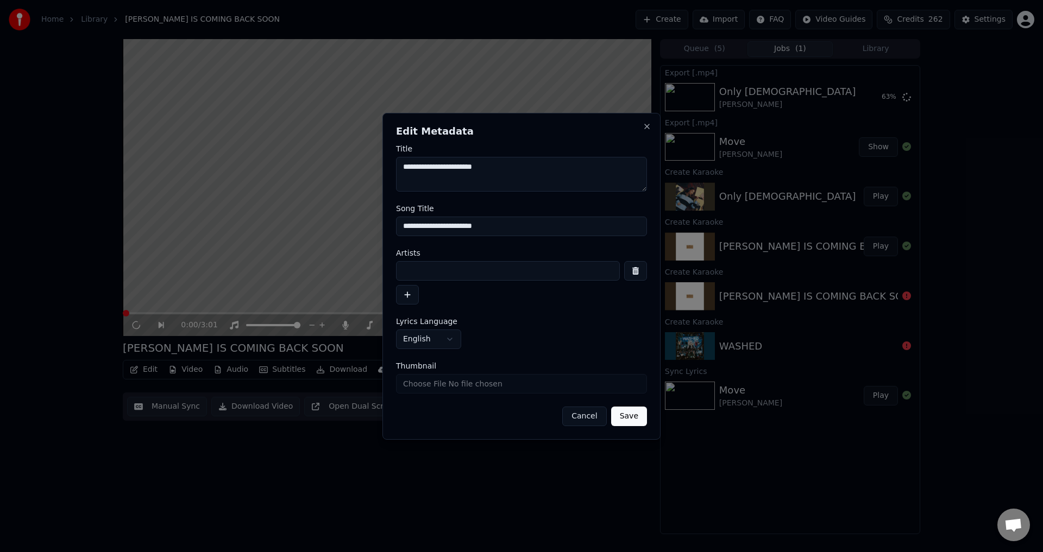
click at [463, 278] on input at bounding box center [508, 271] width 224 height 20
type input "*"
type input "**********"
click at [411, 294] on button "button" at bounding box center [407, 295] width 23 height 20
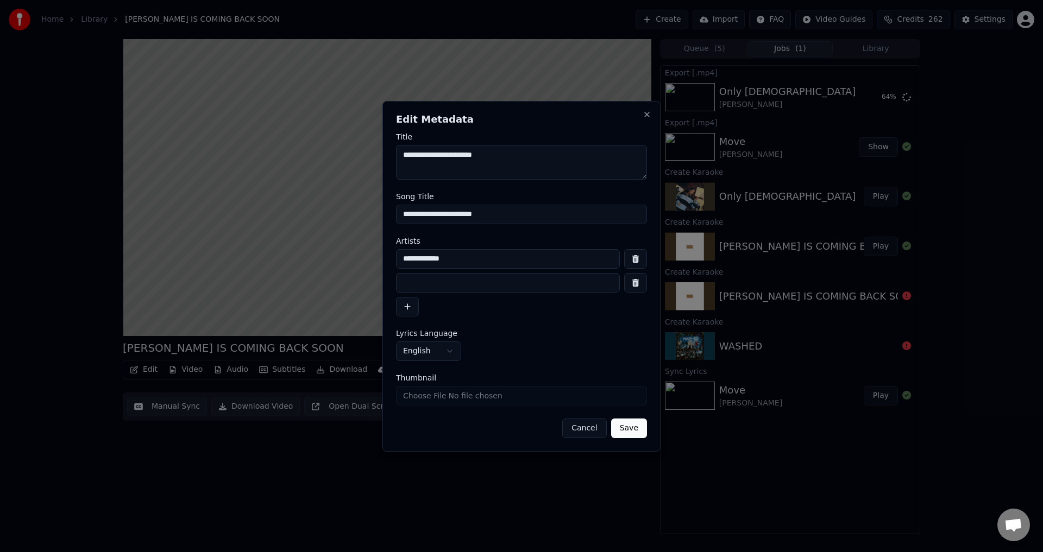
click at [412, 281] on input at bounding box center [508, 283] width 224 height 20
type input "**********"
click at [620, 425] on button "Save" at bounding box center [629, 429] width 36 height 20
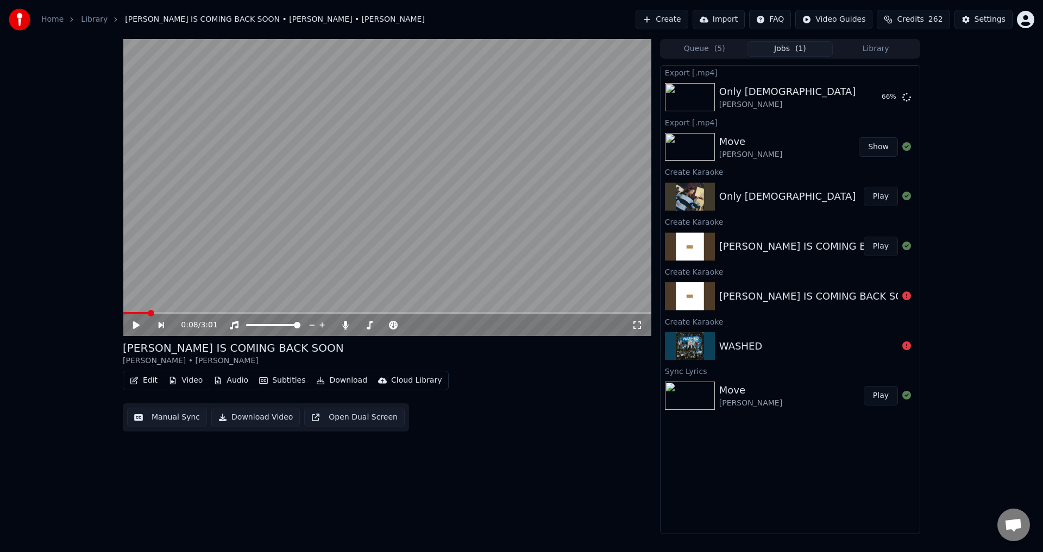
click at [232, 413] on button "Download Video" at bounding box center [255, 418] width 89 height 20
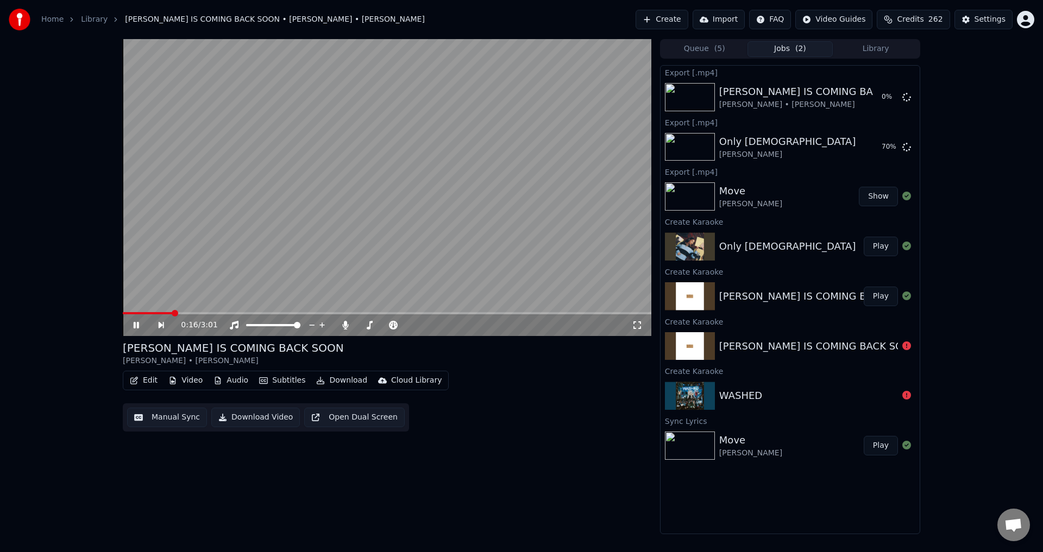
click at [676, 17] on button "Create" at bounding box center [662, 20] width 53 height 20
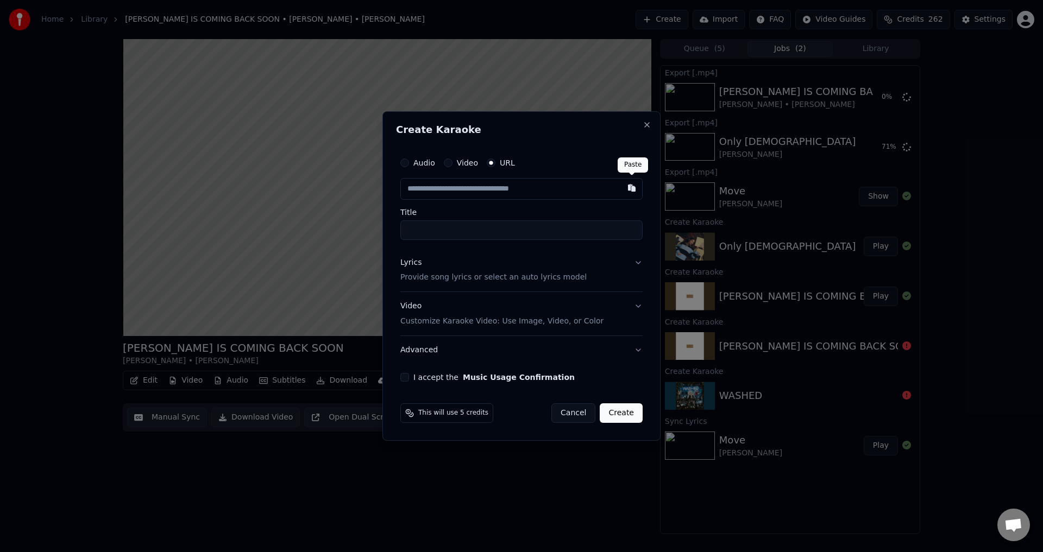
click at [633, 189] on button "button" at bounding box center [632, 188] width 22 height 20
type input "**********"
click at [639, 263] on button "Lyrics Provide song lyrics or select an auto lyrics model" at bounding box center [521, 270] width 242 height 43
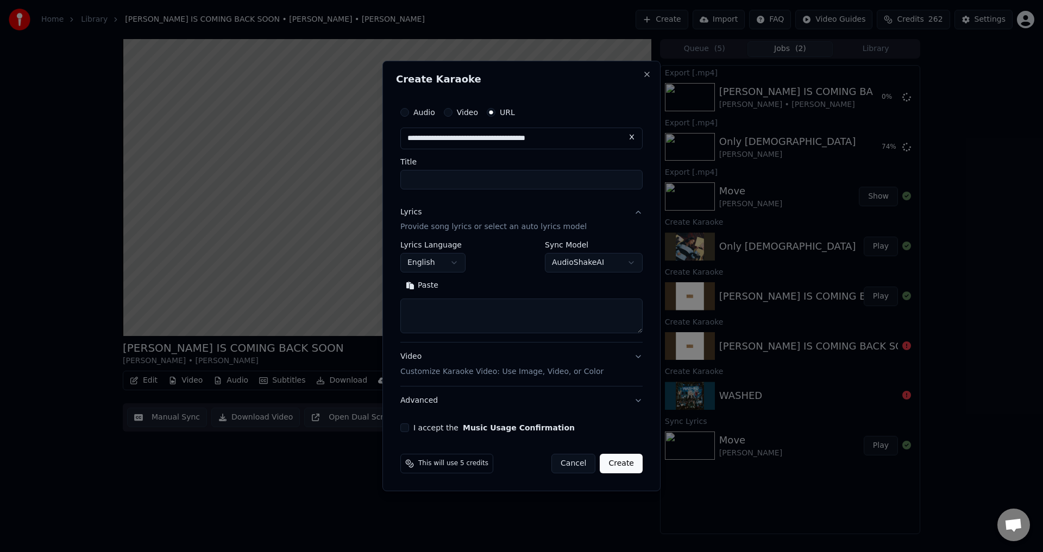
click at [633, 136] on button at bounding box center [632, 138] width 22 height 20
type input "**********"
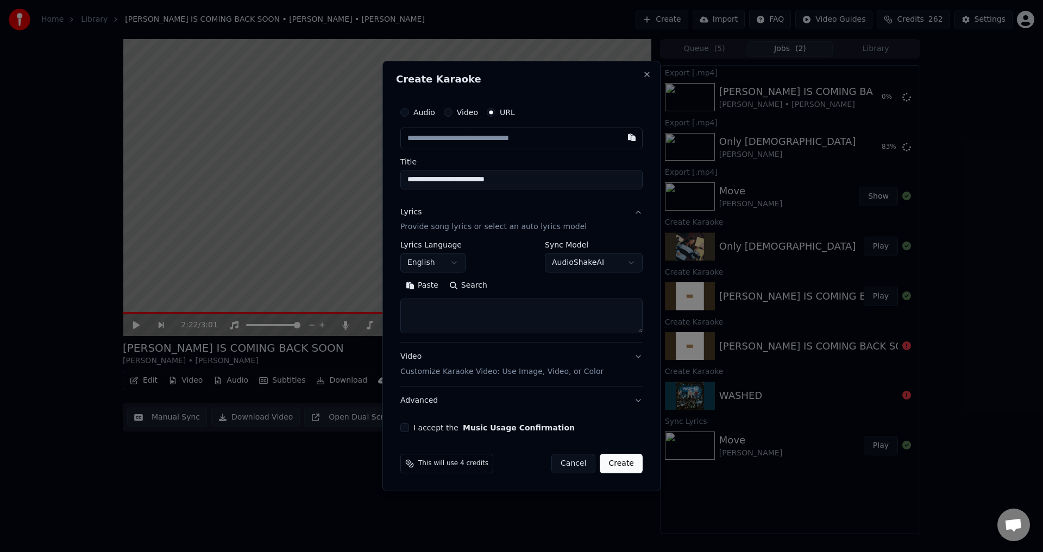
click at [634, 136] on button "button" at bounding box center [632, 138] width 22 height 20
click at [549, 138] on input "text" at bounding box center [521, 139] width 242 height 22
type input "**********"
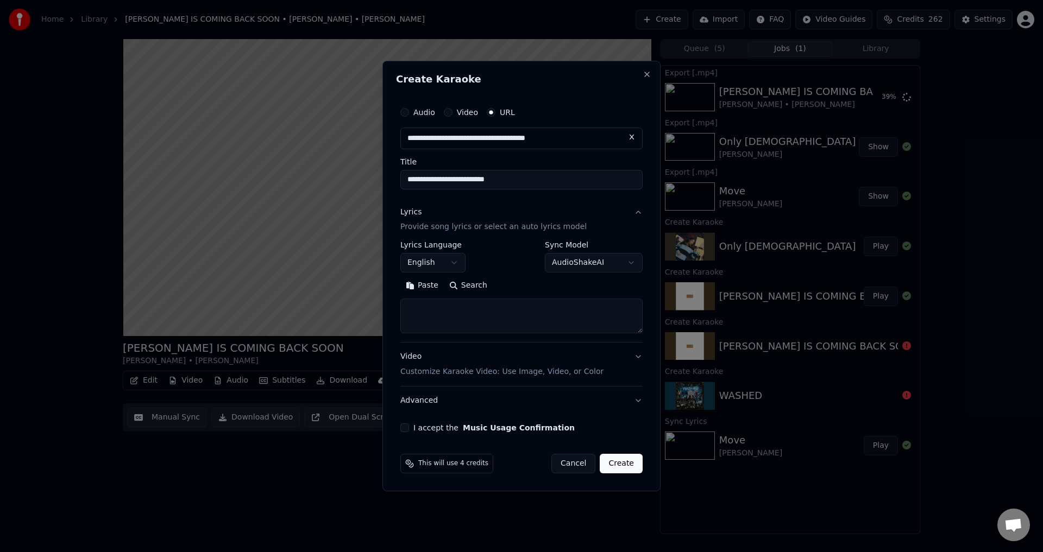
click at [466, 287] on button "Search" at bounding box center [468, 286] width 49 height 17
click at [418, 287] on button "Paste" at bounding box center [421, 286] width 43 height 17
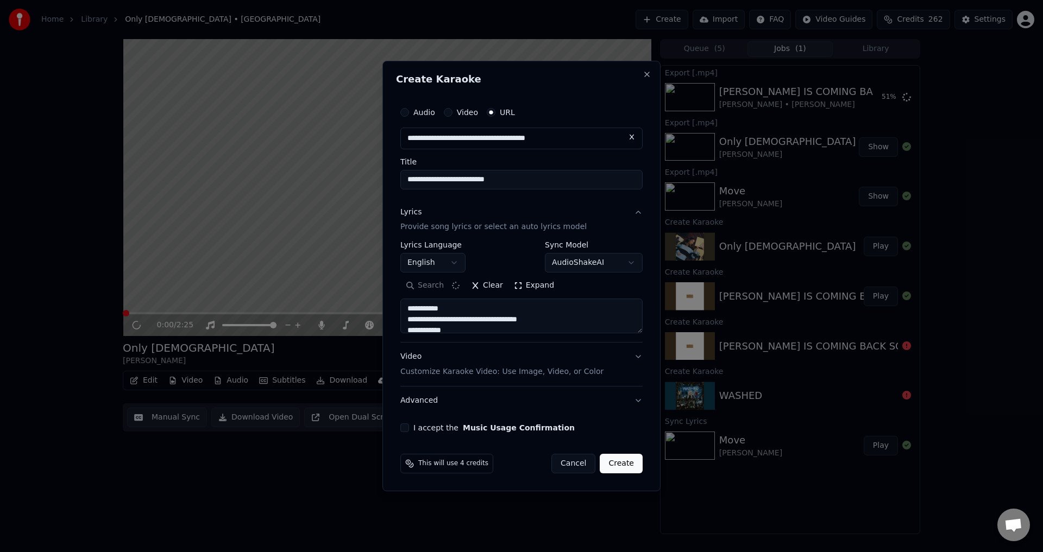
type textarea "**********"
click at [507, 284] on button "Expand" at bounding box center [517, 286] width 51 height 17
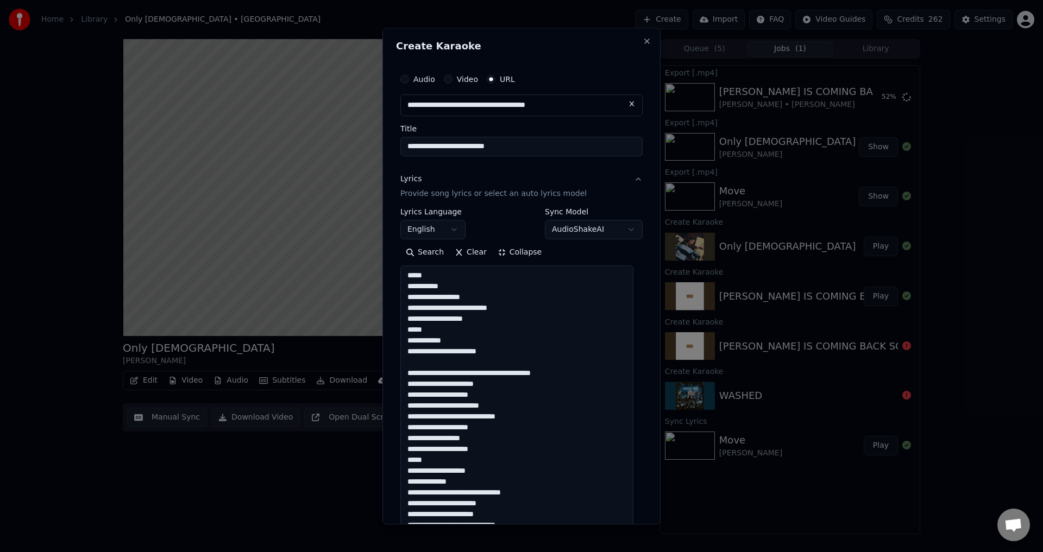
click at [466, 254] on button "Clear" at bounding box center [470, 252] width 43 height 17
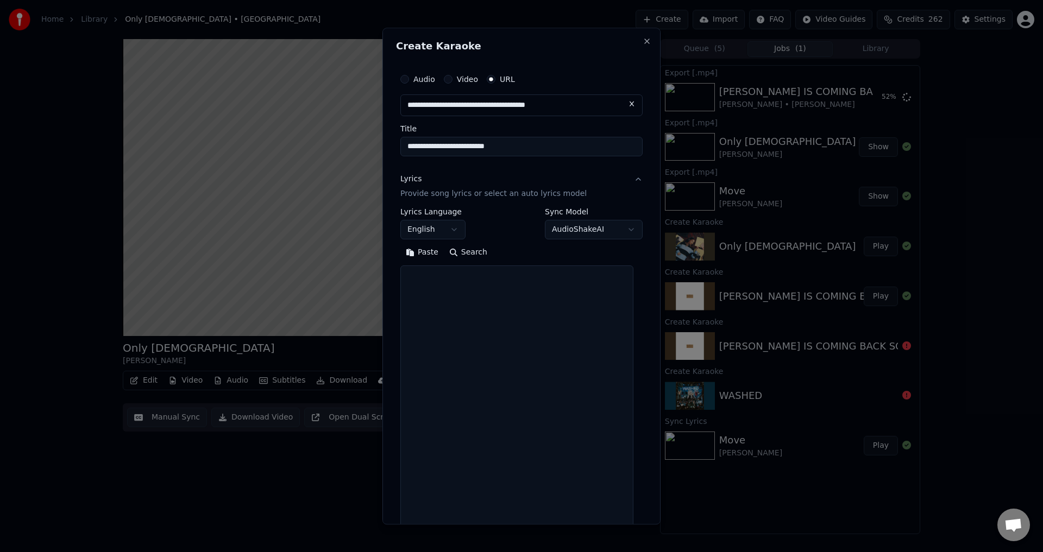
click at [423, 255] on button "Paste" at bounding box center [421, 252] width 43 height 17
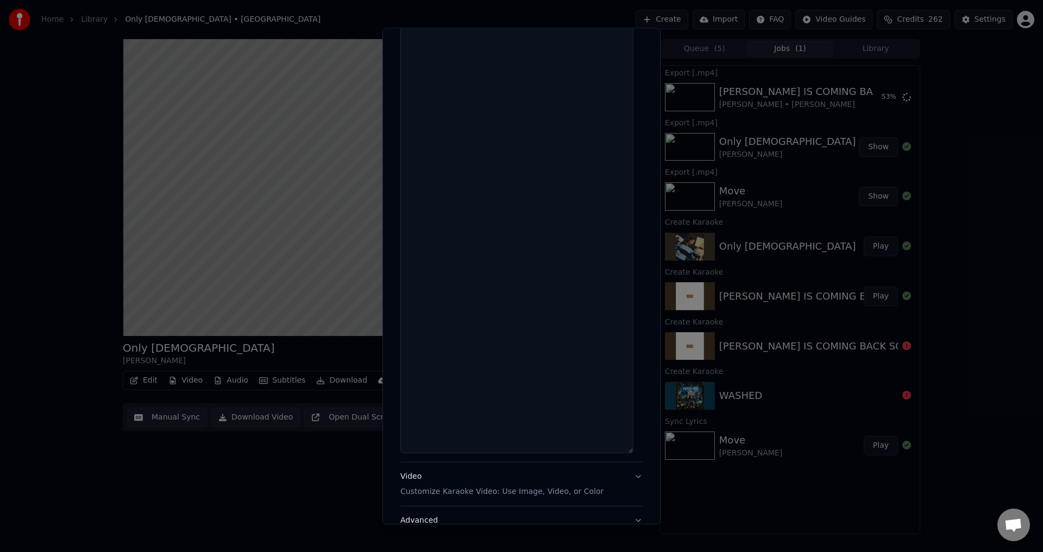
scroll to position [1199, 0]
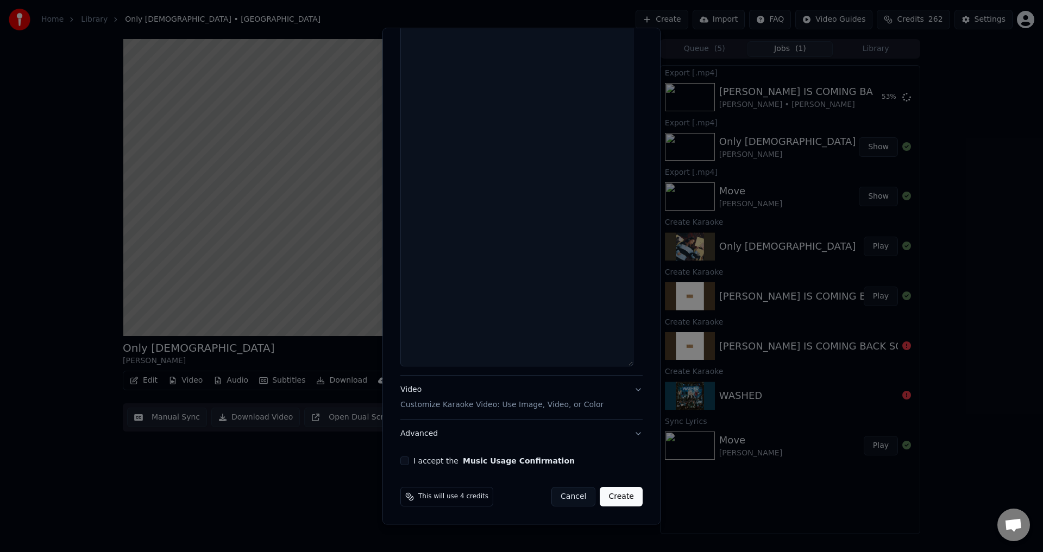
drag, startPoint x: 404, startPoint y: 458, endPoint x: 404, endPoint y: 448, distance: 10.3
click at [403, 458] on button "I accept the Music Usage Confirmation" at bounding box center [404, 461] width 9 height 9
click at [479, 430] on button "Advanced" at bounding box center [521, 434] width 242 height 28
type textarea "**********"
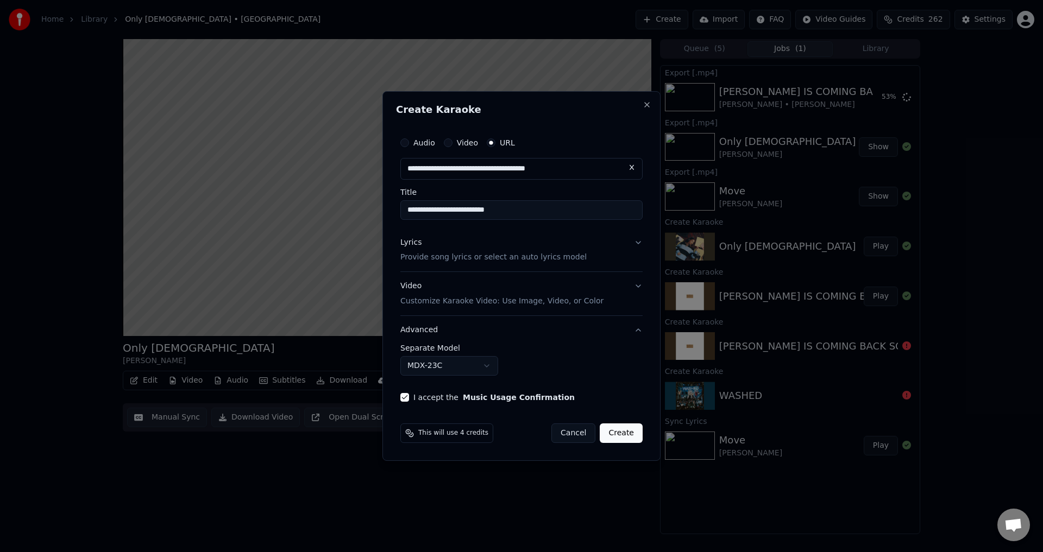
scroll to position [0, 0]
click at [429, 359] on button "MDX-23C" at bounding box center [449, 366] width 98 height 20
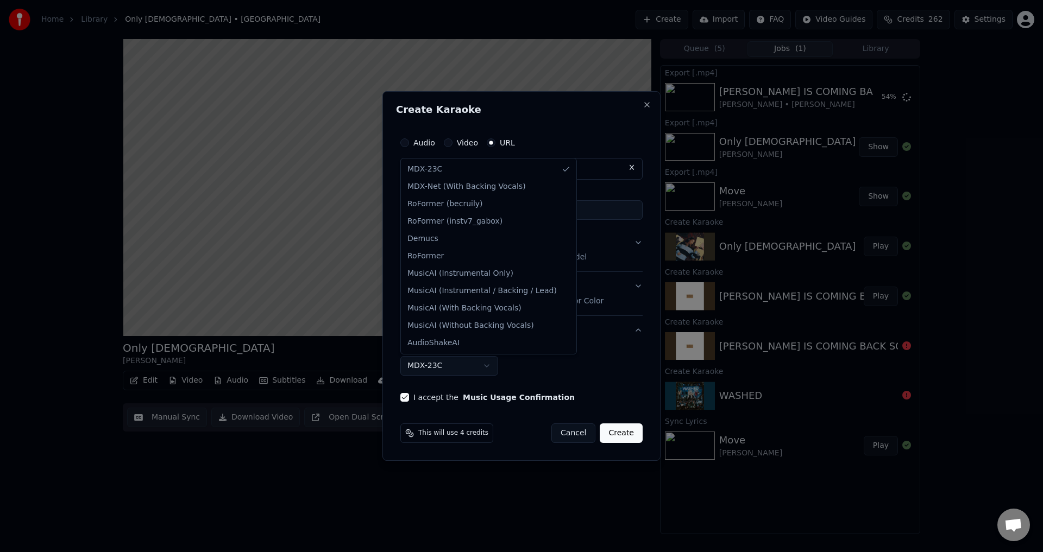
select select "**********"
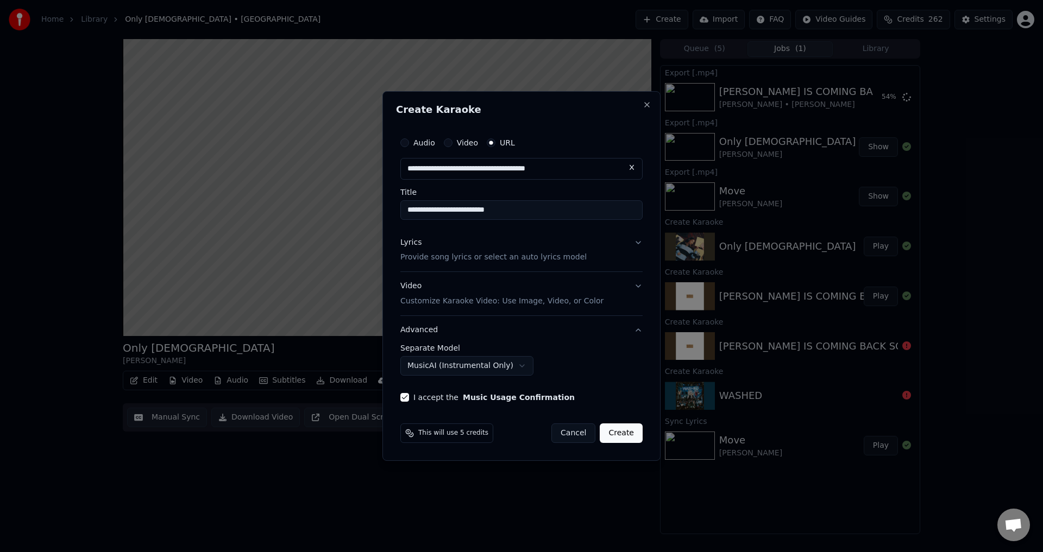
click at [628, 435] on button "Create" at bounding box center [621, 434] width 43 height 20
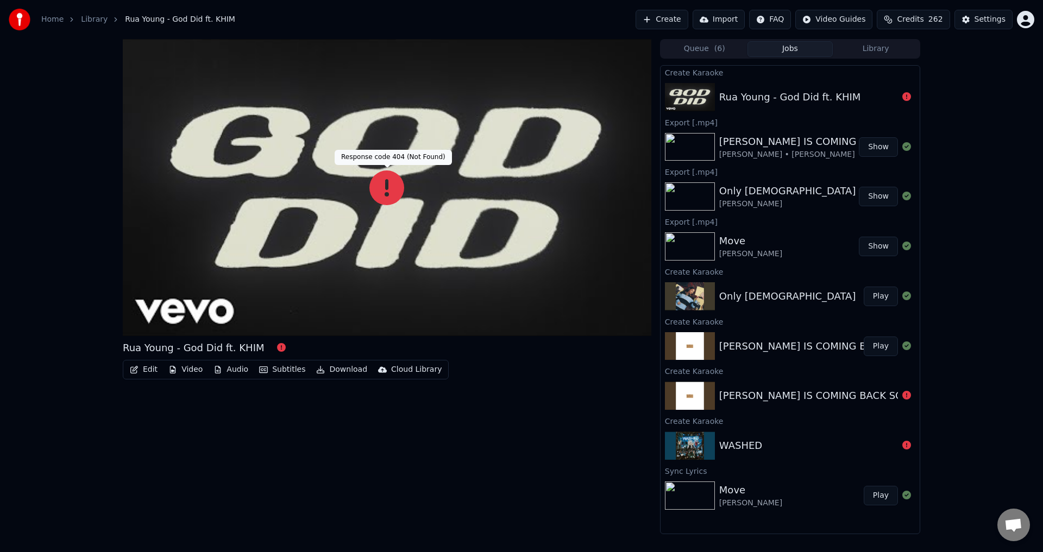
click at [385, 186] on icon at bounding box center [386, 188] width 35 height 35
click at [677, 19] on button "Create" at bounding box center [662, 20] width 53 height 20
click at [670, 21] on button "Create" at bounding box center [662, 20] width 53 height 20
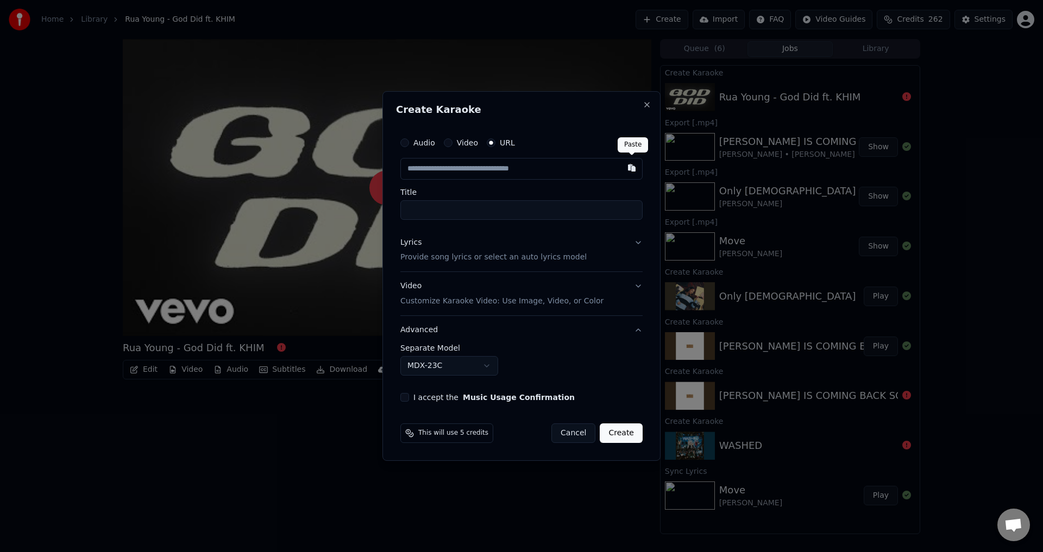
click at [631, 167] on button "button" at bounding box center [632, 168] width 22 height 20
type input "**********"
type input "******"
click at [638, 242] on button "Lyrics Provide song lyrics or select an auto lyrics model" at bounding box center [521, 250] width 242 height 43
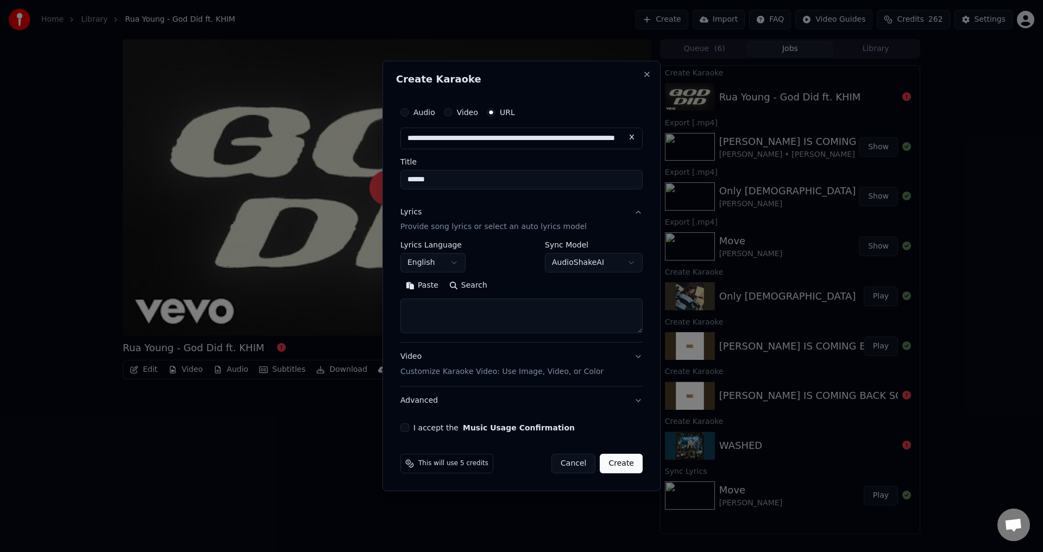
click at [445, 286] on button "Search" at bounding box center [468, 286] width 49 height 17
click at [445, 285] on button "Search" at bounding box center [468, 286] width 49 height 17
click at [451, 293] on button "Search" at bounding box center [468, 286] width 49 height 17
click at [428, 284] on button "Paste" at bounding box center [421, 286] width 43 height 17
click at [496, 284] on button "Expand" at bounding box center [517, 286] width 51 height 17
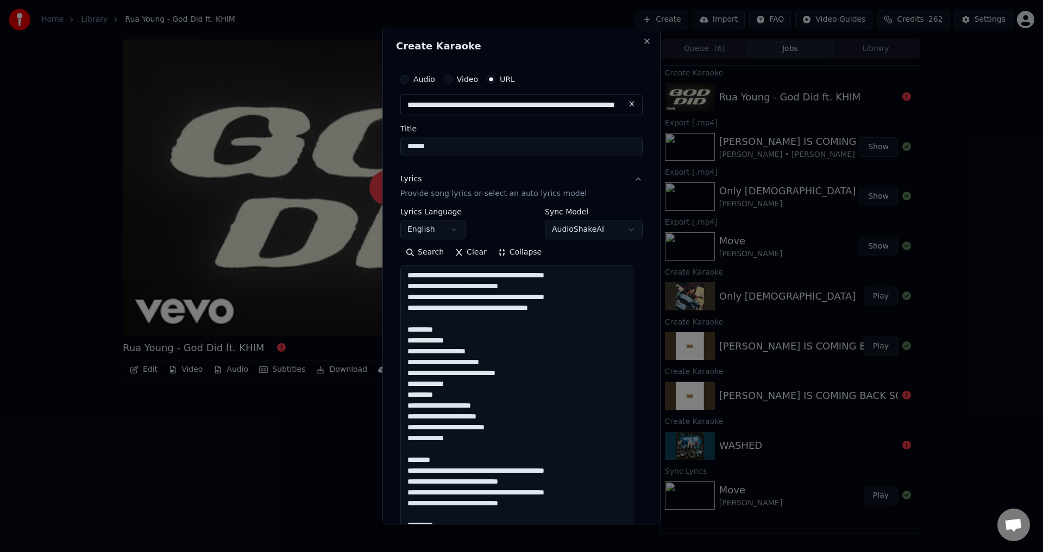
drag, startPoint x: 446, startPoint y: 331, endPoint x: 398, endPoint y: 329, distance: 49.0
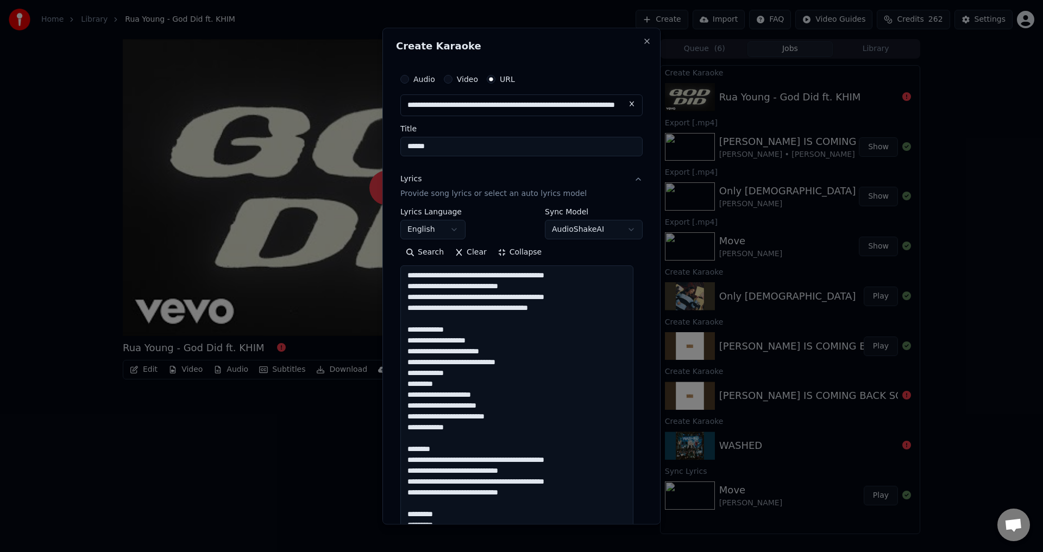
scroll to position [1, 0]
drag, startPoint x: 444, startPoint y: 446, endPoint x: 393, endPoint y: 448, distance: 51.1
click at [393, 448] on div "**********" at bounding box center [521, 276] width 278 height 497
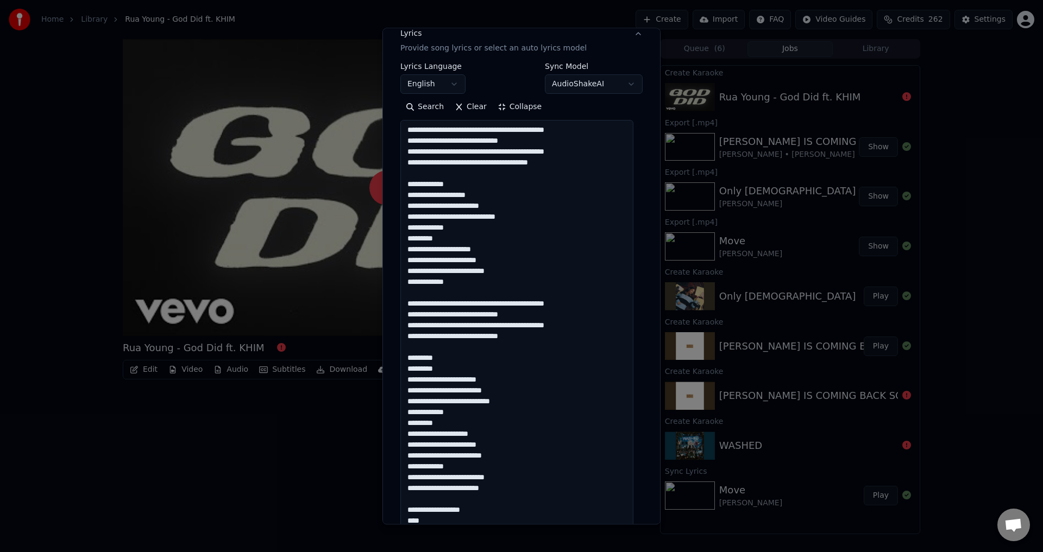
scroll to position [163, 0]
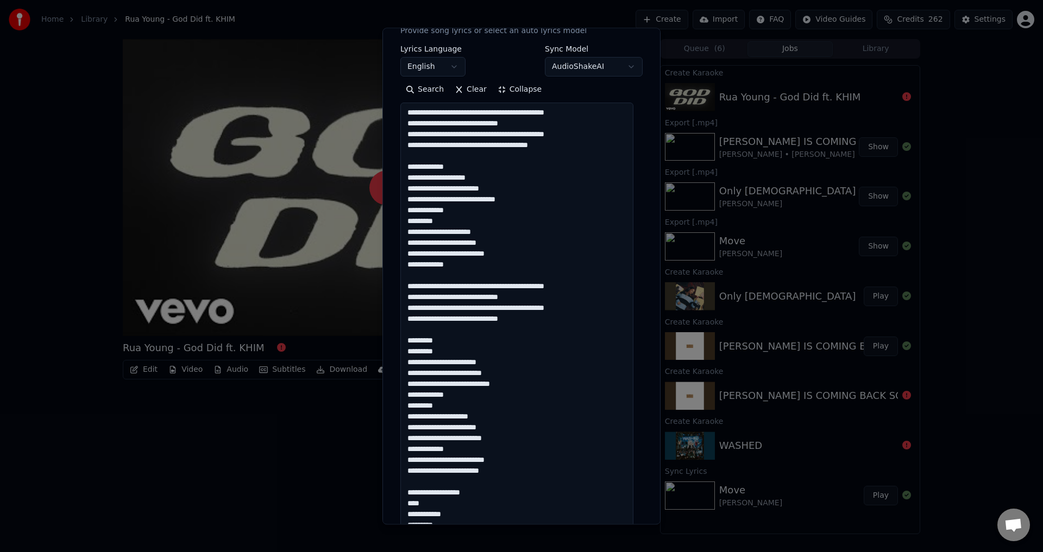
drag, startPoint x: 439, startPoint y: 339, endPoint x: 402, endPoint y: 348, distance: 37.9
drag, startPoint x: 439, startPoint y: 340, endPoint x: 405, endPoint y: 343, distance: 33.8
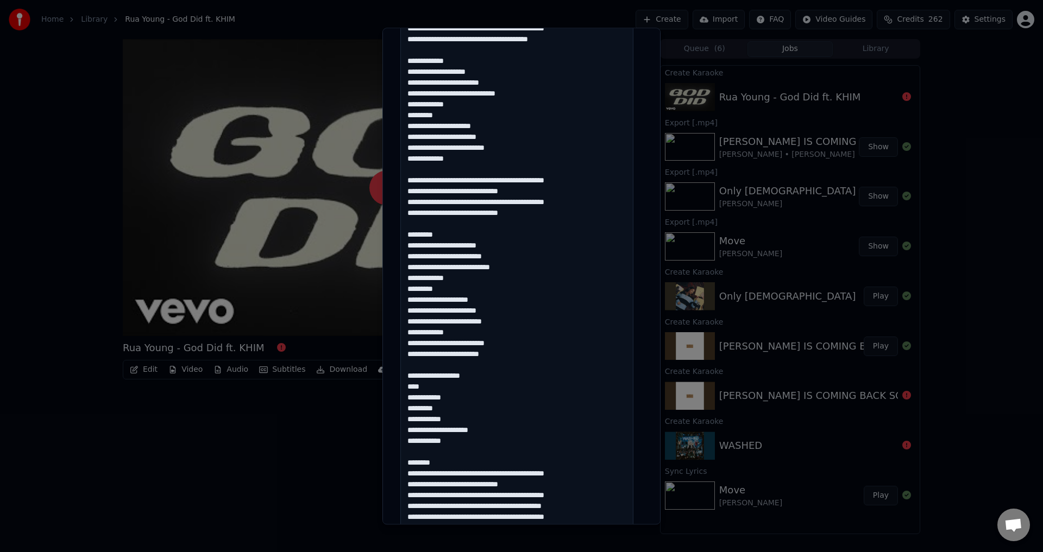
scroll to position [380, 0]
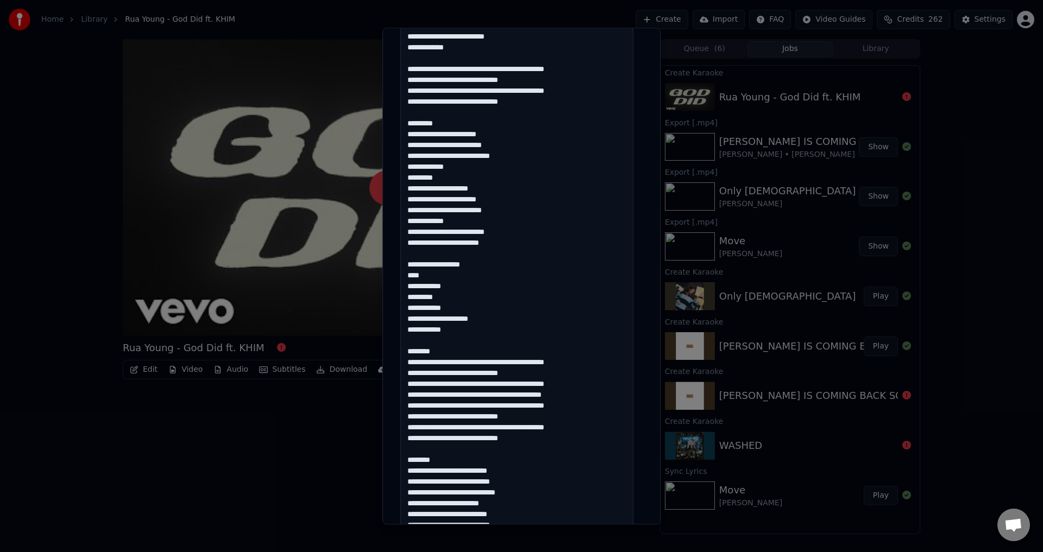
drag, startPoint x: 408, startPoint y: 234, endPoint x: 467, endPoint y: 351, distance: 131.7
click at [467, 351] on textarea at bounding box center [516, 438] width 233 height 1105
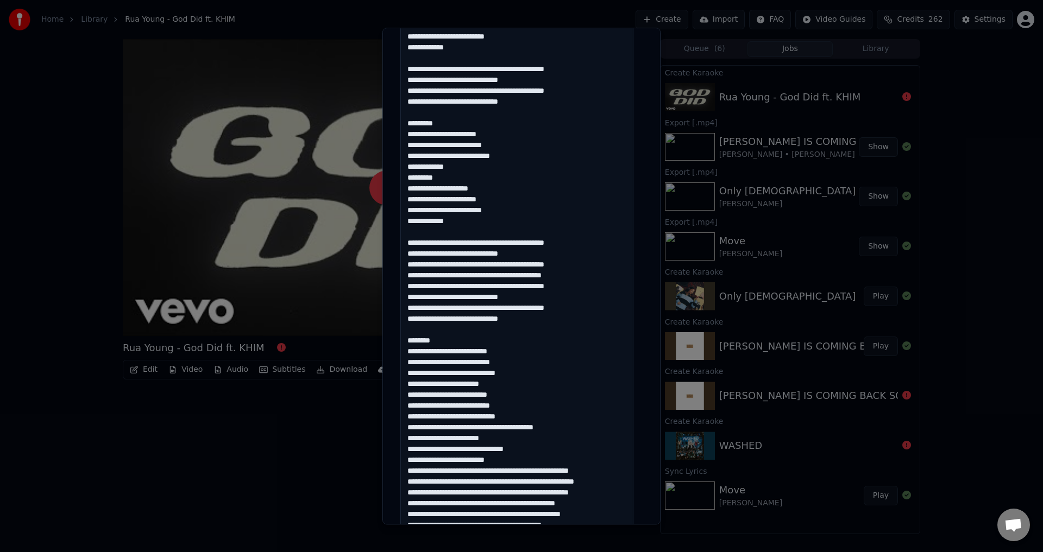
drag, startPoint x: 463, startPoint y: 339, endPoint x: 404, endPoint y: 341, distance: 58.7
click at [404, 341] on textarea at bounding box center [516, 438] width 233 height 1105
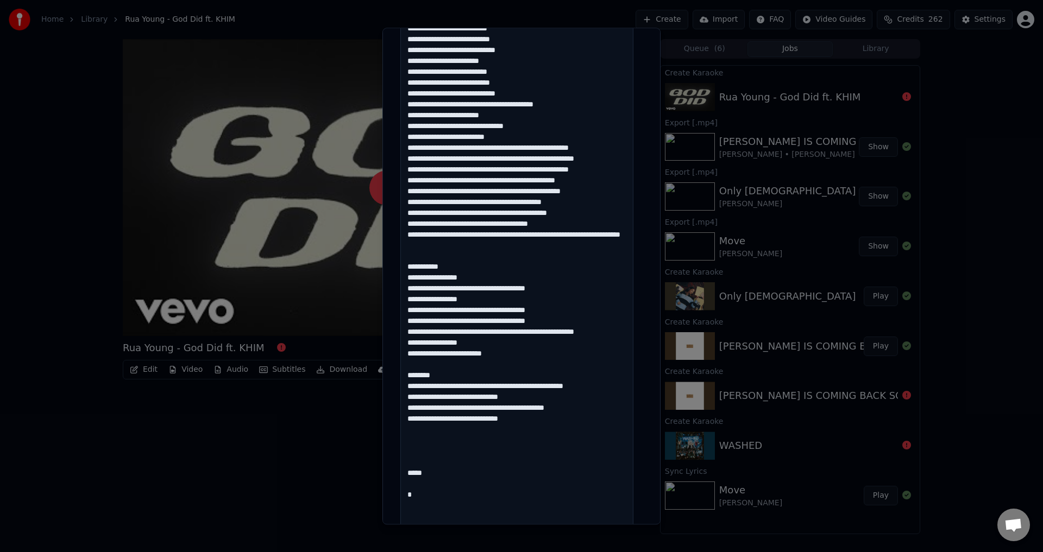
scroll to position [706, 0]
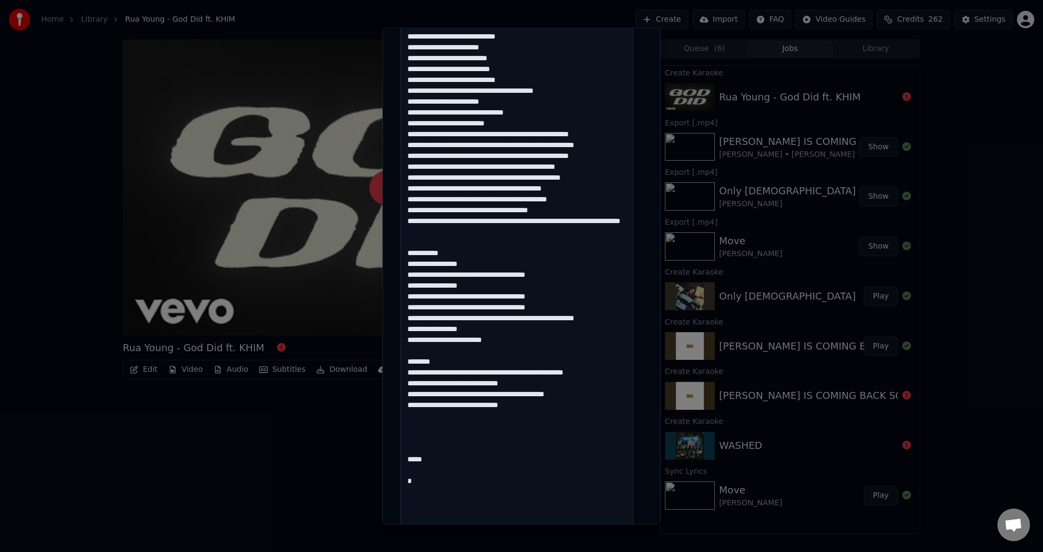
drag, startPoint x: 443, startPoint y: 263, endPoint x: 400, endPoint y: 271, distance: 43.0
click at [402, 271] on textarea at bounding box center [516, 112] width 233 height 1105
click at [409, 263] on textarea at bounding box center [516, 112] width 233 height 1105
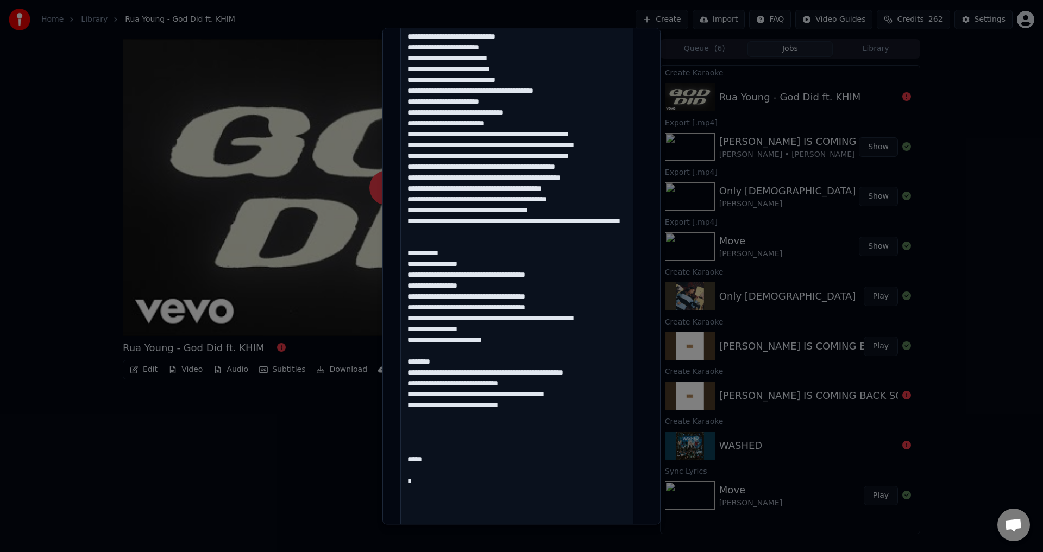
click at [434, 263] on textarea at bounding box center [516, 112] width 233 height 1105
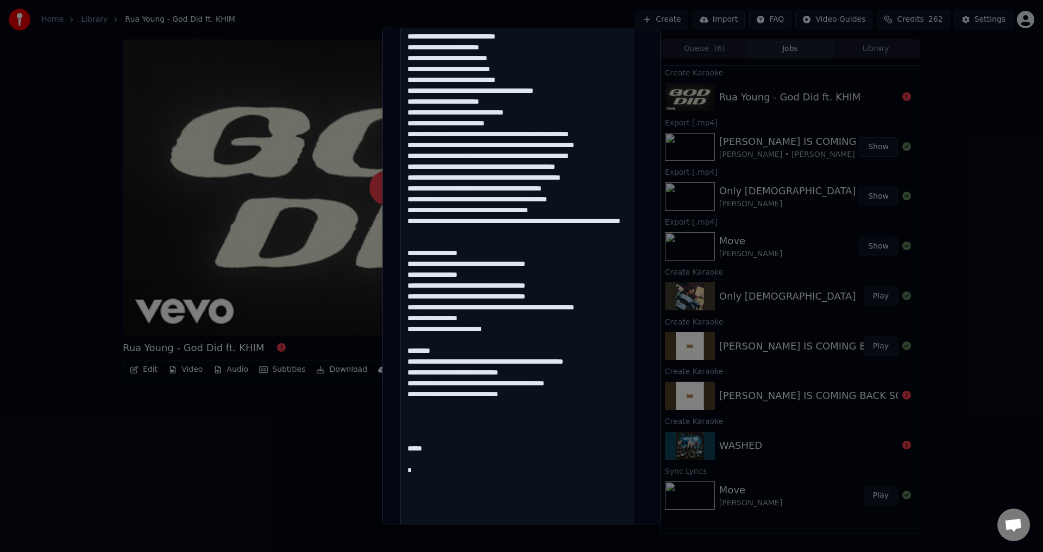
drag, startPoint x: 439, startPoint y: 357, endPoint x: 441, endPoint y: 363, distance: 6.1
click at [441, 363] on textarea at bounding box center [516, 112] width 233 height 1105
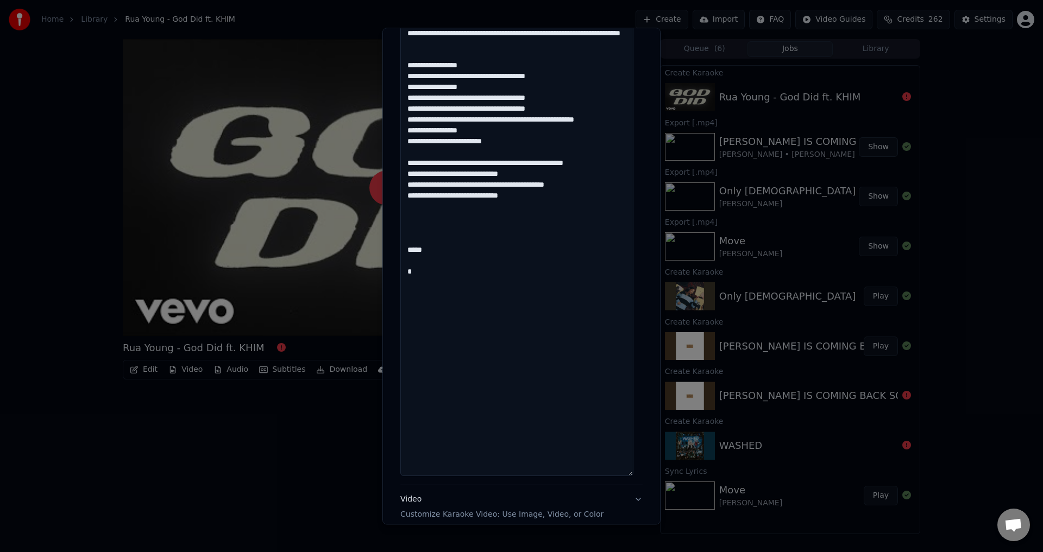
scroll to position [923, 0]
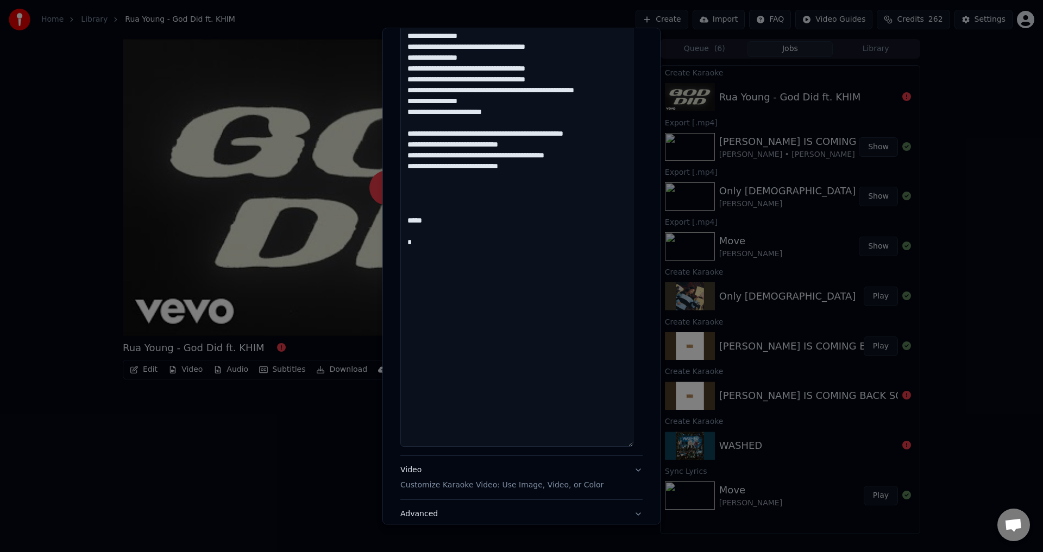
drag, startPoint x: 403, startPoint y: 231, endPoint x: 450, endPoint y: 285, distance: 71.6
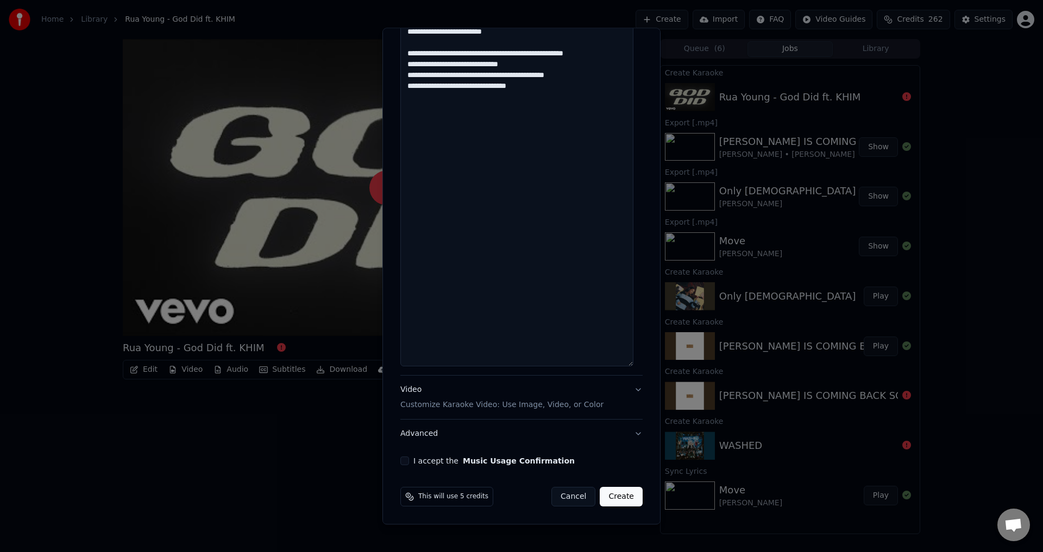
type textarea "**********"
click at [402, 460] on button "I accept the Music Usage Confirmation" at bounding box center [404, 461] width 9 height 9
click at [488, 427] on button "Advanced" at bounding box center [521, 434] width 242 height 28
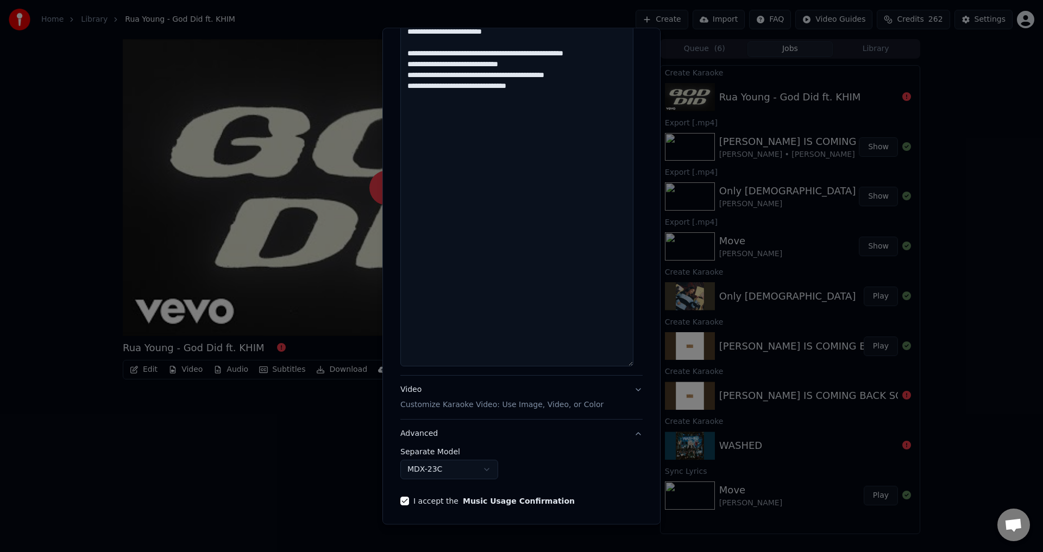
scroll to position [0, 0]
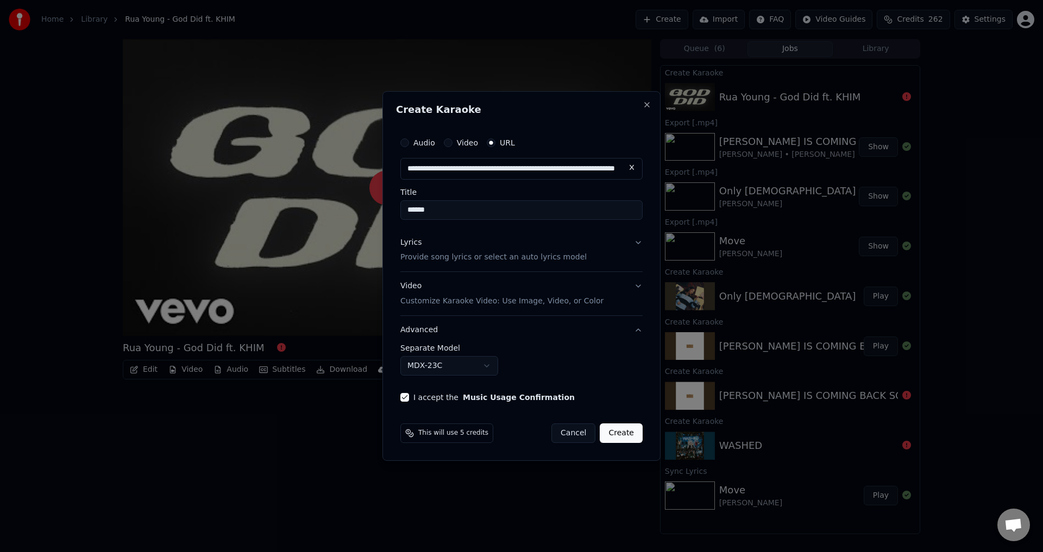
click at [626, 430] on button "Create" at bounding box center [621, 434] width 43 height 20
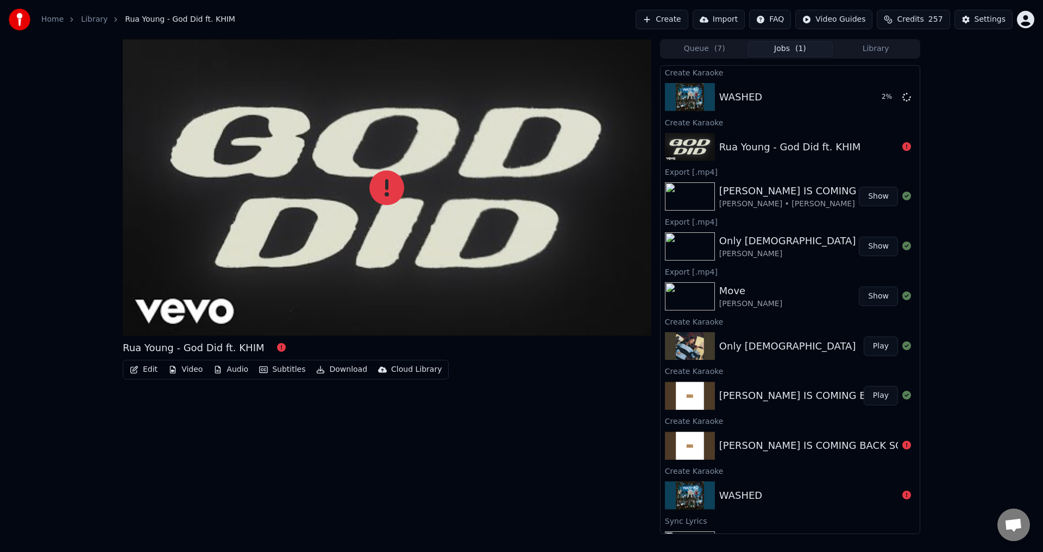
click at [685, 14] on button "Create" at bounding box center [662, 20] width 53 height 20
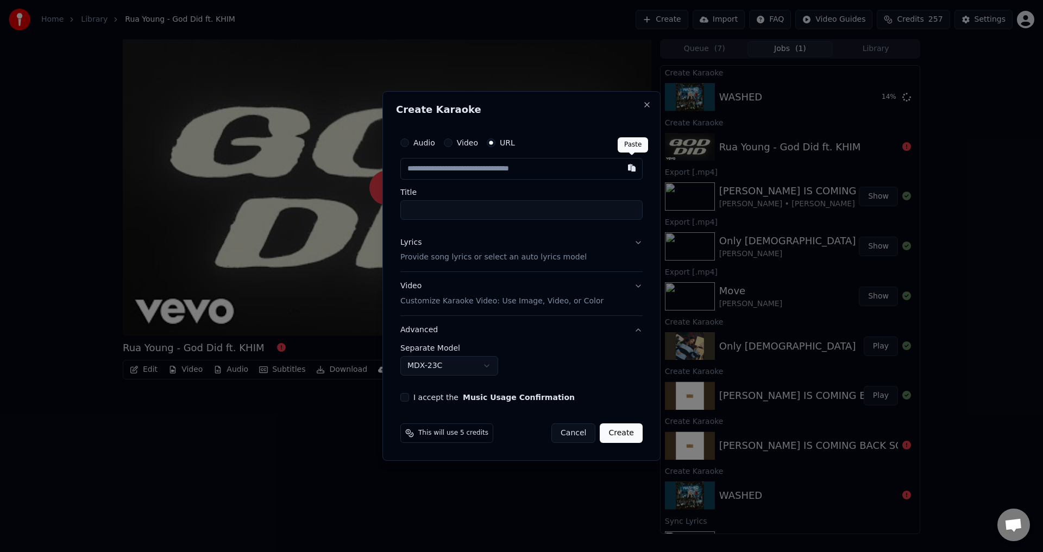
click at [627, 165] on button "button" at bounding box center [632, 168] width 22 height 20
type input "**********"
click at [638, 241] on button "Lyrics Provide song lyrics or select an auto lyrics model" at bounding box center [521, 250] width 242 height 43
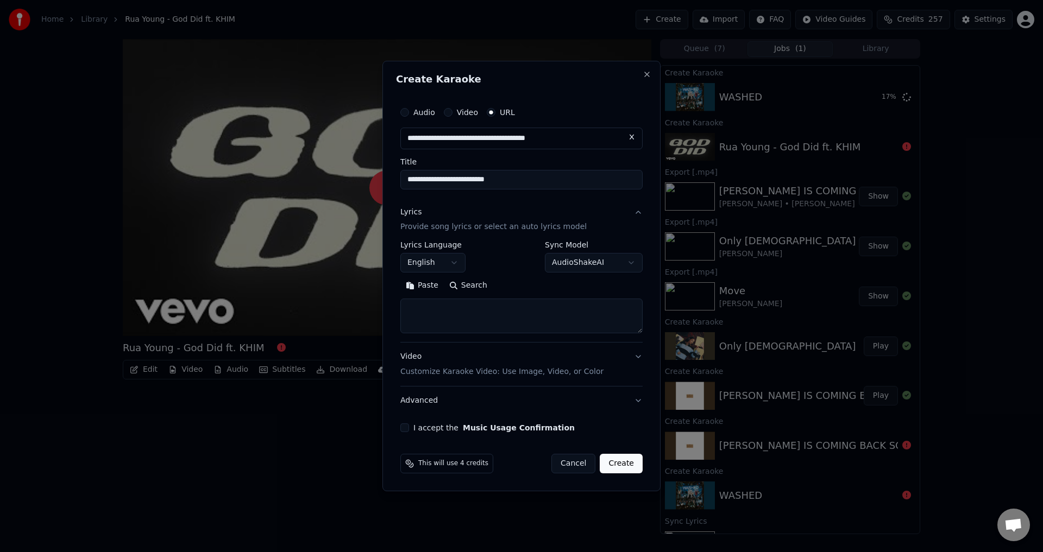
click at [450, 286] on button "Search" at bounding box center [468, 286] width 49 height 17
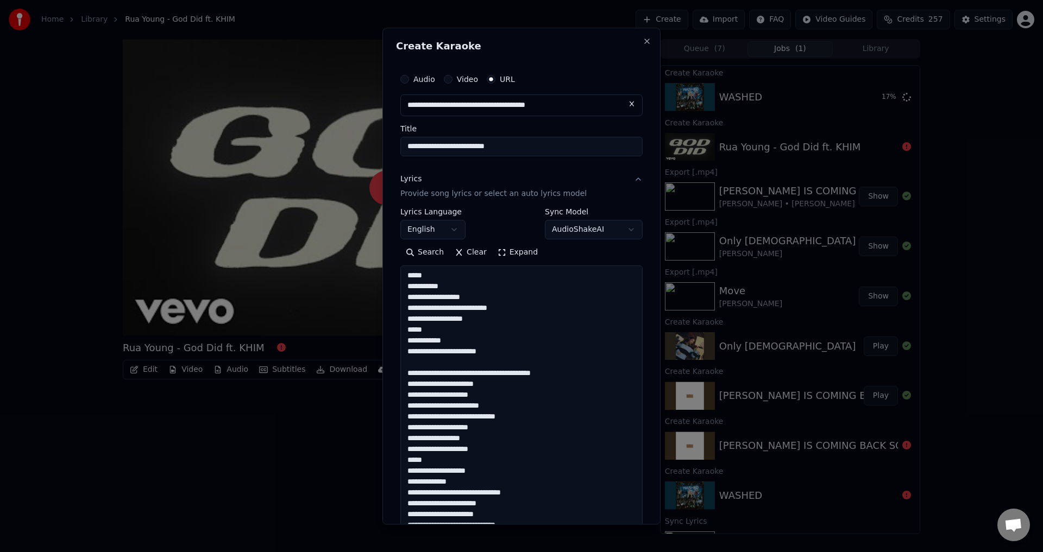
type textarea "**********"
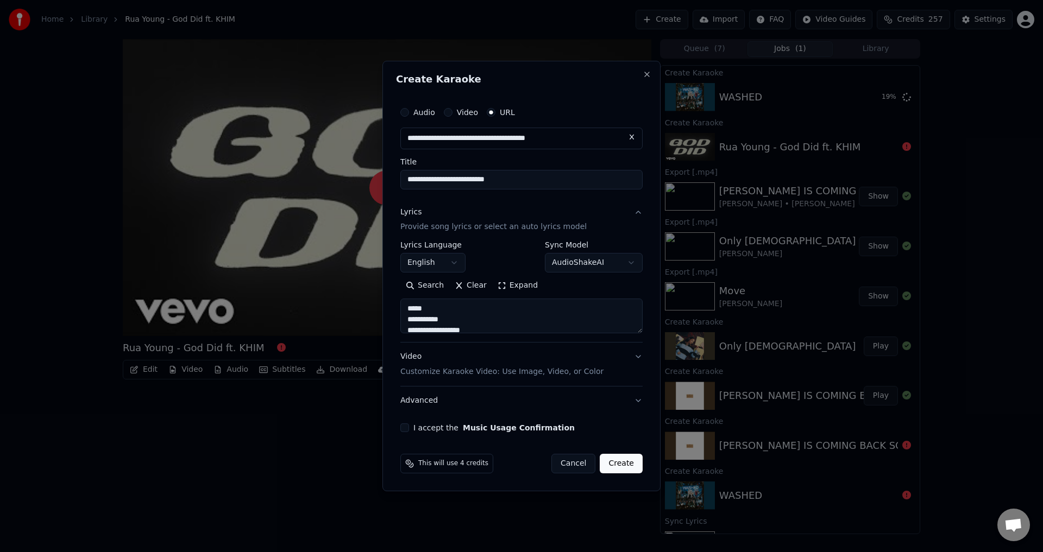
click at [495, 286] on button "Expand" at bounding box center [517, 286] width 51 height 17
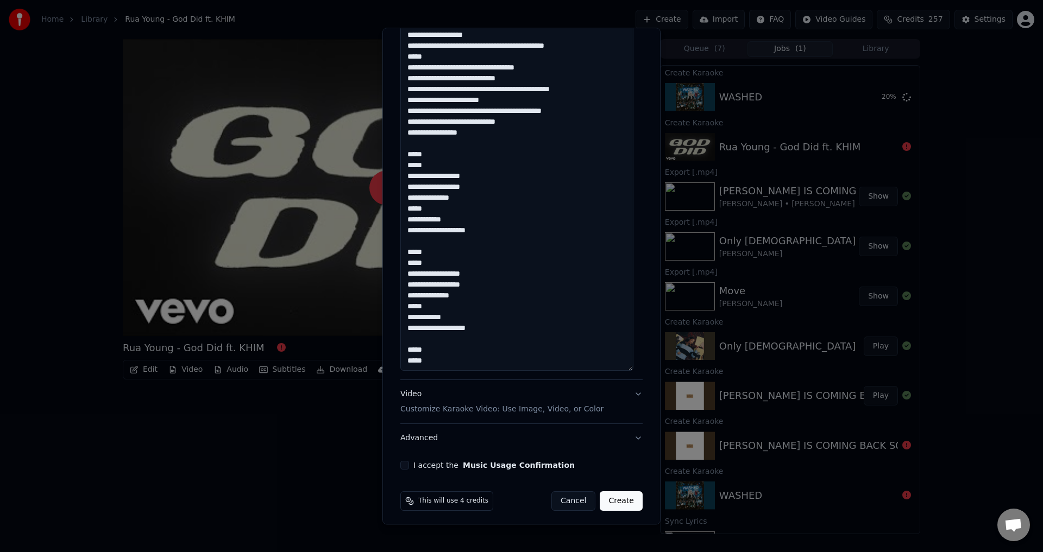
scroll to position [1199, 0]
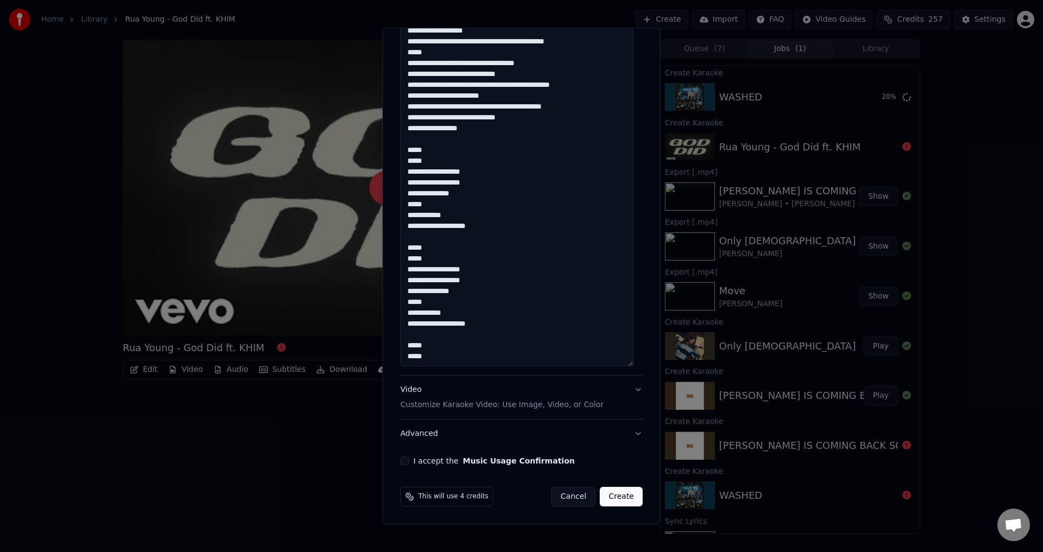
click at [405, 458] on button "I accept the Music Usage Confirmation" at bounding box center [404, 461] width 9 height 9
click at [482, 432] on button "Advanced" at bounding box center [521, 434] width 242 height 28
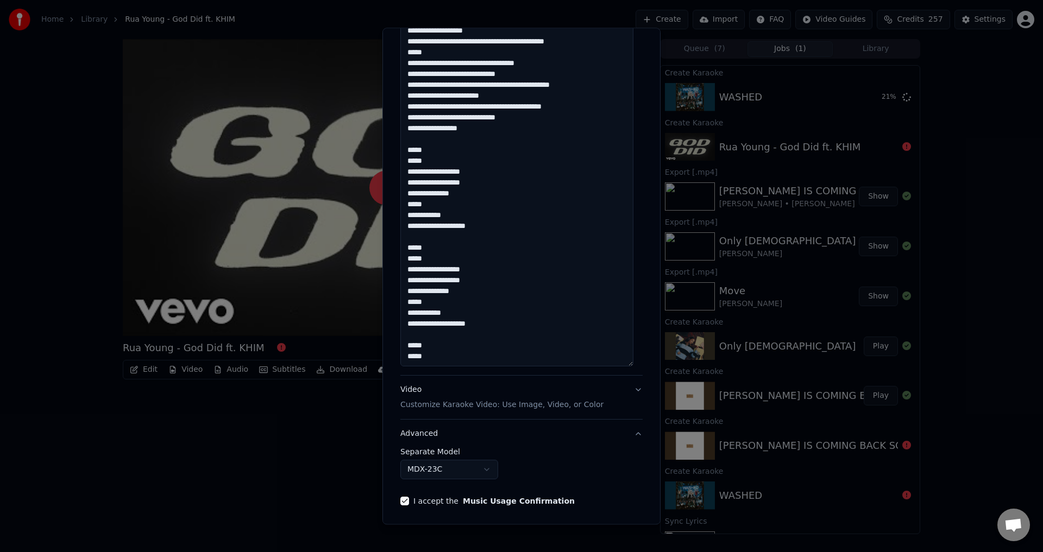
scroll to position [0, 0]
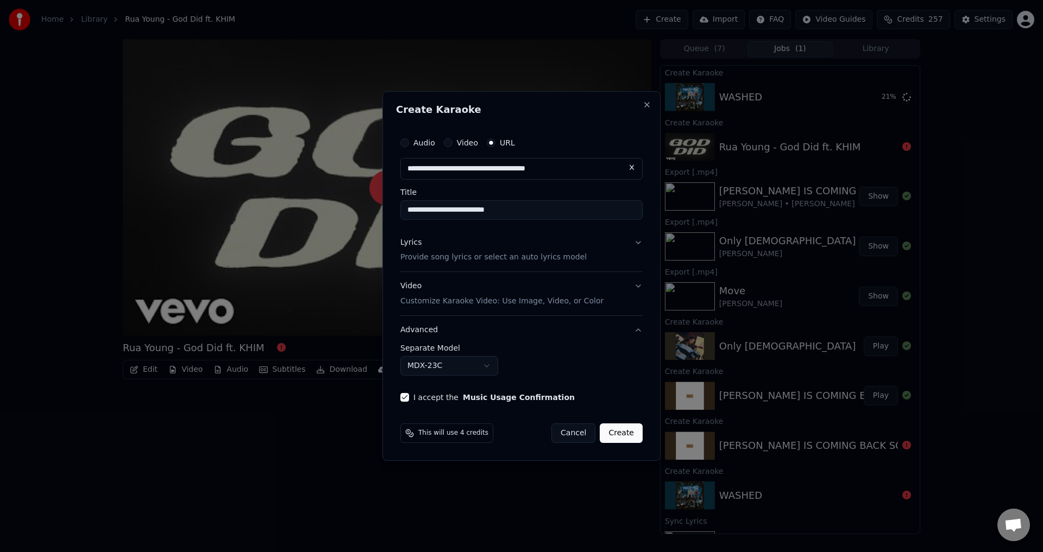
click at [408, 363] on button "MDX-23C" at bounding box center [449, 366] width 98 height 20
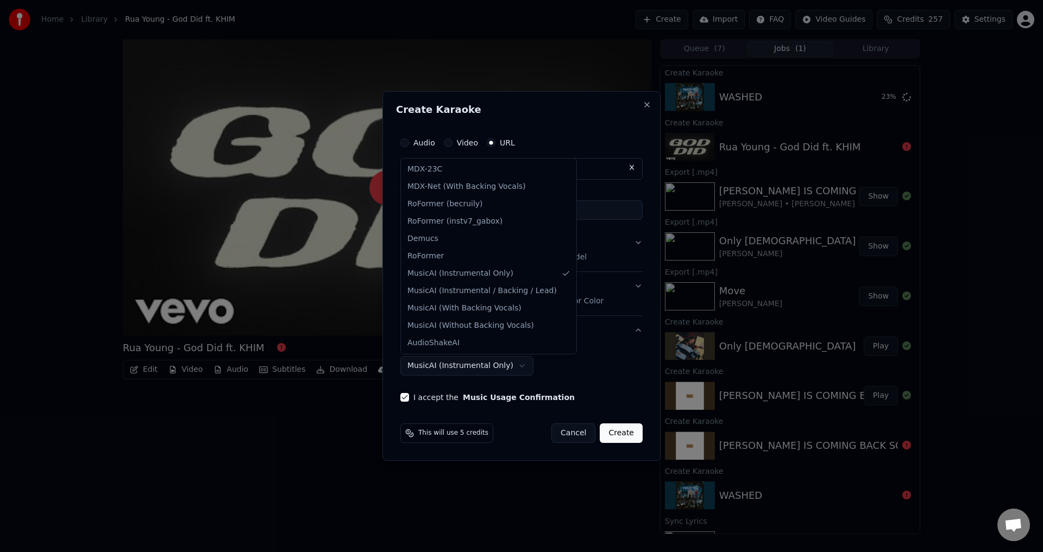
click at [444, 365] on body "**********" at bounding box center [521, 276] width 1043 height 552
select select "******"
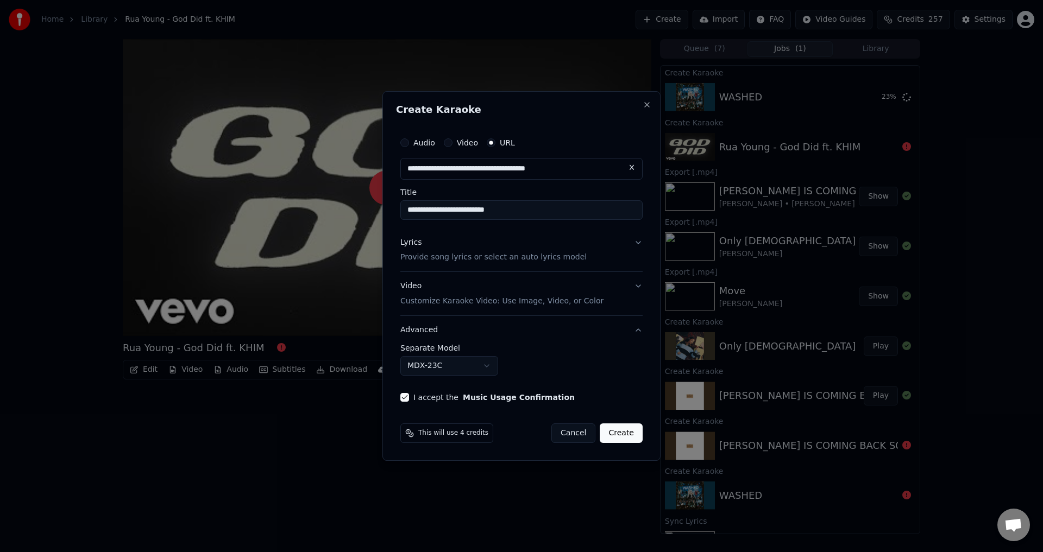
click at [622, 430] on button "Create" at bounding box center [621, 434] width 43 height 20
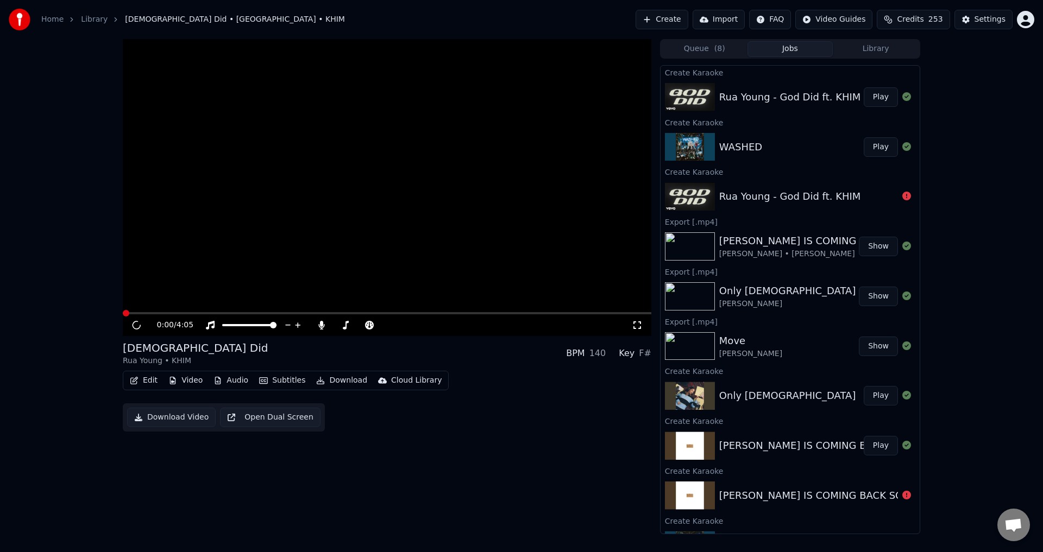
click at [867, 349] on button "Show" at bounding box center [878, 347] width 39 height 20
